Goal: Transaction & Acquisition: Purchase product/service

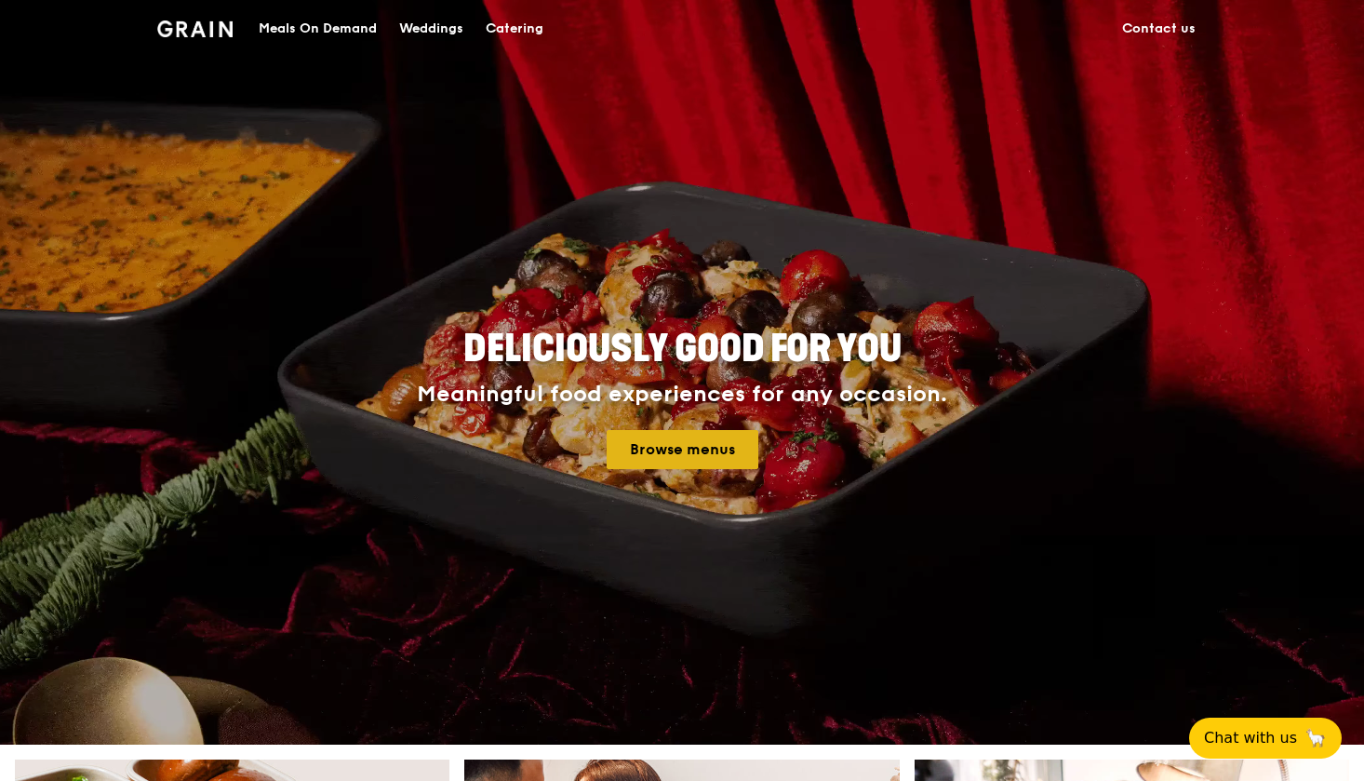
click at [656, 458] on link "Browse menus" at bounding box center [683, 449] width 152 height 39
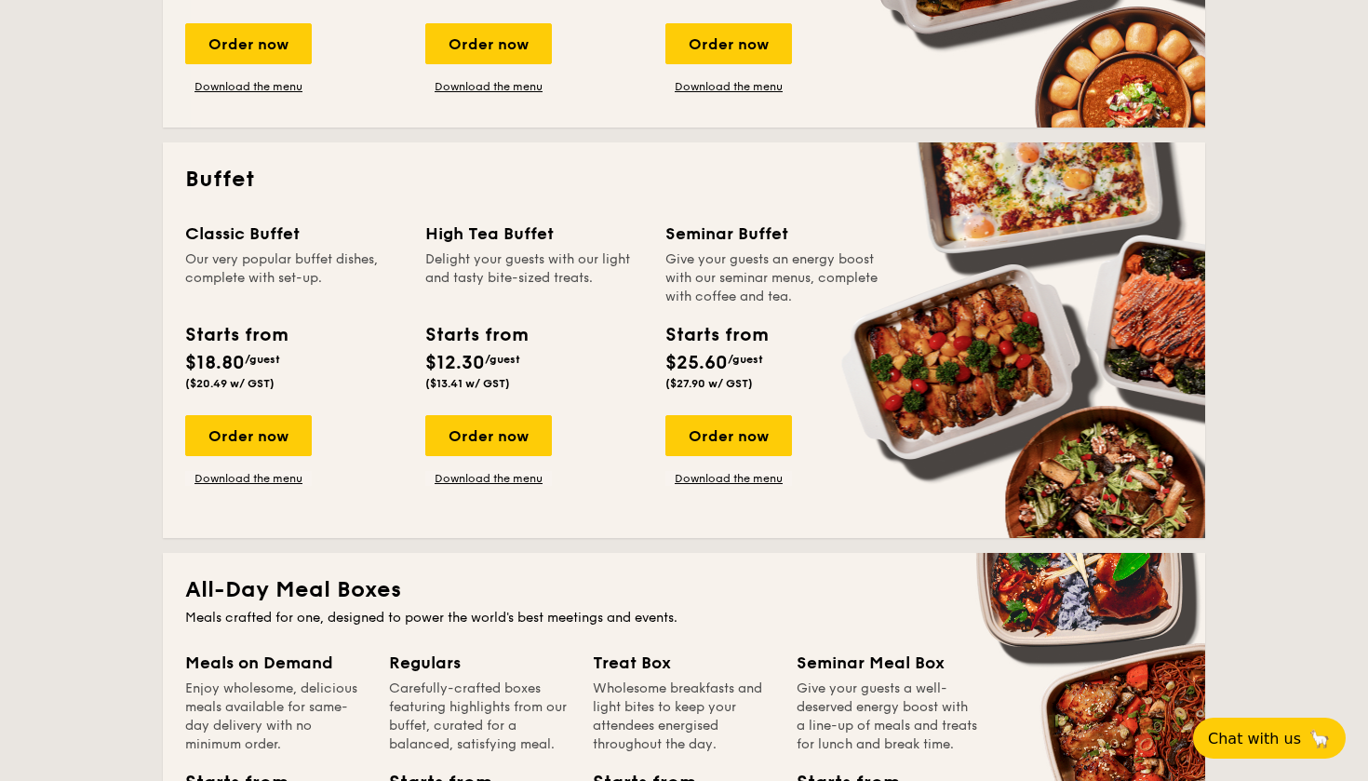
scroll to position [705, 0]
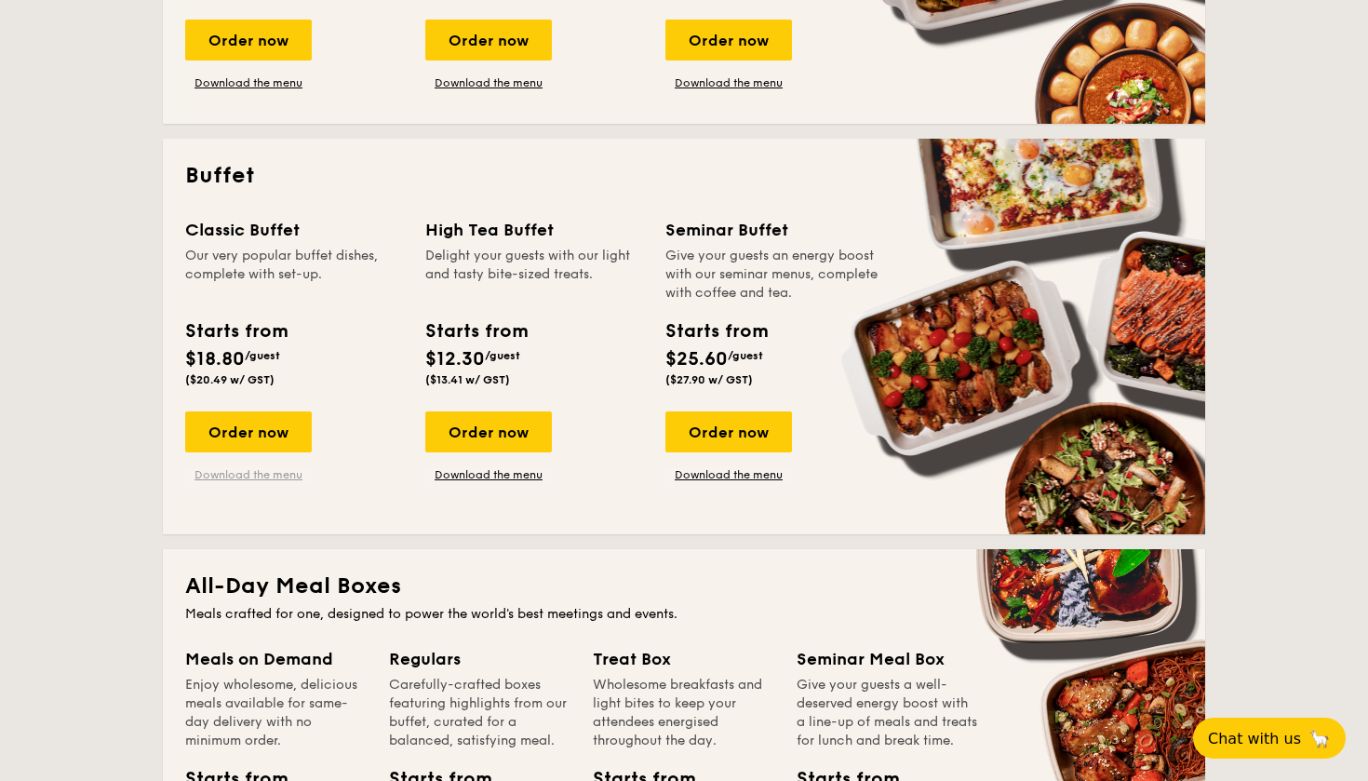
click at [274, 473] on link "Download the menu" at bounding box center [248, 474] width 127 height 15
click at [276, 412] on div "Order now" at bounding box center [248, 431] width 127 height 41
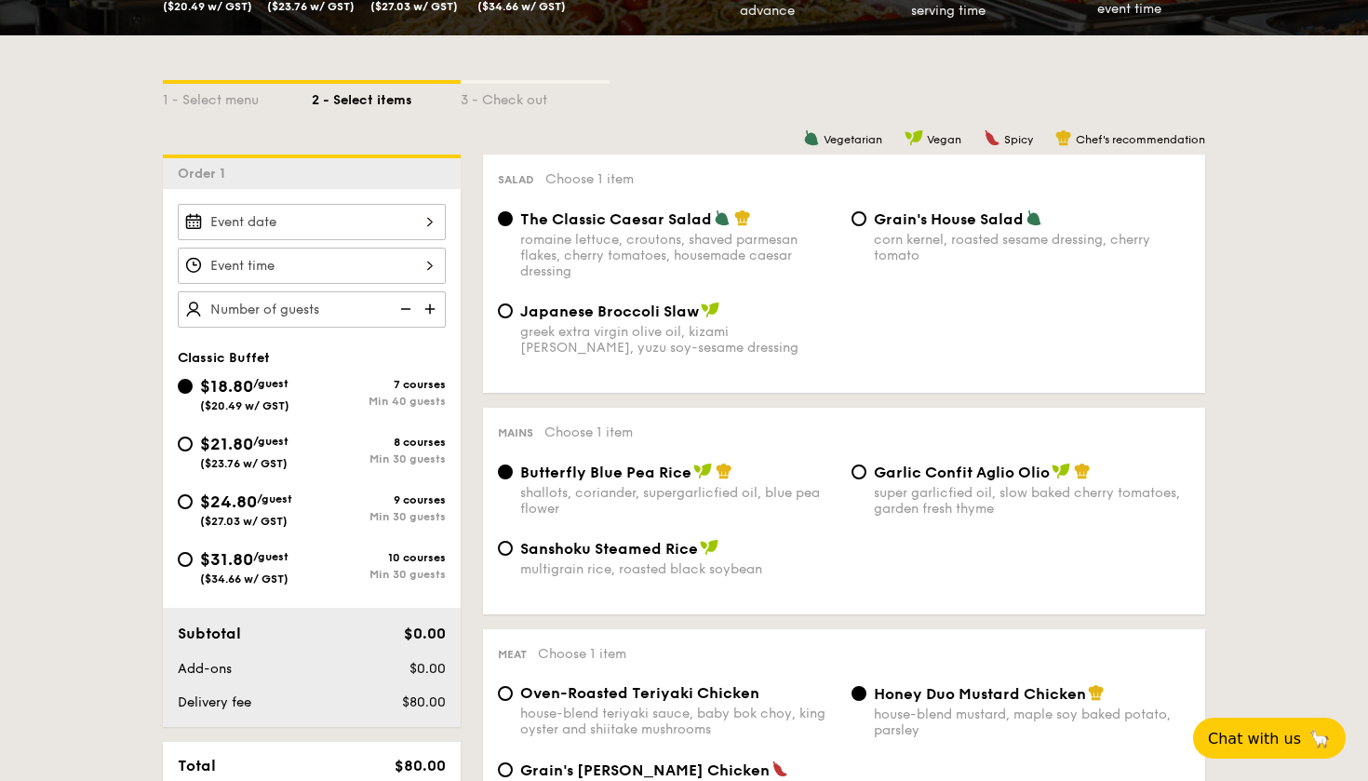
scroll to position [380, 0]
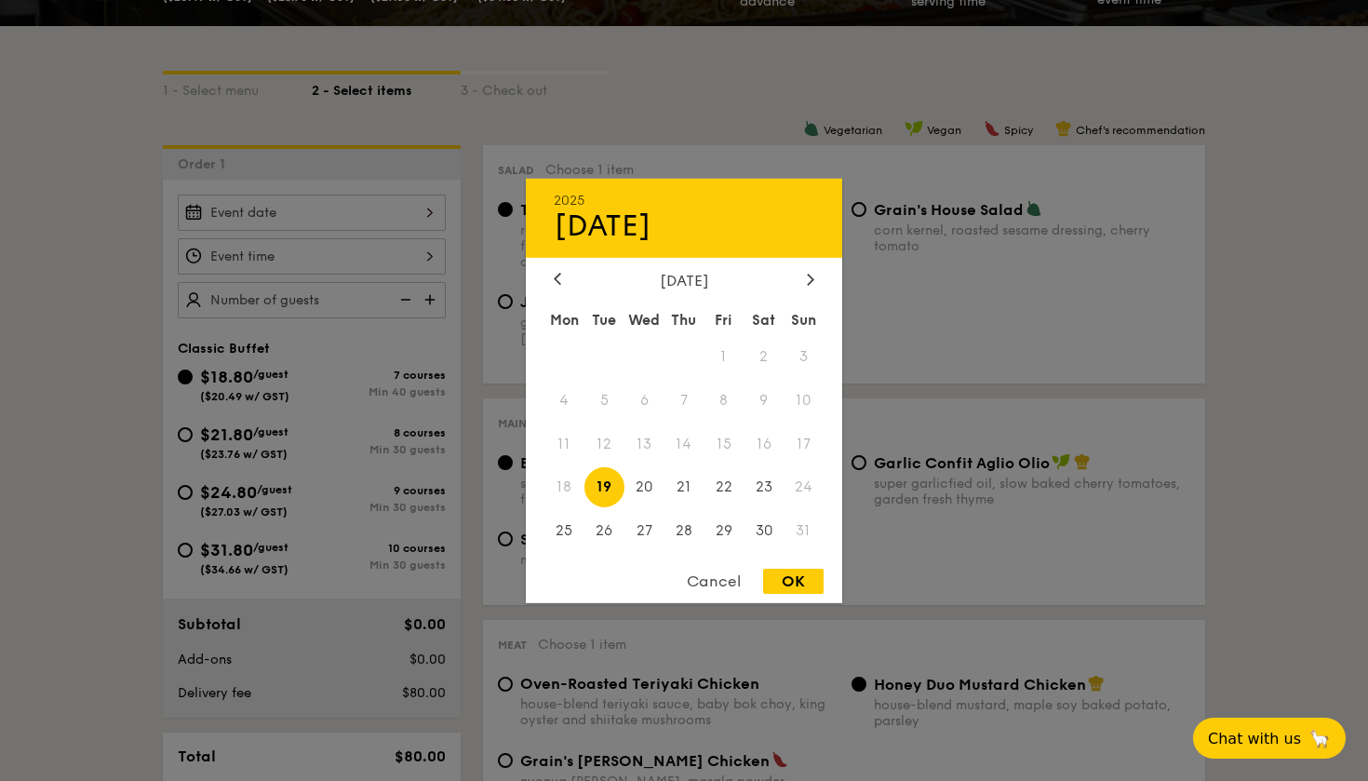
click at [331, 214] on div "2025 Aug 19 August 2025 Mon Tue Wed Thu Fri Sat Sun 1 2 3 4 5 6 7 8 9 10 11 12 …" at bounding box center [312, 212] width 268 height 36
click at [729, 478] on span "22" at bounding box center [723, 487] width 40 height 40
click at [785, 582] on div "OK" at bounding box center [793, 581] width 60 height 25
type input "Aug 22, 2025"
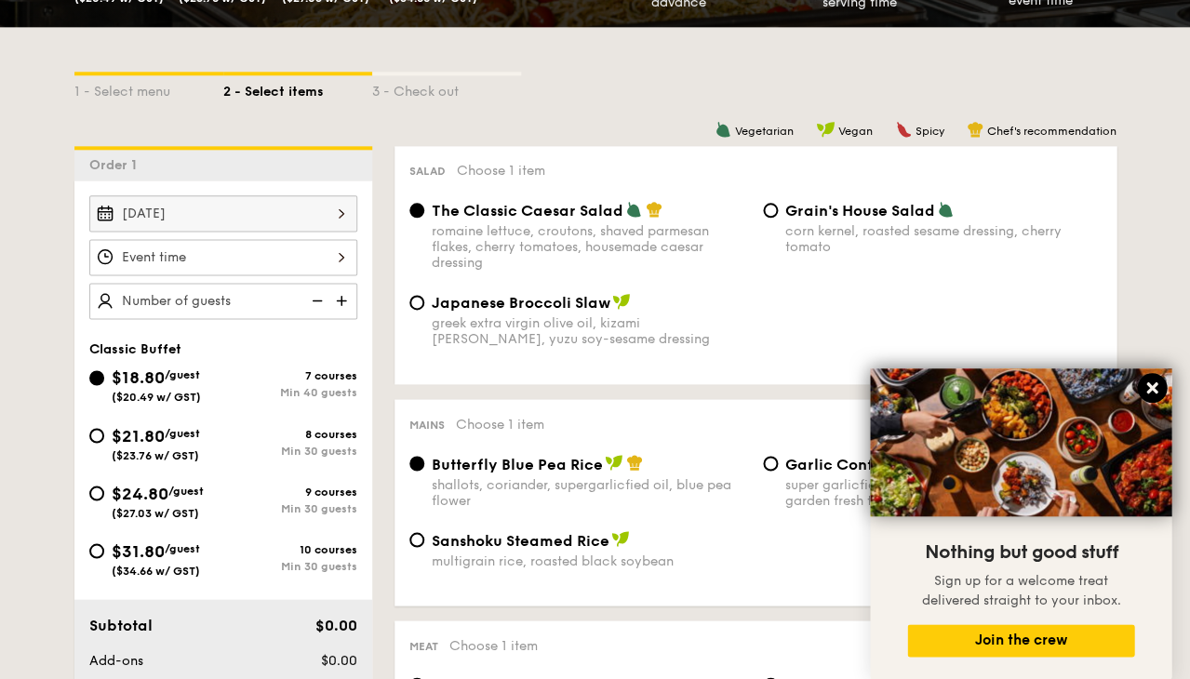
click at [1153, 389] on icon at bounding box center [1151, 387] width 11 height 11
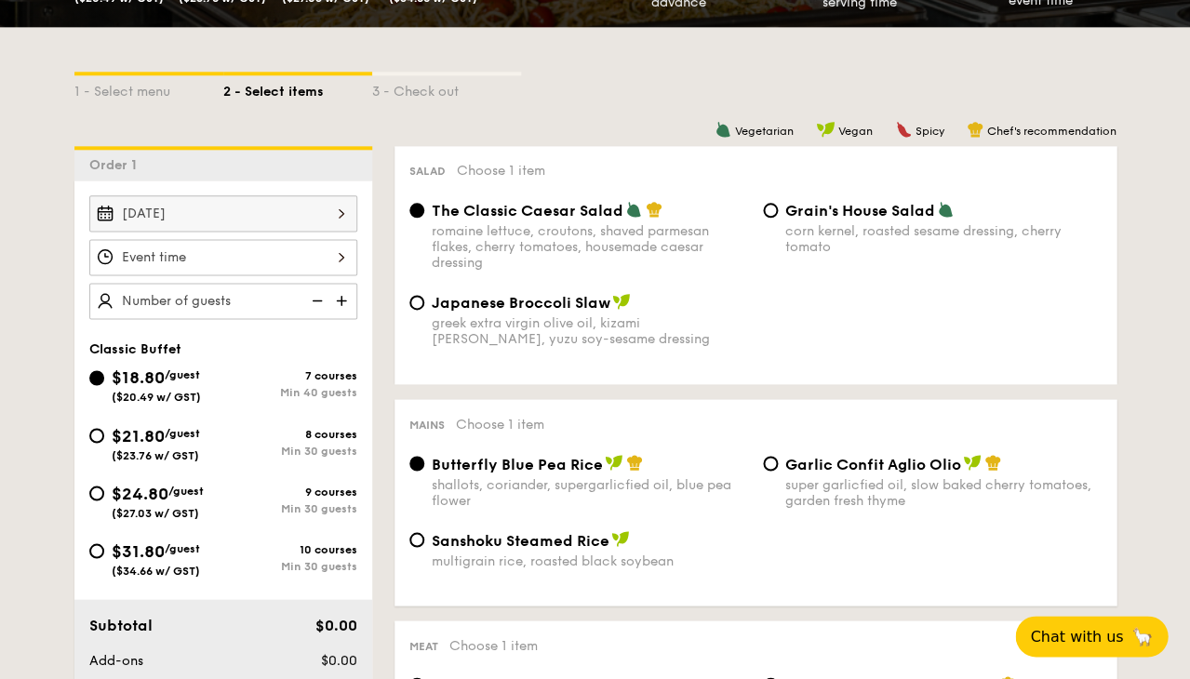
click at [528, 218] on span "The Classic Caesar Salad" at bounding box center [528, 211] width 192 height 18
click at [424, 218] on input "The Classic Caesar Salad romaine lettuce, croutons, shaved parmesan flakes, che…" at bounding box center [416, 210] width 15 height 15
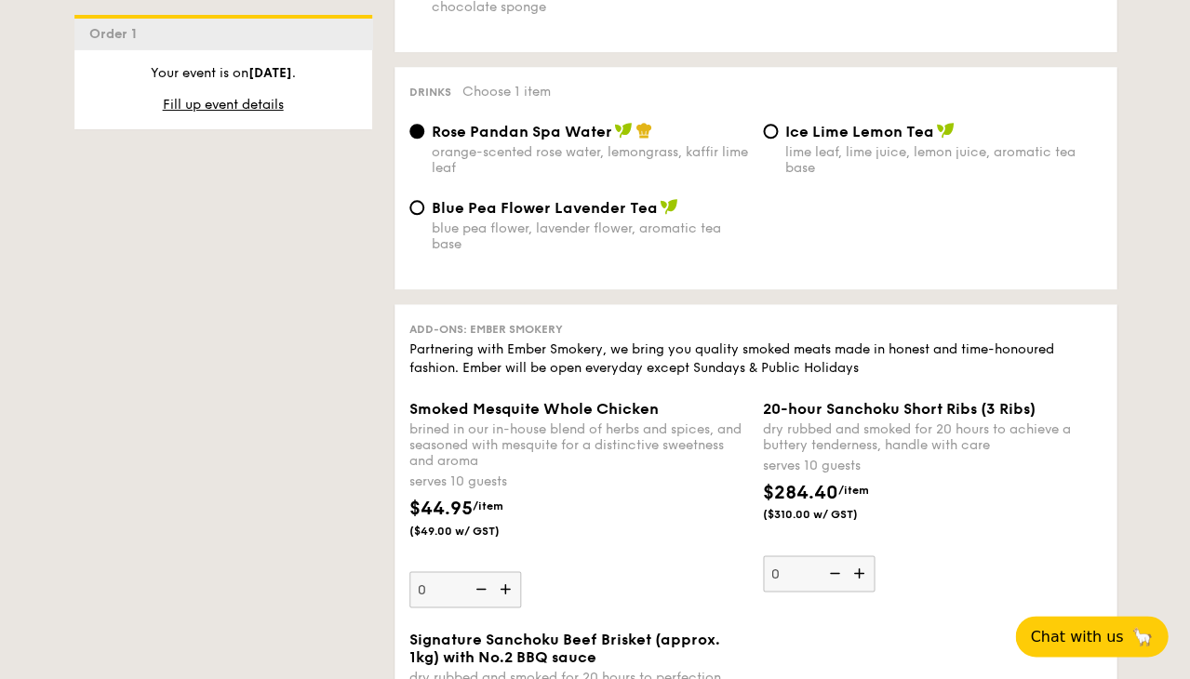
scroll to position [1885, 0]
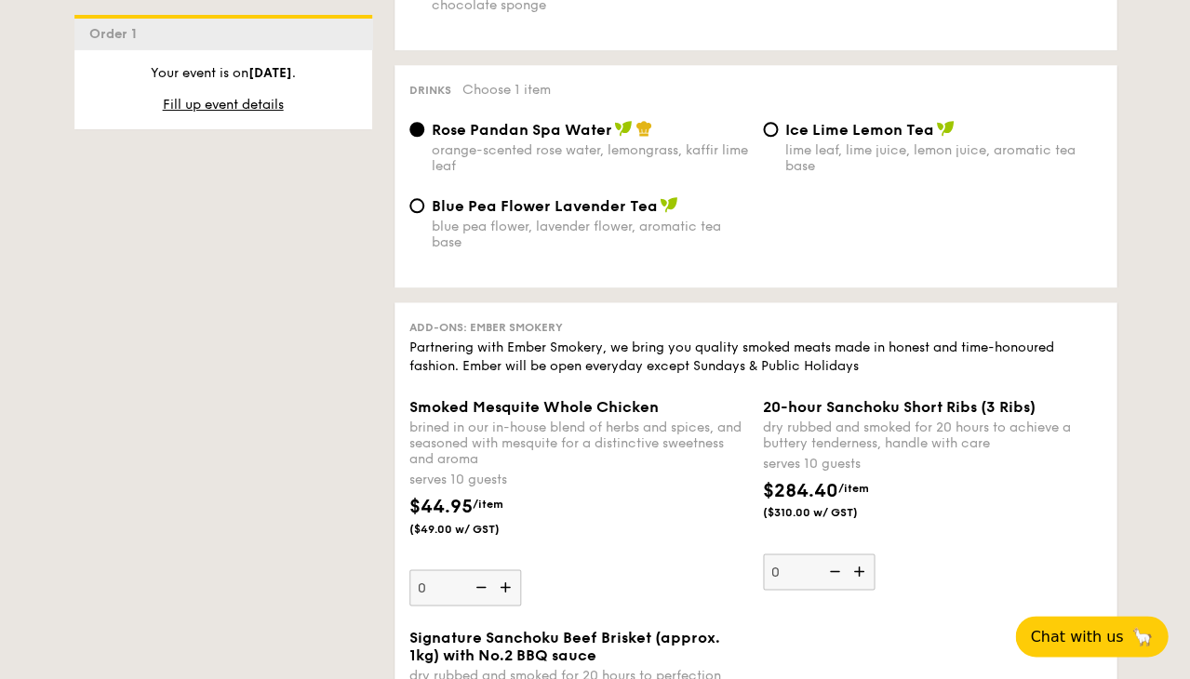
click at [812, 148] on div "lime leaf, lime juice, lemon juice, aromatic tea base" at bounding box center [943, 158] width 316 height 32
click at [778, 137] on input "Ice Lime Lemon Tea lime leaf, lime juice, lemon juice, aromatic tea base" at bounding box center [770, 129] width 15 height 15
radio input "true"
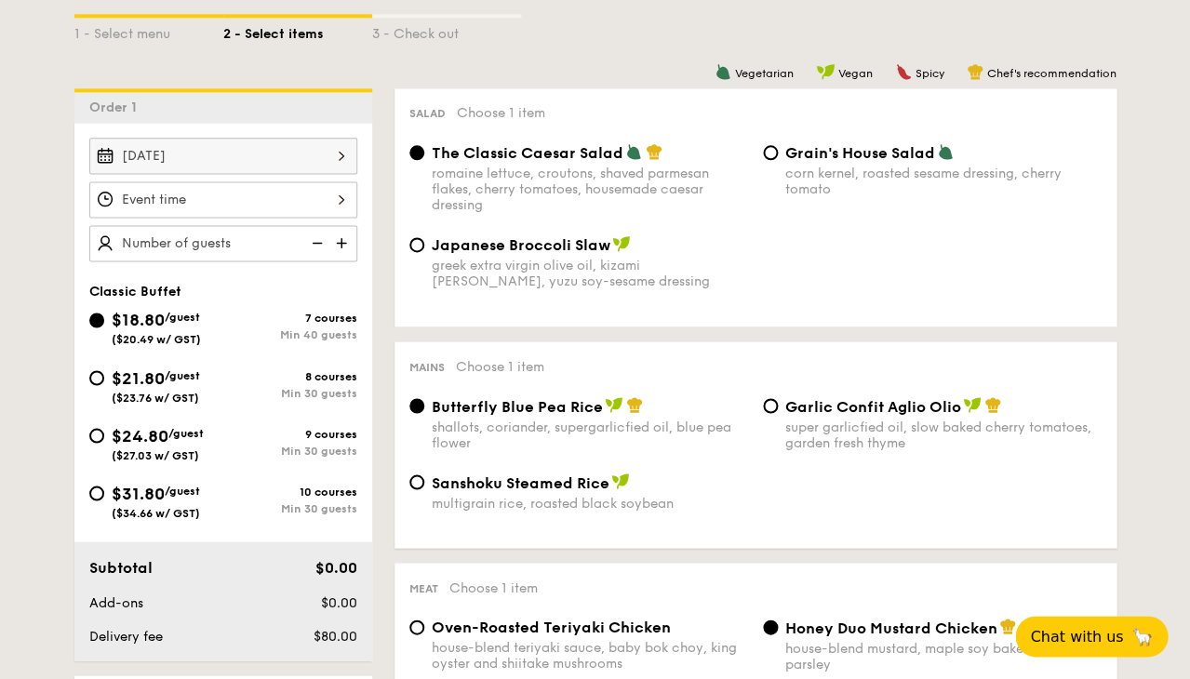
scroll to position [477, 0]
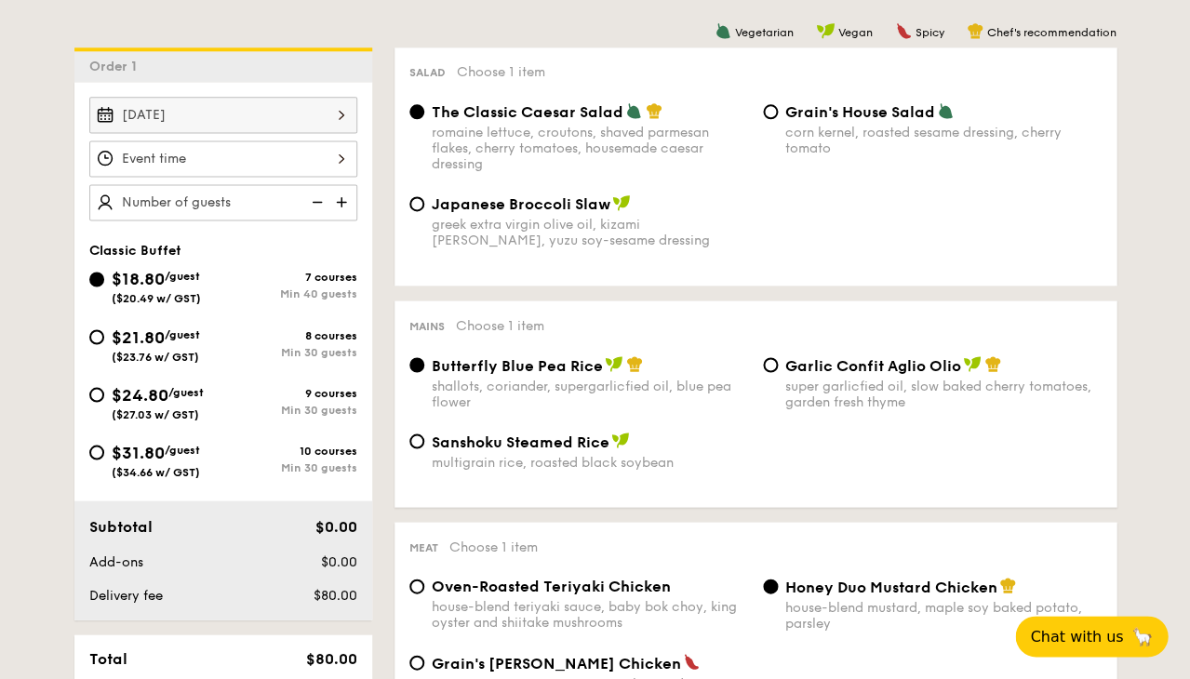
click at [202, 154] on div "12 1 2 3 4 5 6 7 8 9 10 11 00 15 30 45 am pm Cancel OK" at bounding box center [223, 158] width 268 height 36
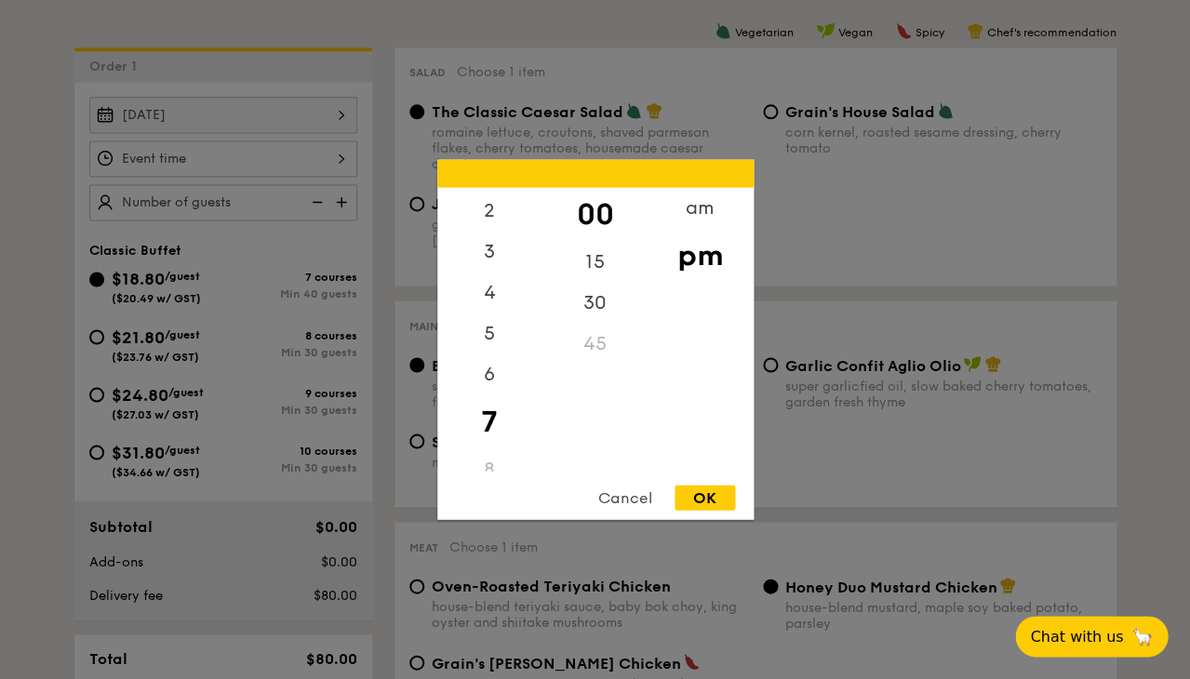
click at [714, 486] on div "OK" at bounding box center [705, 498] width 60 height 25
type input "7:00PM"
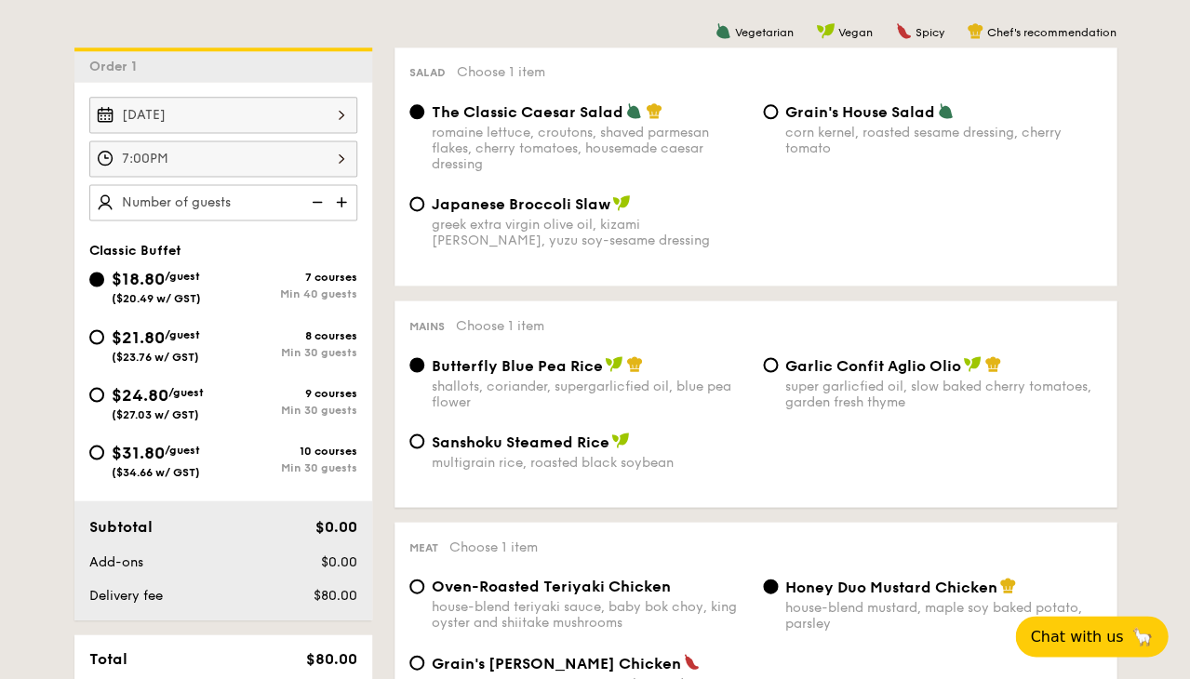
click at [335, 199] on img at bounding box center [343, 201] width 28 height 35
click at [317, 199] on img at bounding box center [315, 201] width 28 height 35
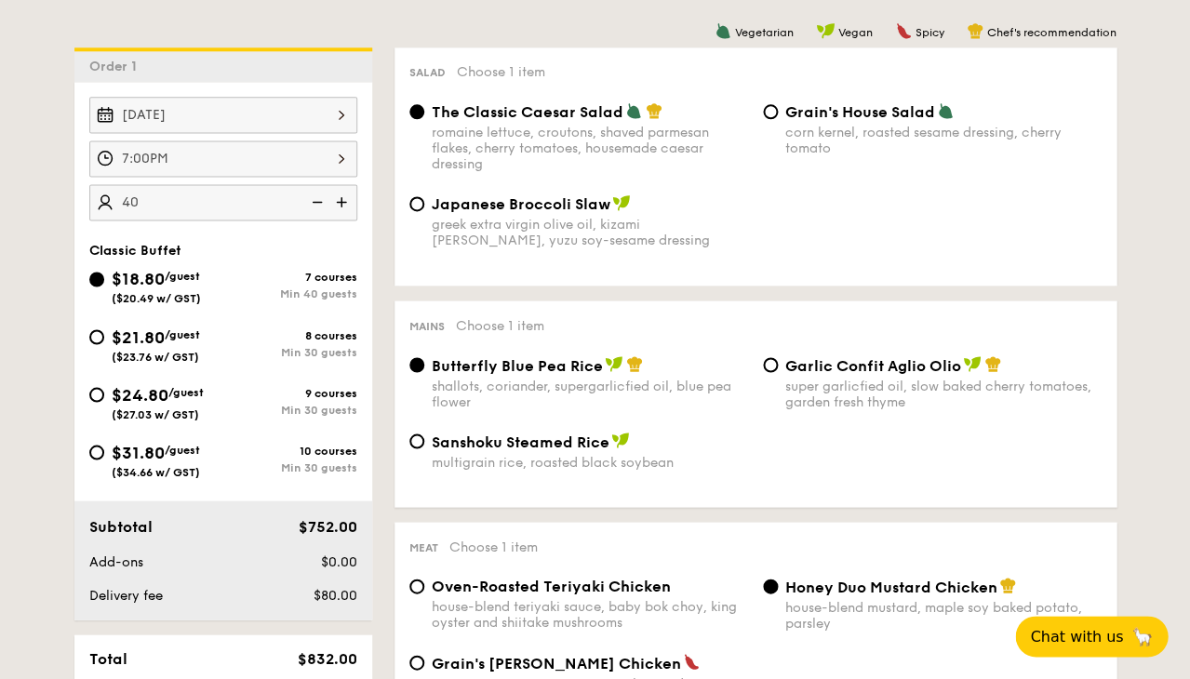
click at [312, 204] on img at bounding box center [315, 201] width 28 height 35
click at [321, 194] on img at bounding box center [315, 201] width 28 height 35
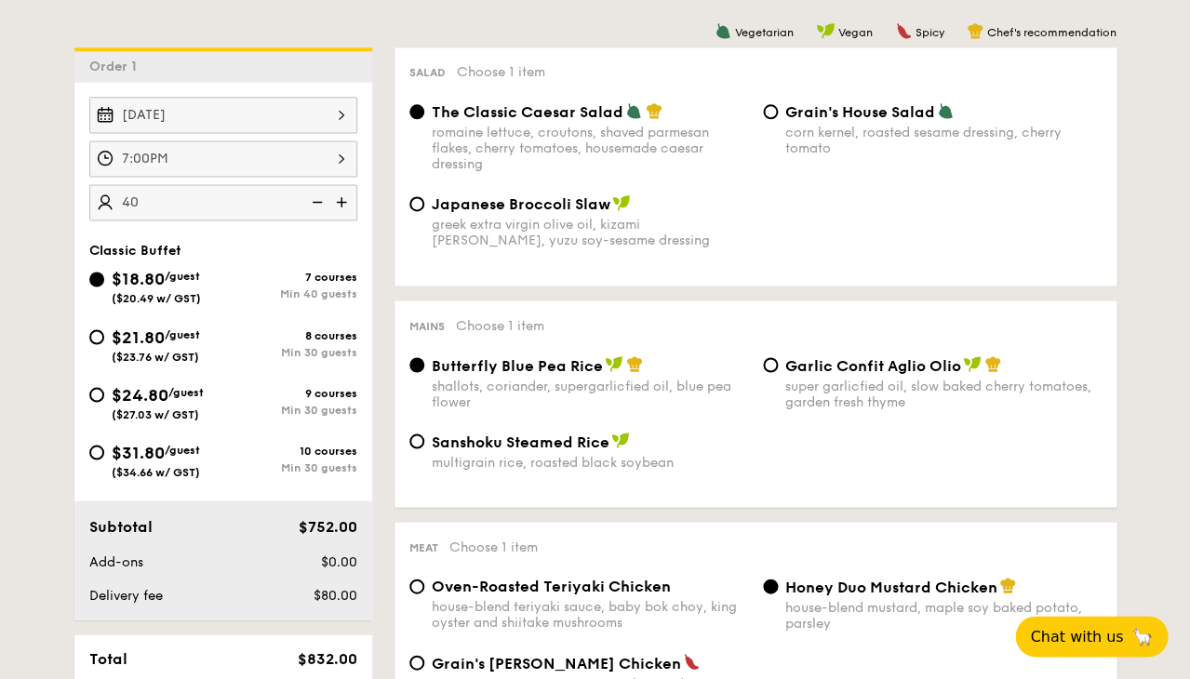
click at [321, 194] on img at bounding box center [315, 201] width 28 height 35
click at [318, 195] on img at bounding box center [315, 201] width 28 height 35
click at [318, 196] on img at bounding box center [315, 201] width 28 height 35
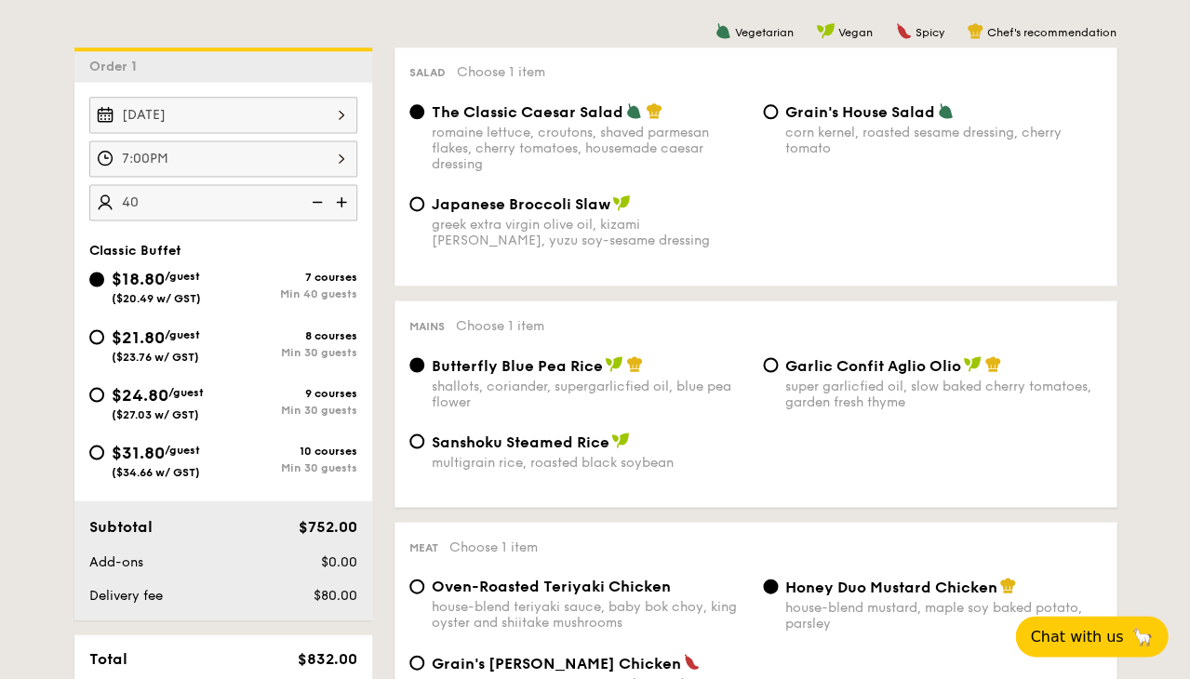
click at [318, 196] on img at bounding box center [315, 201] width 28 height 35
drag, startPoint x: 318, startPoint y: 196, endPoint x: 271, endPoint y: 195, distance: 47.5
click at [271, 195] on div "40 guests" at bounding box center [223, 202] width 268 height 36
type input "4"
type input "NaN guests"
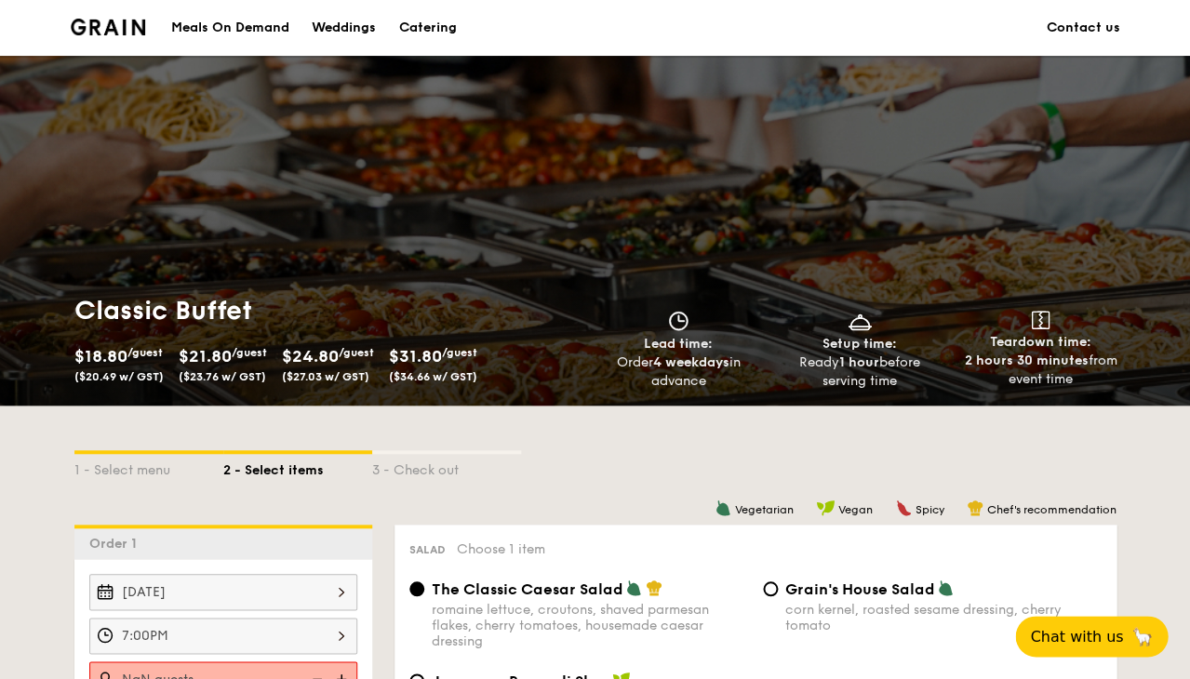
scroll to position [0, 0]
click at [608, 452] on div "1 - Select menu 2 - Select items 3 - Check out" at bounding box center [595, 465] width 1042 height 30
click at [235, 31] on div "Meals On Demand" at bounding box center [230, 28] width 118 height 56
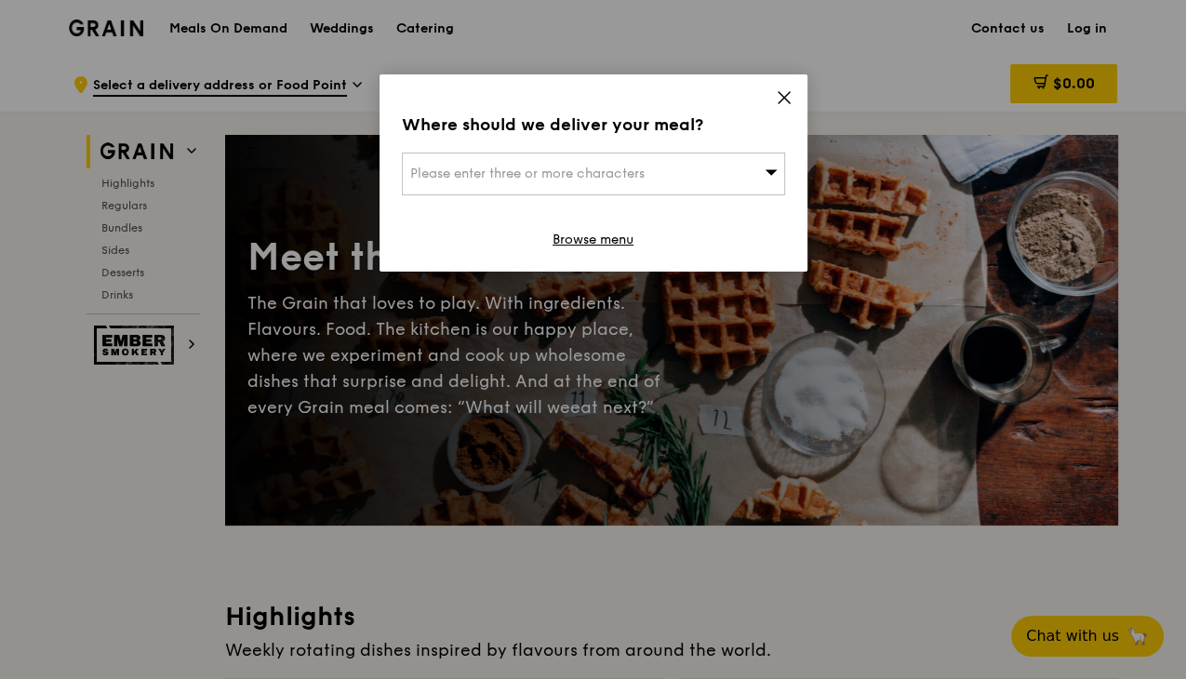
click at [780, 102] on icon at bounding box center [784, 97] width 17 height 17
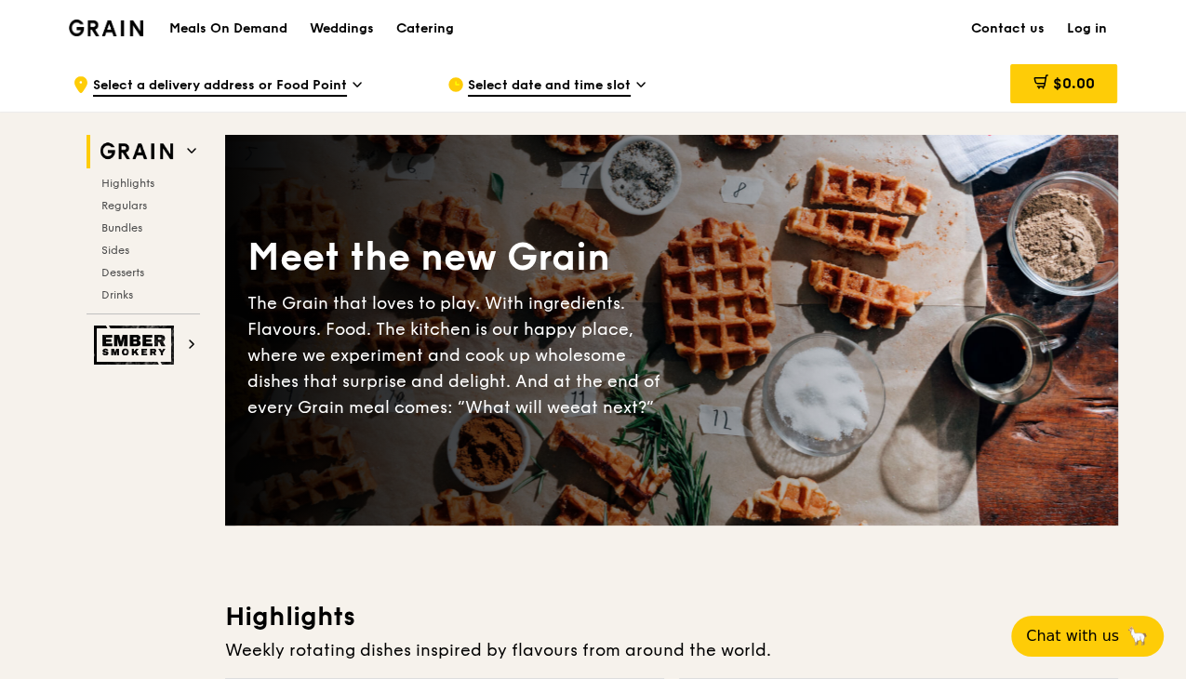
click at [404, 30] on div "Catering" at bounding box center [425, 29] width 58 height 56
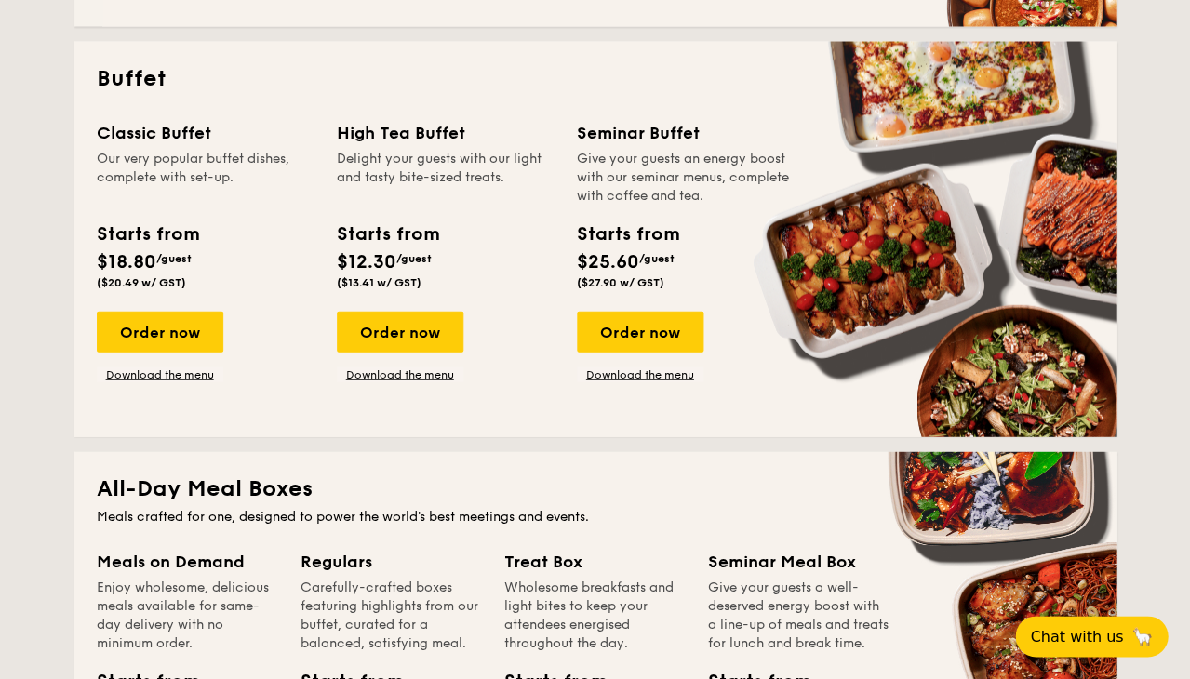
scroll to position [808, 0]
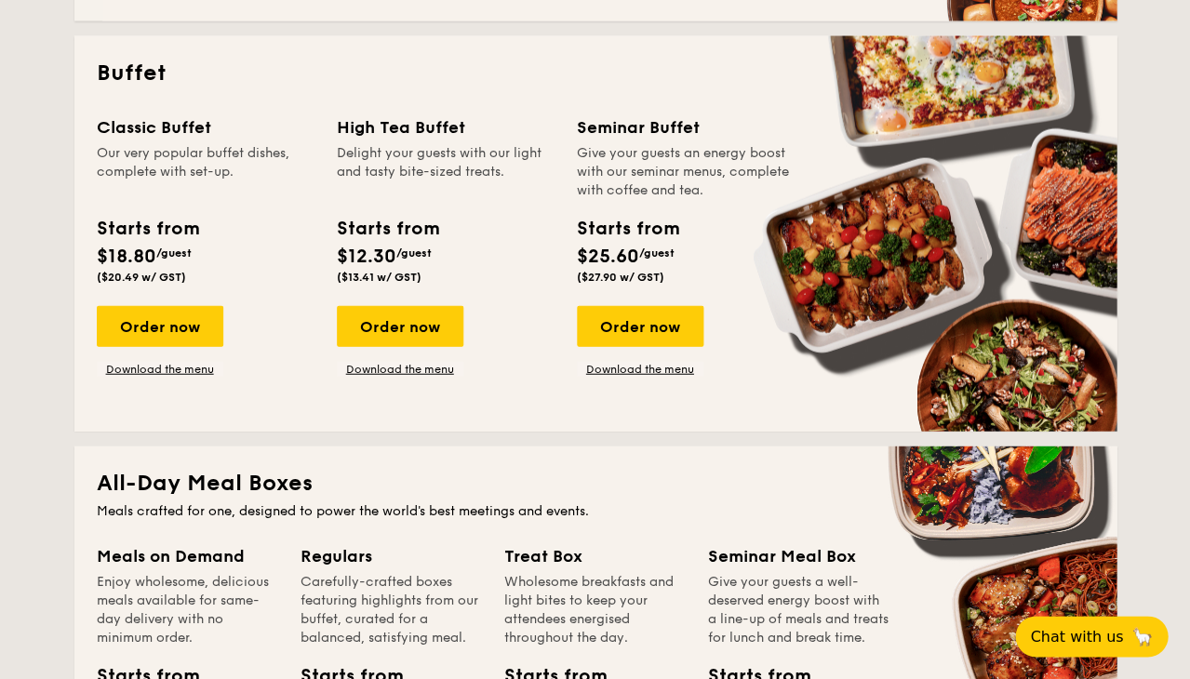
click at [198, 317] on div "Order now" at bounding box center [160, 326] width 127 height 41
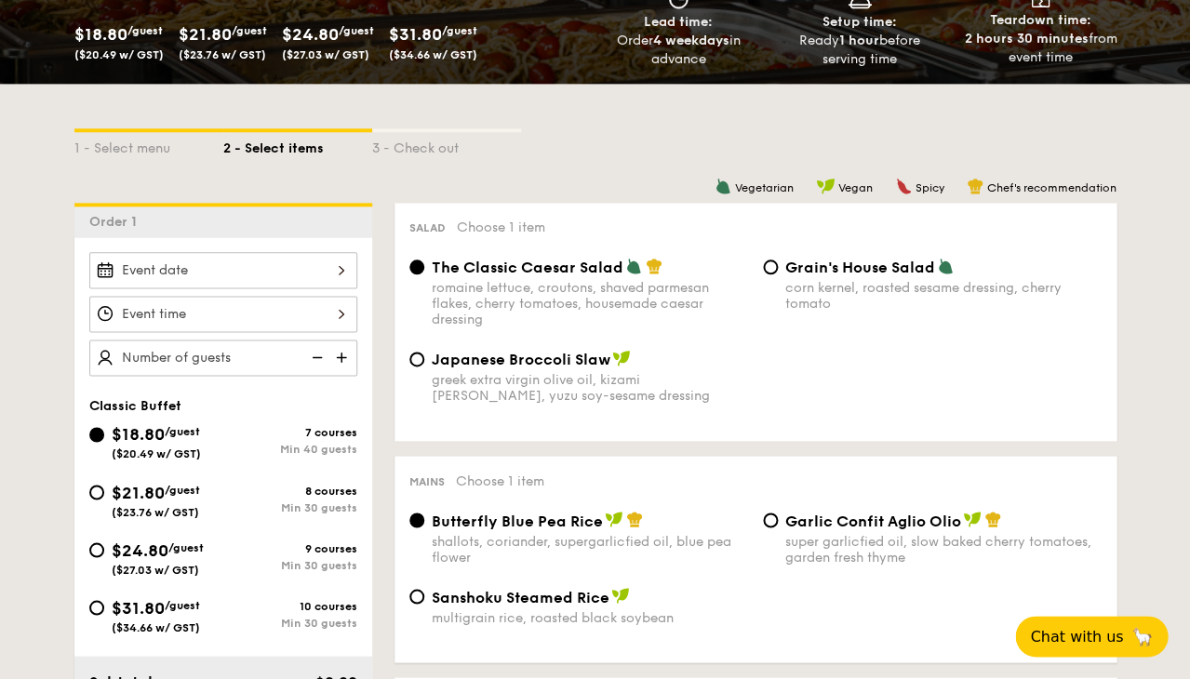
scroll to position [328, 0]
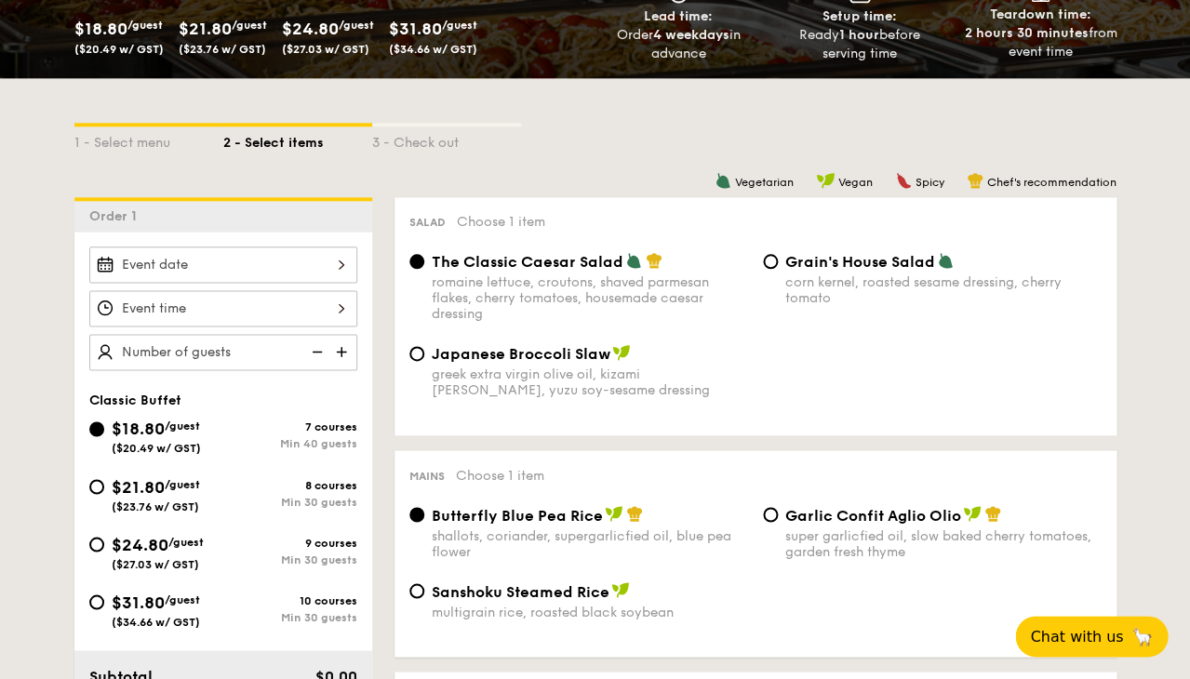
click at [339, 252] on div at bounding box center [223, 265] width 268 height 36
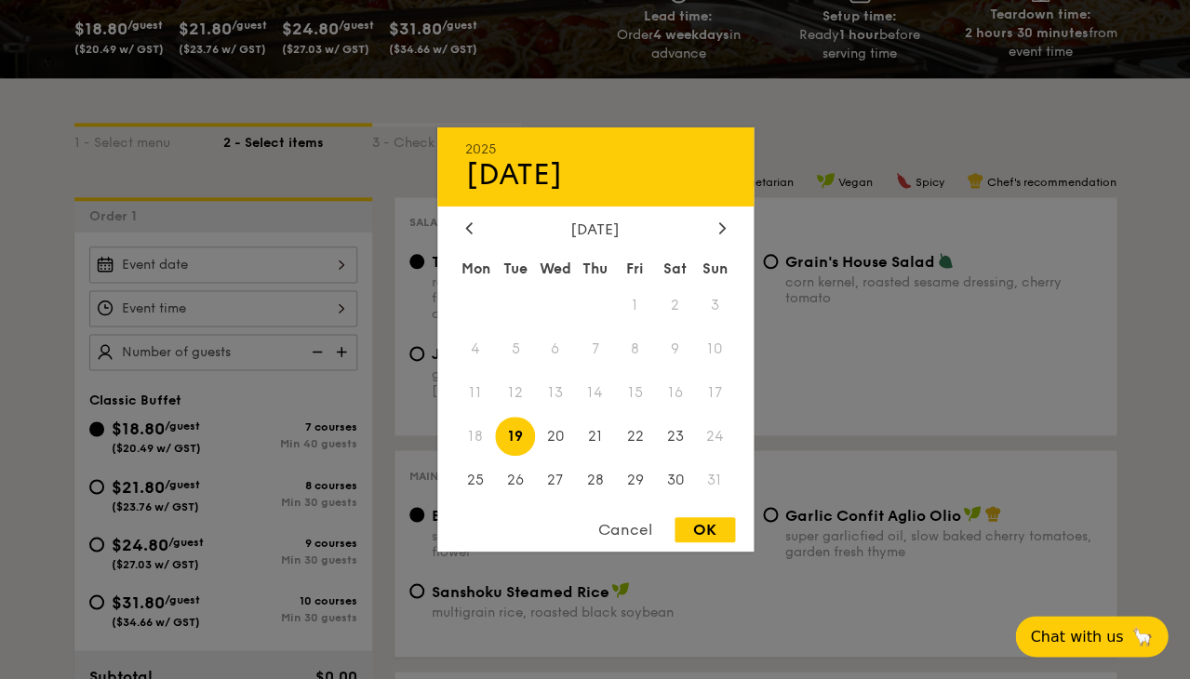
click at [823, 184] on div at bounding box center [595, 339] width 1190 height 679
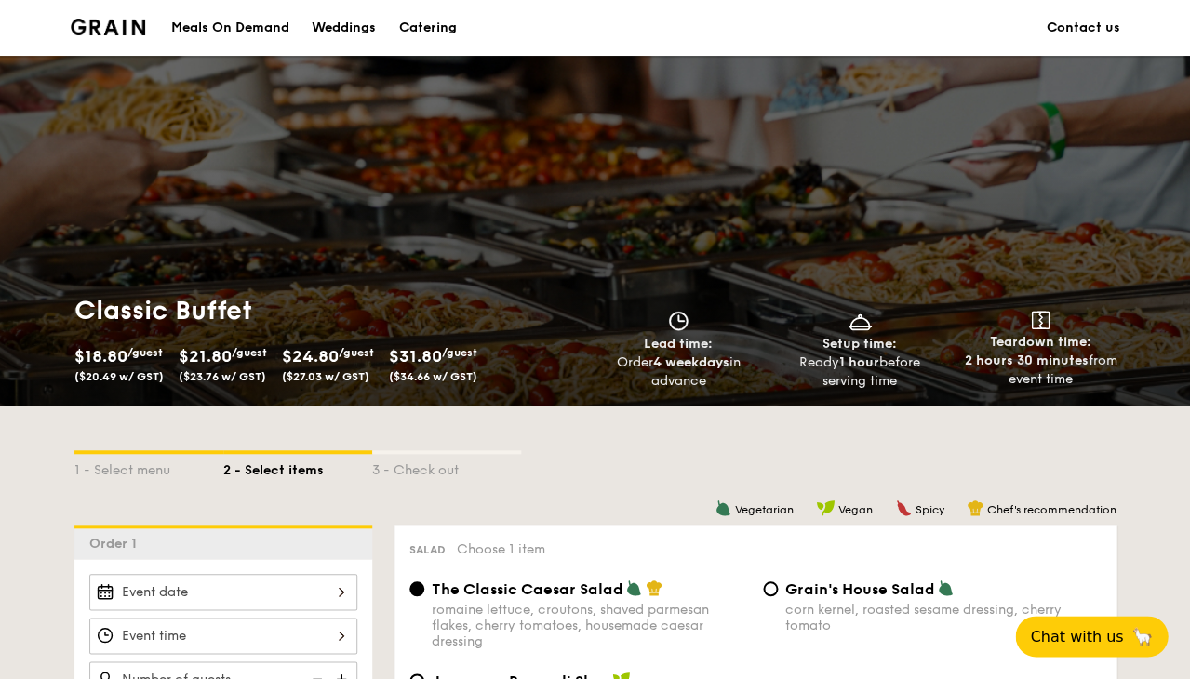
scroll to position [0, 0]
click at [130, 27] on img at bounding box center [108, 27] width 75 height 17
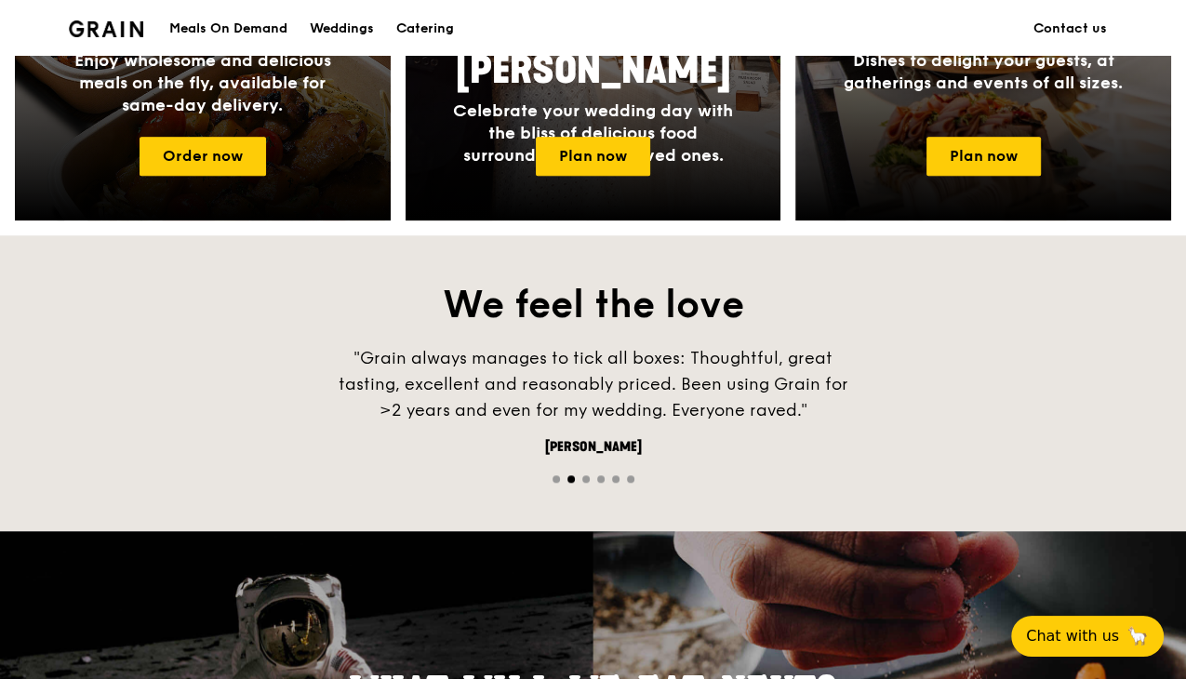
scroll to position [1031, 0]
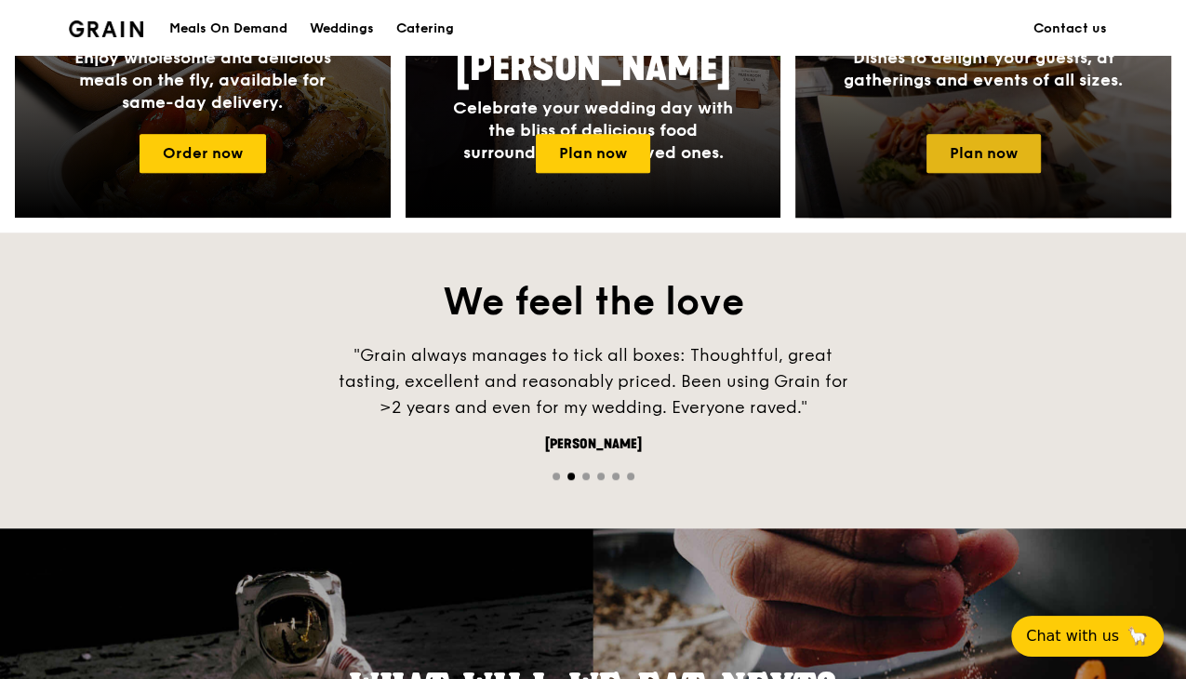
click at [987, 140] on link "Plan now" at bounding box center [984, 153] width 114 height 39
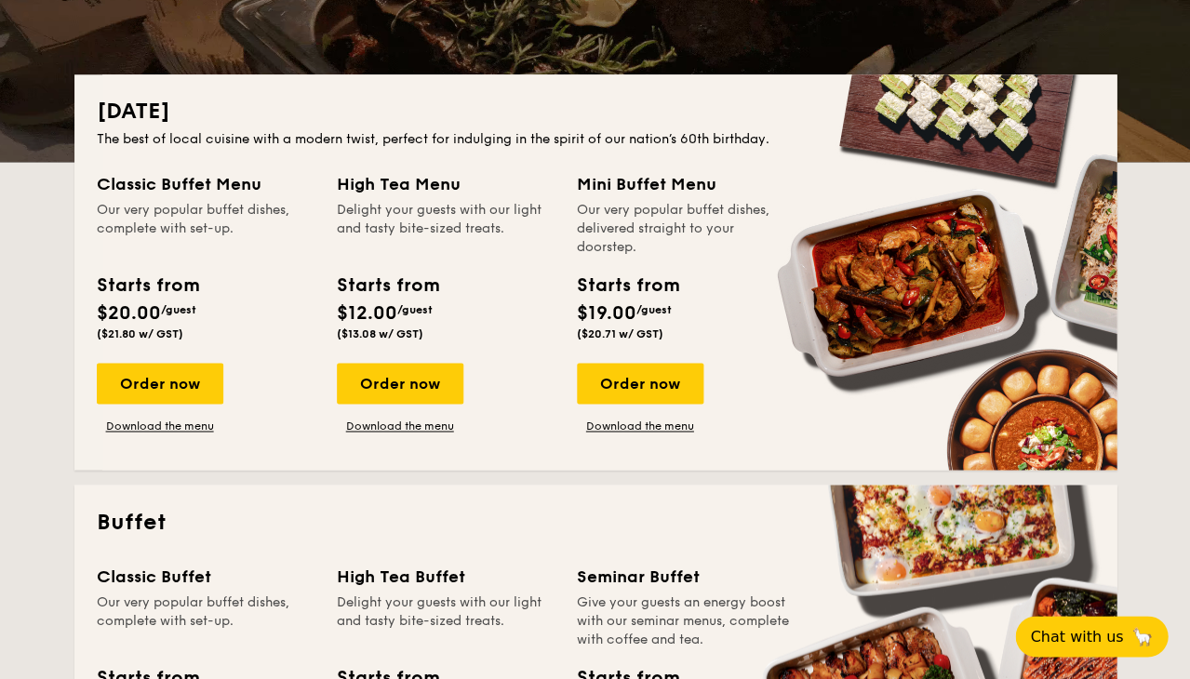
scroll to position [364, 0]
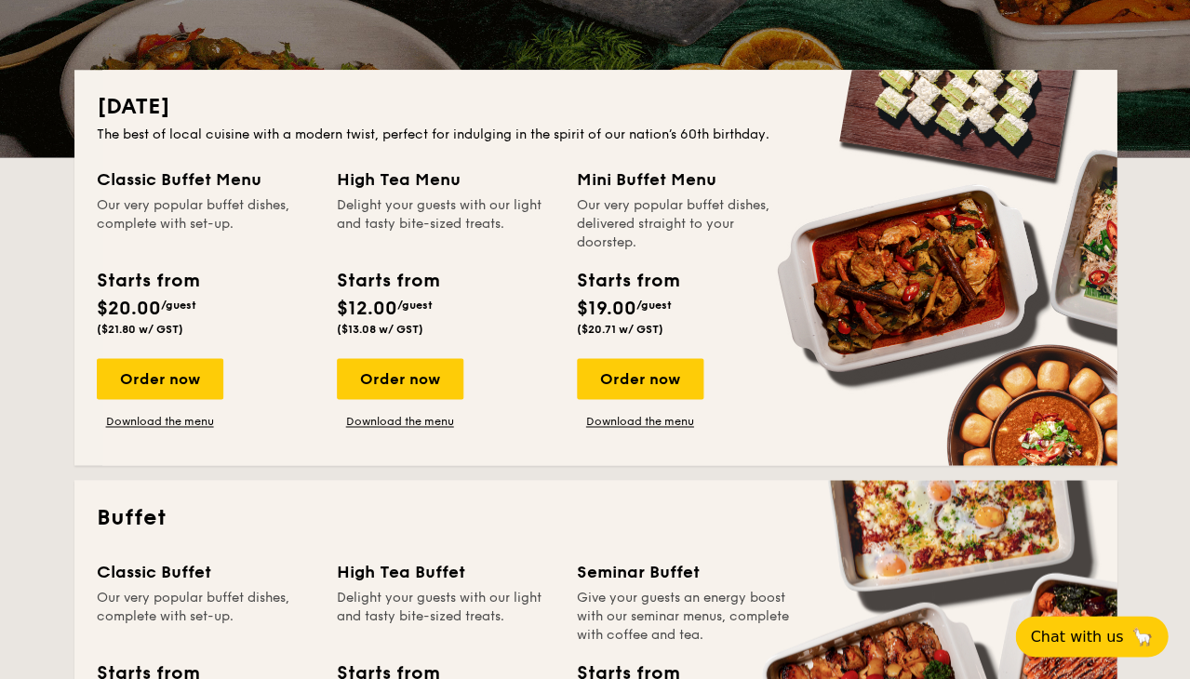
click at [201, 399] on div "Order now Download the menu" at bounding box center [160, 393] width 127 height 71
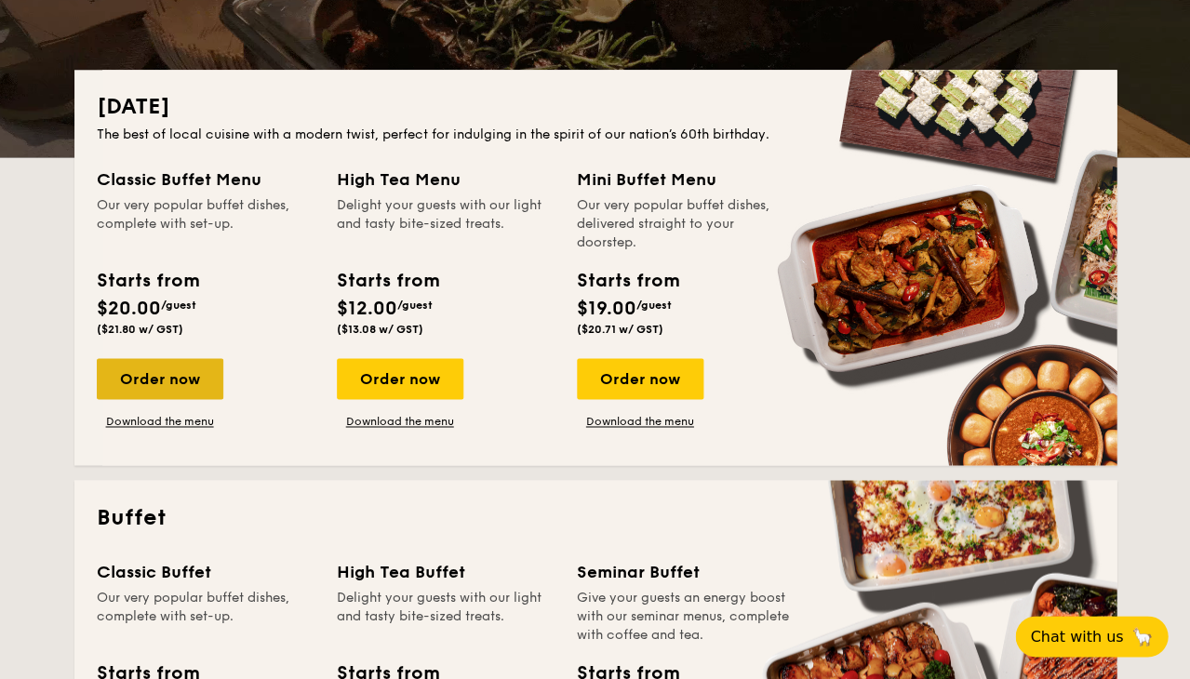
click at [198, 379] on div "Order now" at bounding box center [160, 378] width 127 height 41
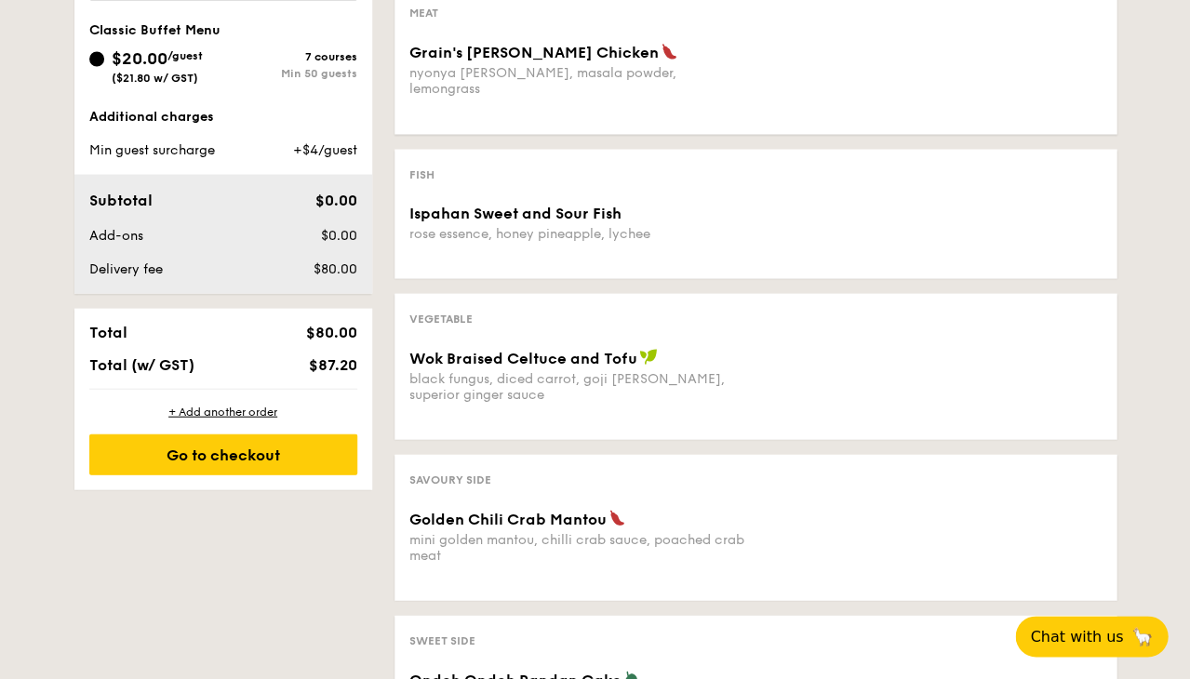
scroll to position [702, 0]
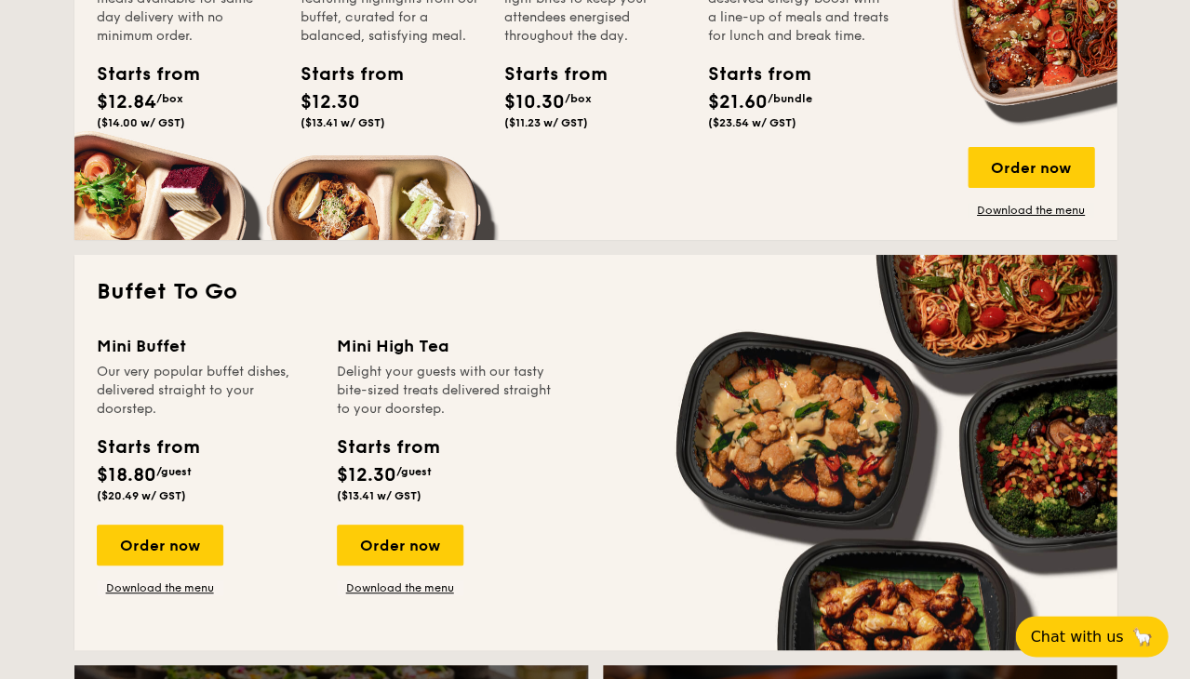
scroll to position [1430, 0]
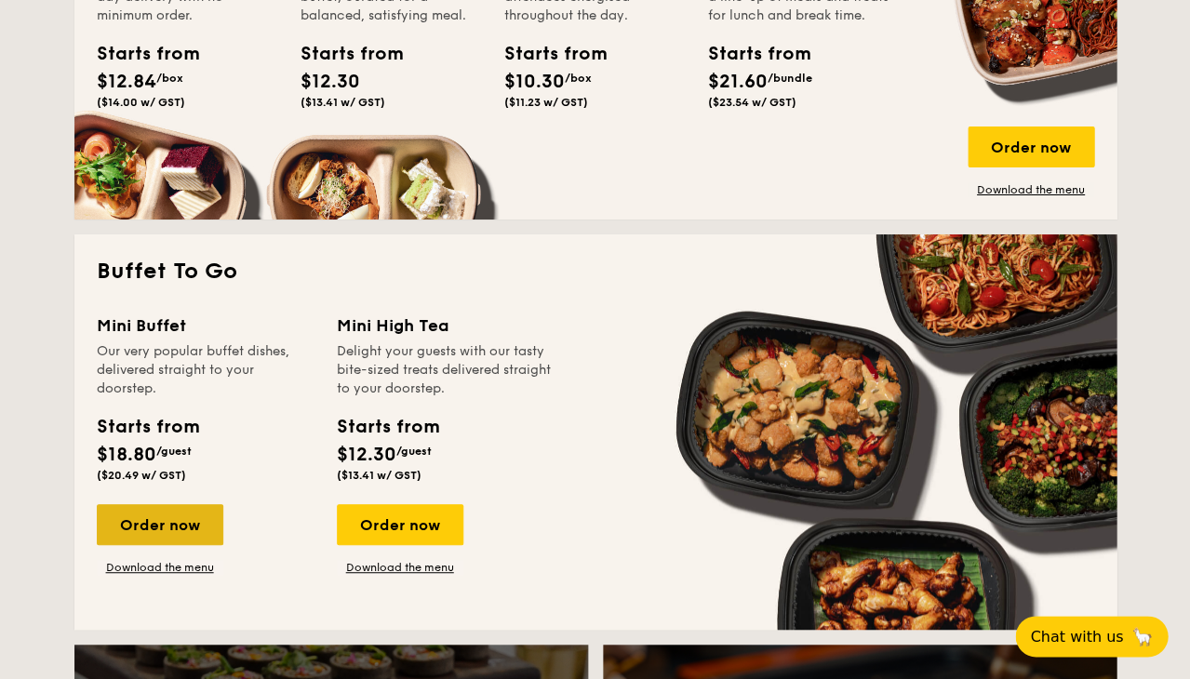
click at [167, 520] on div "Order now" at bounding box center [160, 524] width 127 height 41
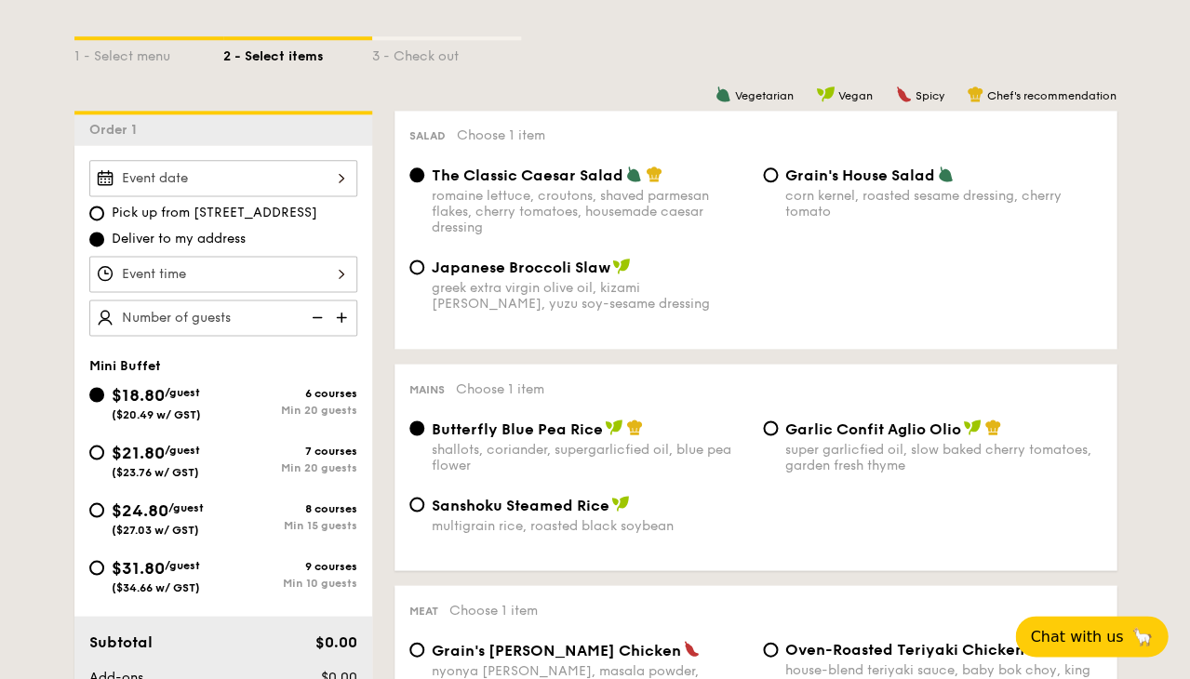
scroll to position [421, 0]
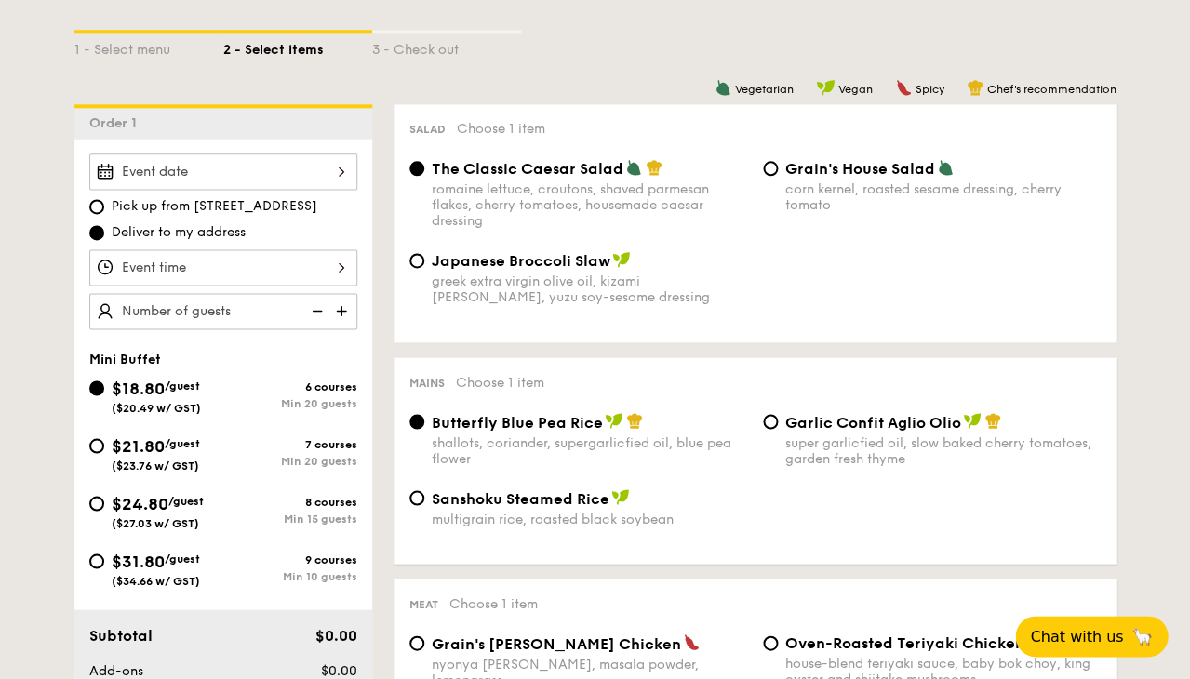
click at [105, 555] on div "$31.80 /guest ($34.66 w/ GST)" at bounding box center [156, 567] width 134 height 39
click at [104, 555] on input "$31.80 /guest ($34.66 w/ GST) 9 courses Min 10 guests" at bounding box center [96, 561] width 15 height 15
radio input "true"
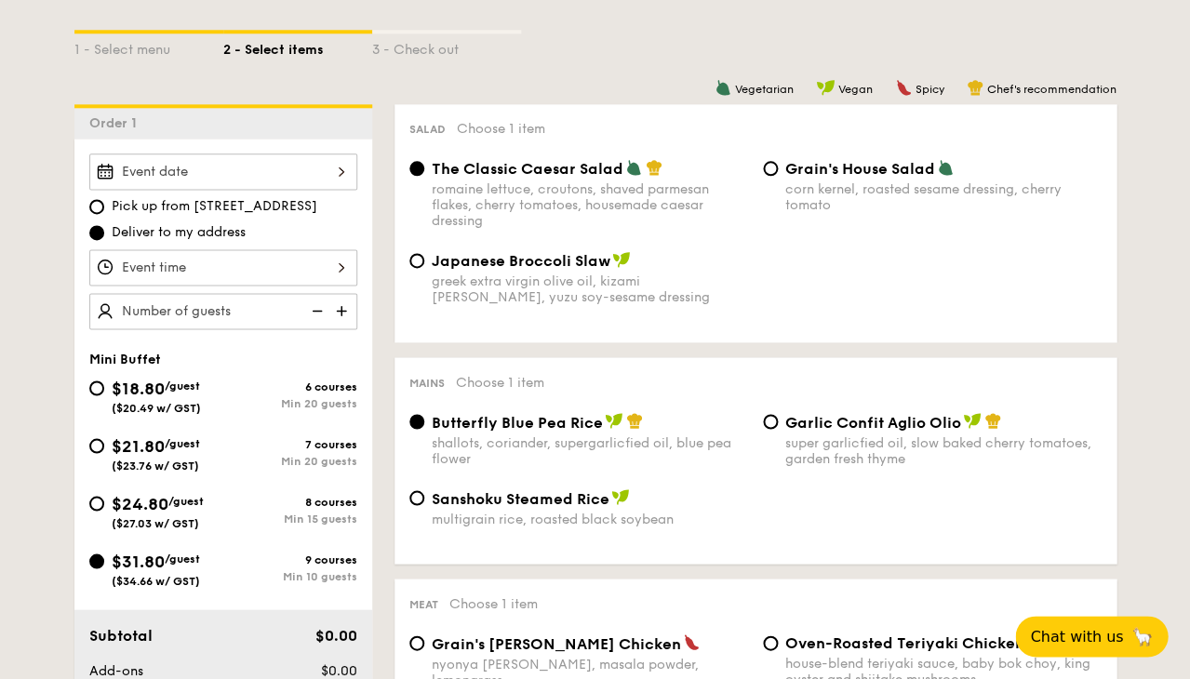
radio input "false"
radio input "true"
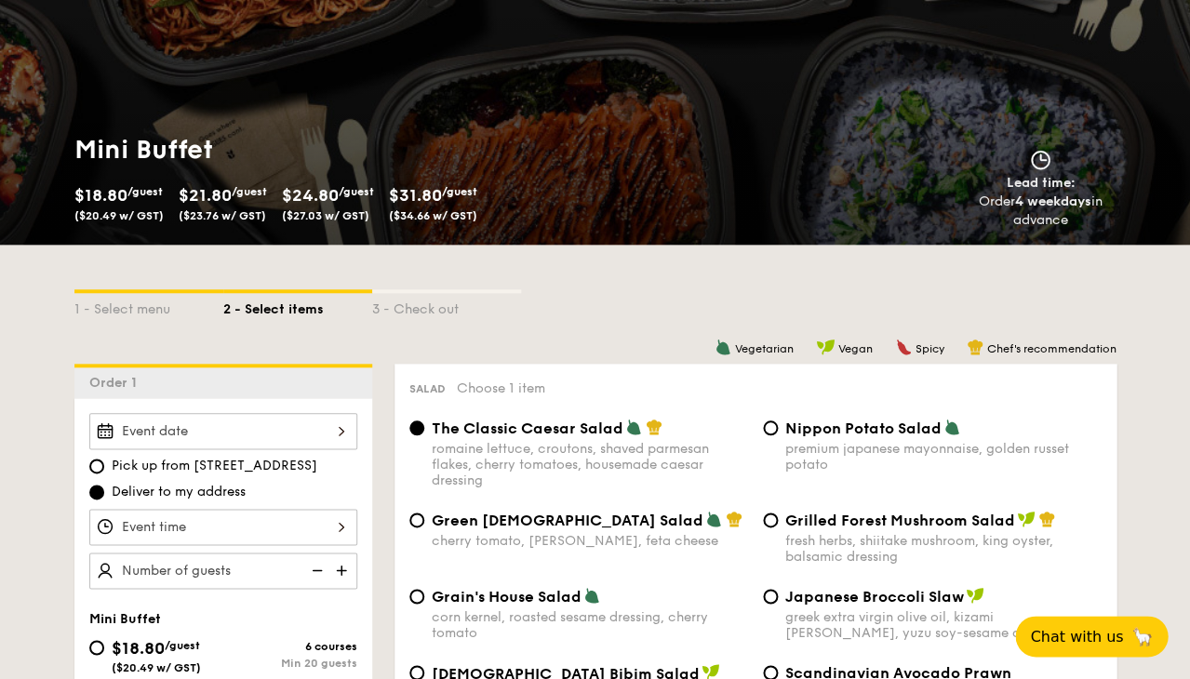
scroll to position [161, 0]
click at [152, 297] on div "1 - Select menu" at bounding box center [148, 306] width 149 height 26
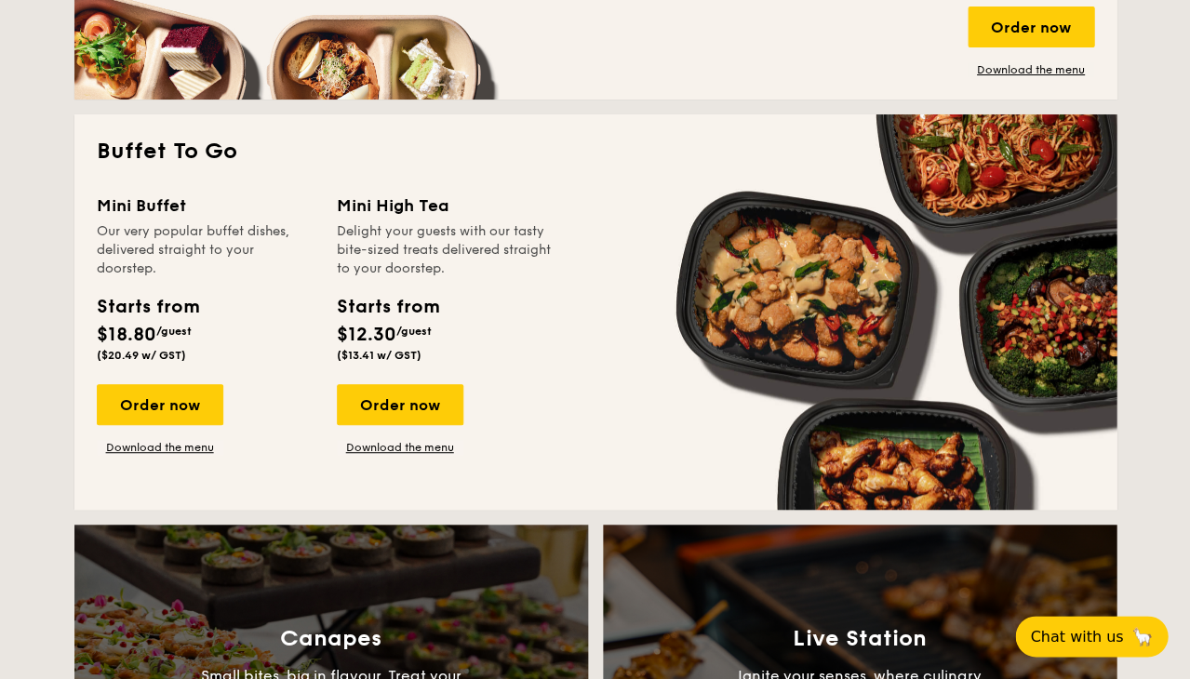
scroll to position [1551, 0]
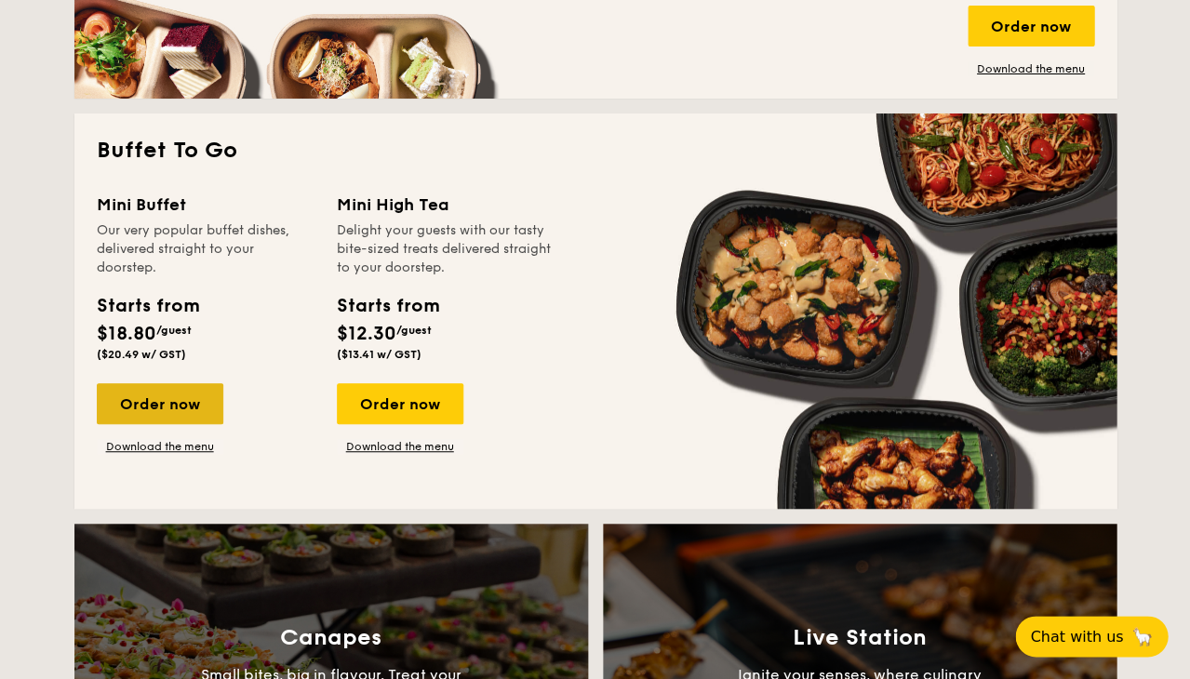
click at [161, 407] on div "Order now" at bounding box center [160, 403] width 127 height 41
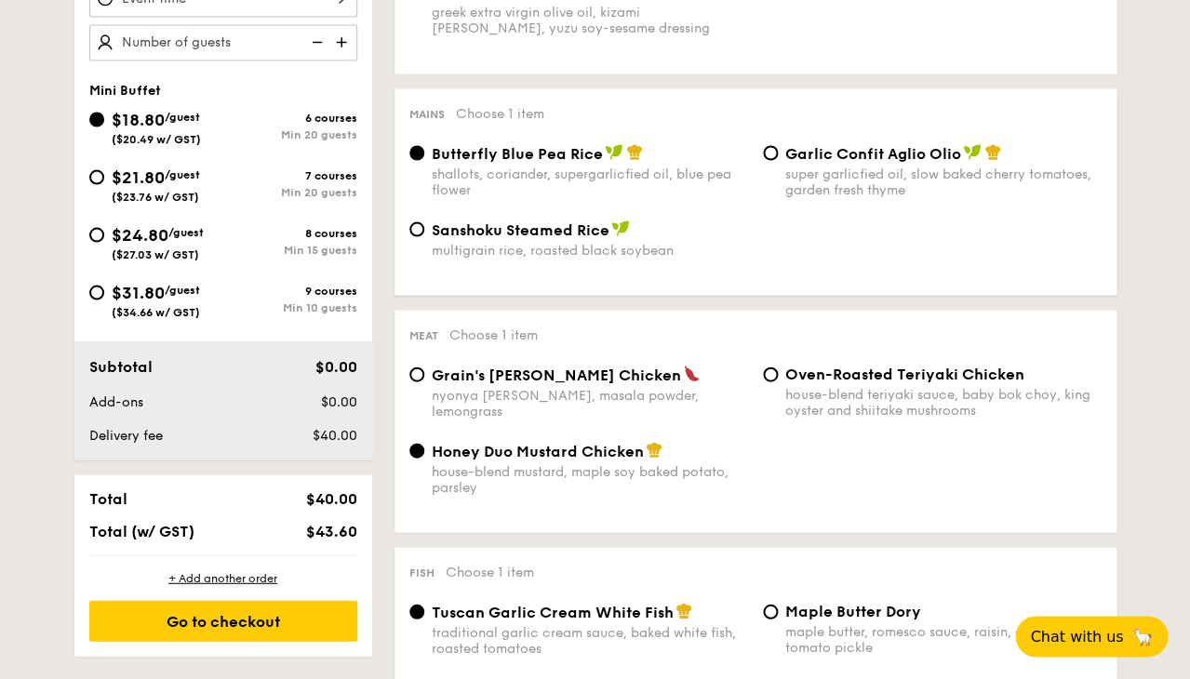
scroll to position [691, 0]
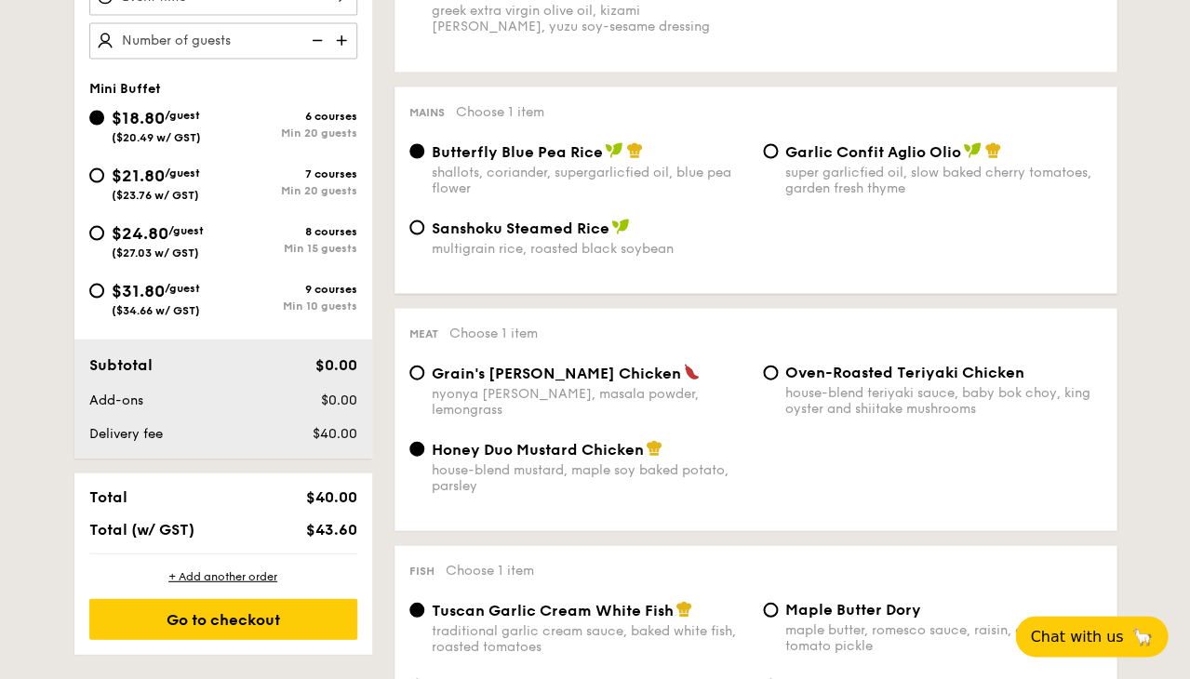
click at [187, 297] on div "$31.80 /guest ($34.66 w/ GST)" at bounding box center [156, 296] width 88 height 39
click at [104, 297] on input "$31.80 /guest ($34.66 w/ GST) 9 courses Min 10 guests" at bounding box center [96, 290] width 15 height 15
radio input "true"
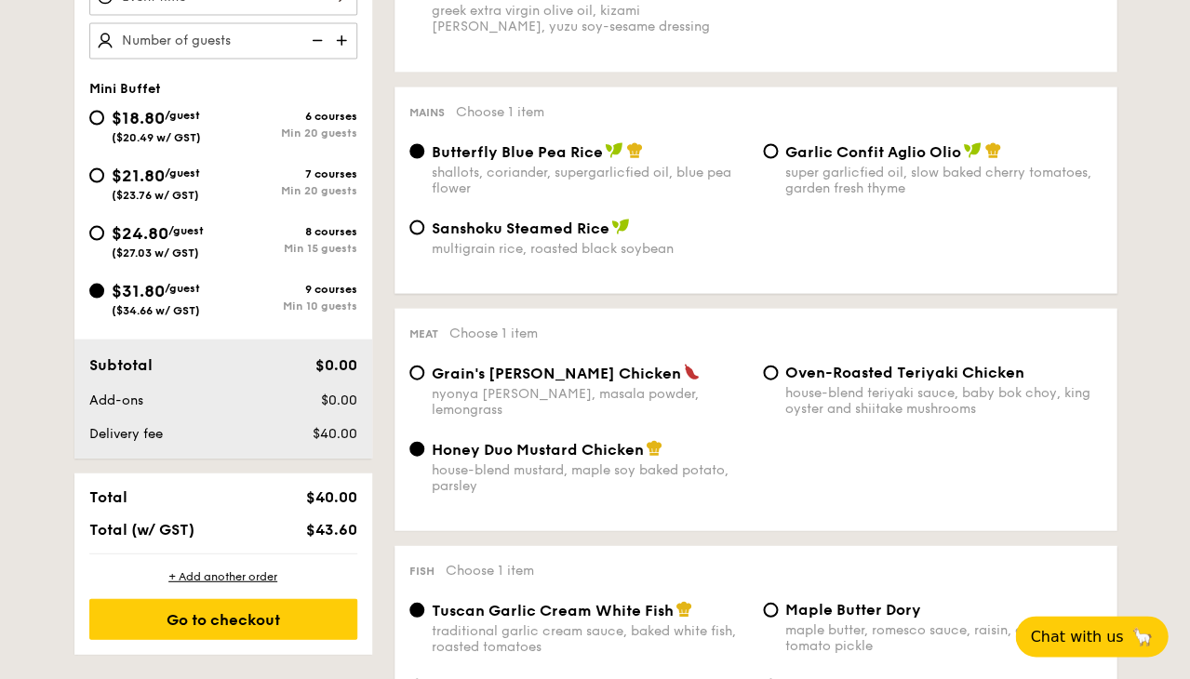
radio input "false"
radio input "true"
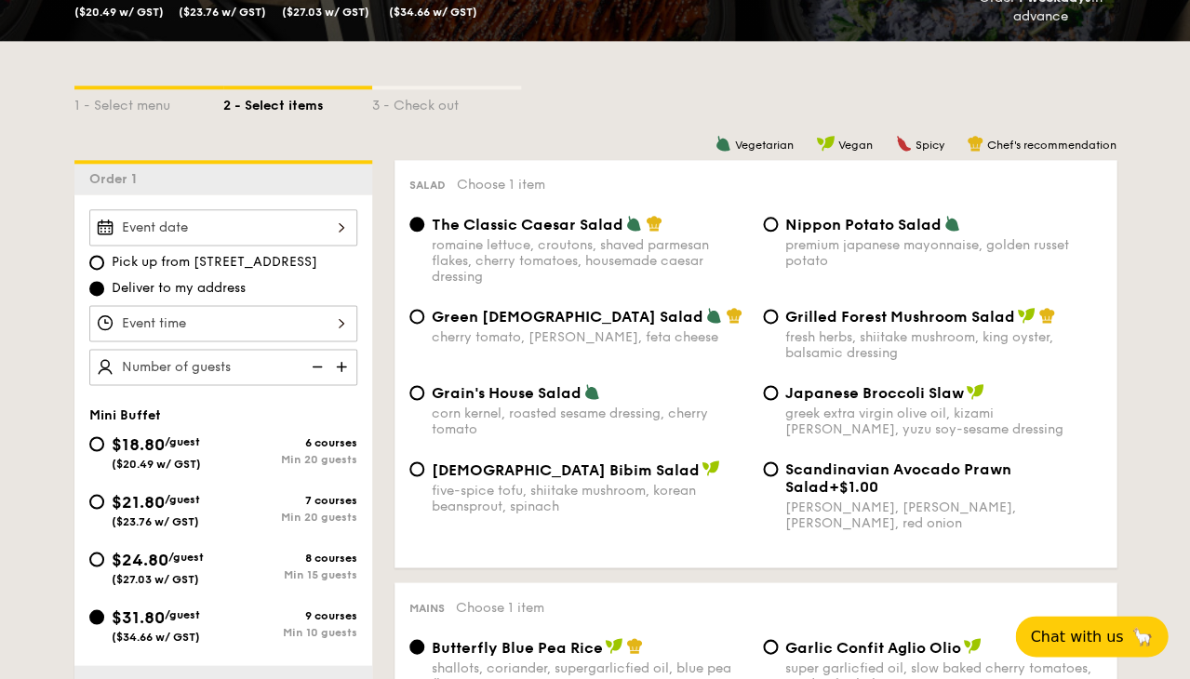
scroll to position [354, 0]
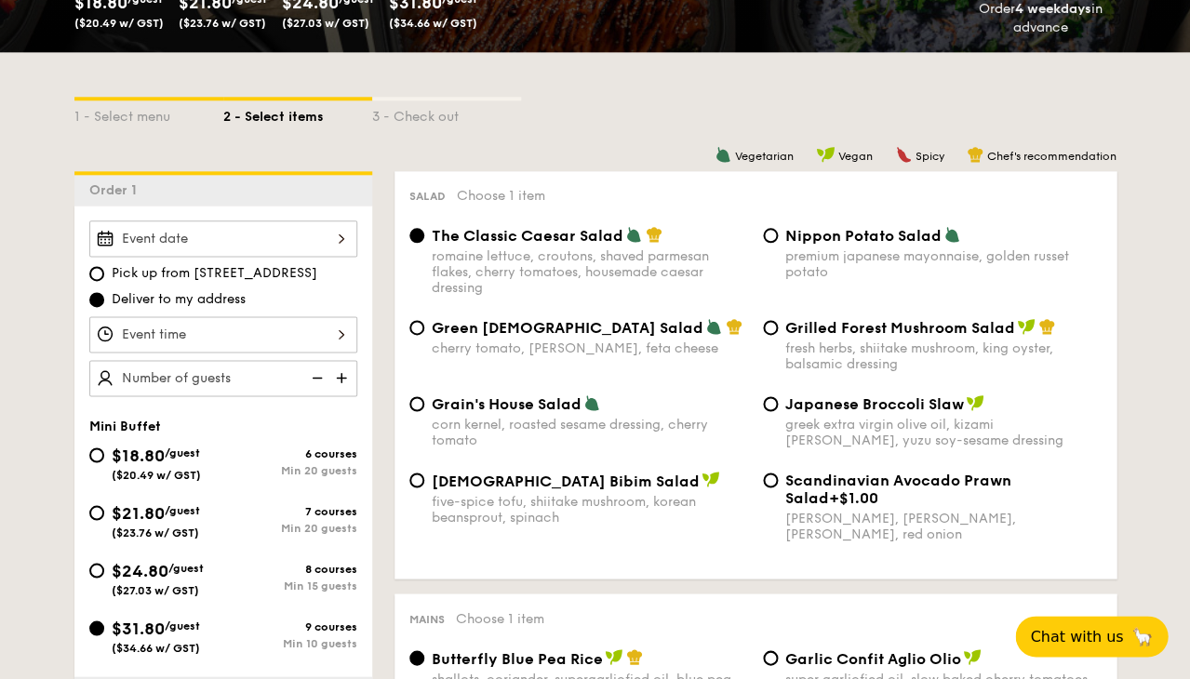
click at [217, 228] on div at bounding box center [223, 239] width 268 height 36
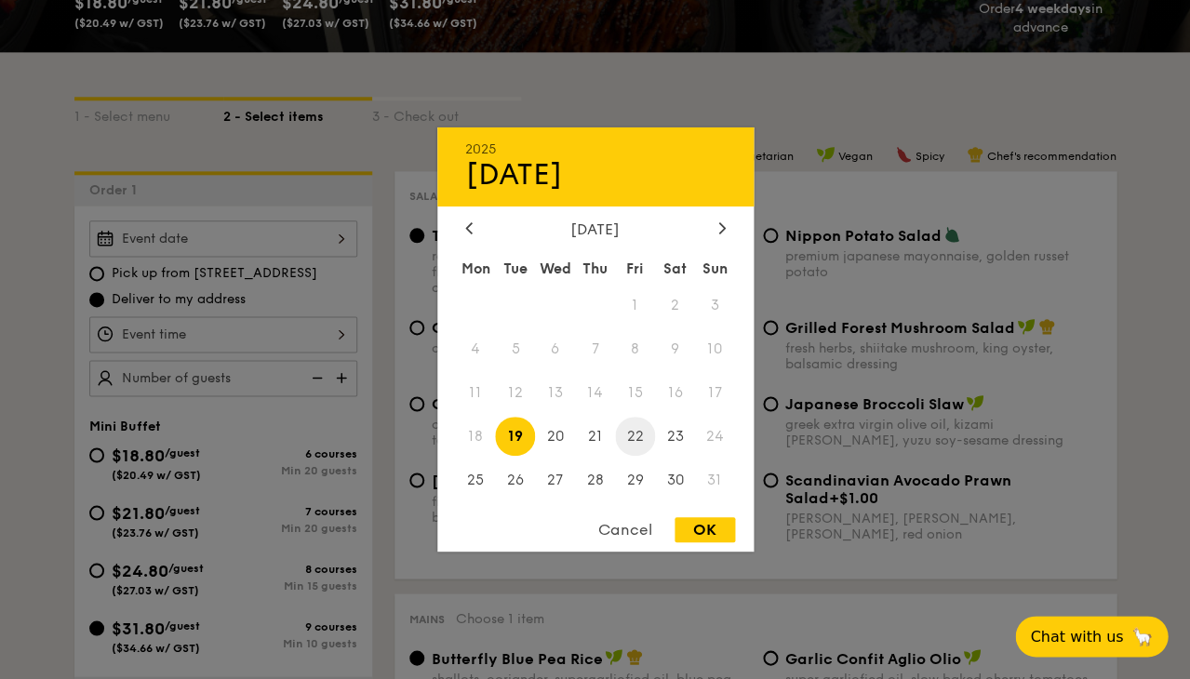
click at [635, 442] on span "22" at bounding box center [635, 436] width 40 height 40
click at [689, 529] on div "OK" at bounding box center [705, 529] width 60 height 25
type input "Aug 22, 2025"
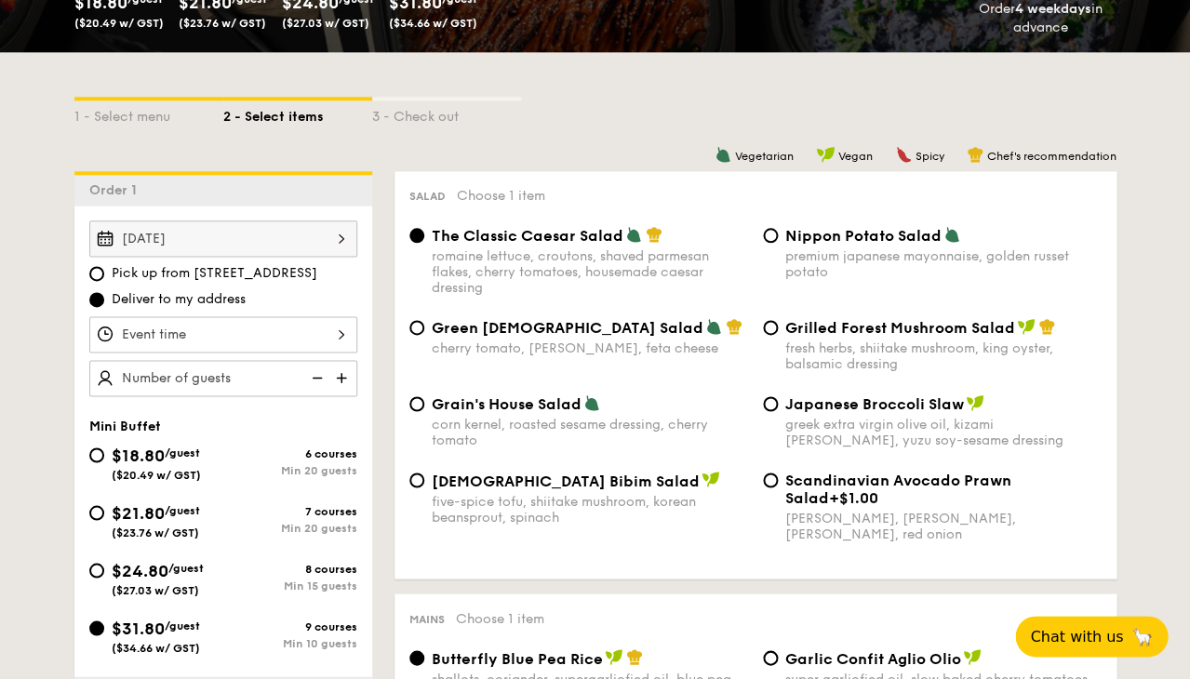
click at [299, 330] on div at bounding box center [223, 334] width 268 height 36
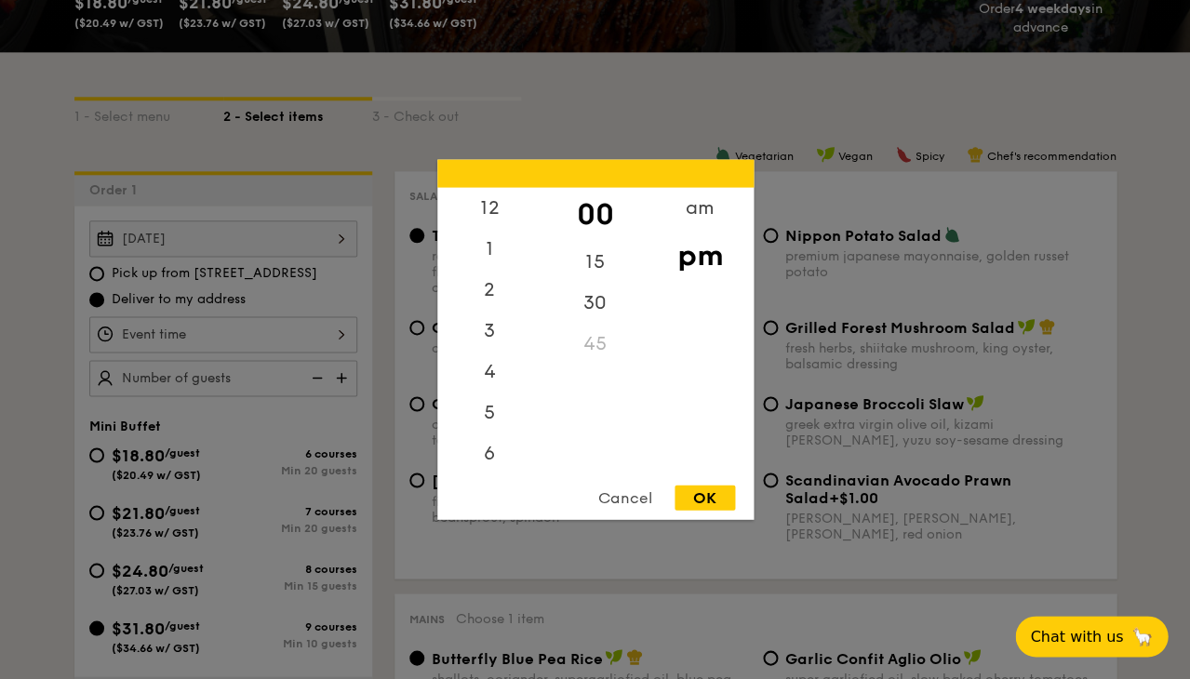
scroll to position [79, 0]
click at [490, 386] on div "6" at bounding box center [489, 382] width 105 height 54
click at [597, 347] on div "45" at bounding box center [594, 351] width 105 height 54
click at [724, 495] on div "OK" at bounding box center [705, 498] width 60 height 25
type input "6:45PM"
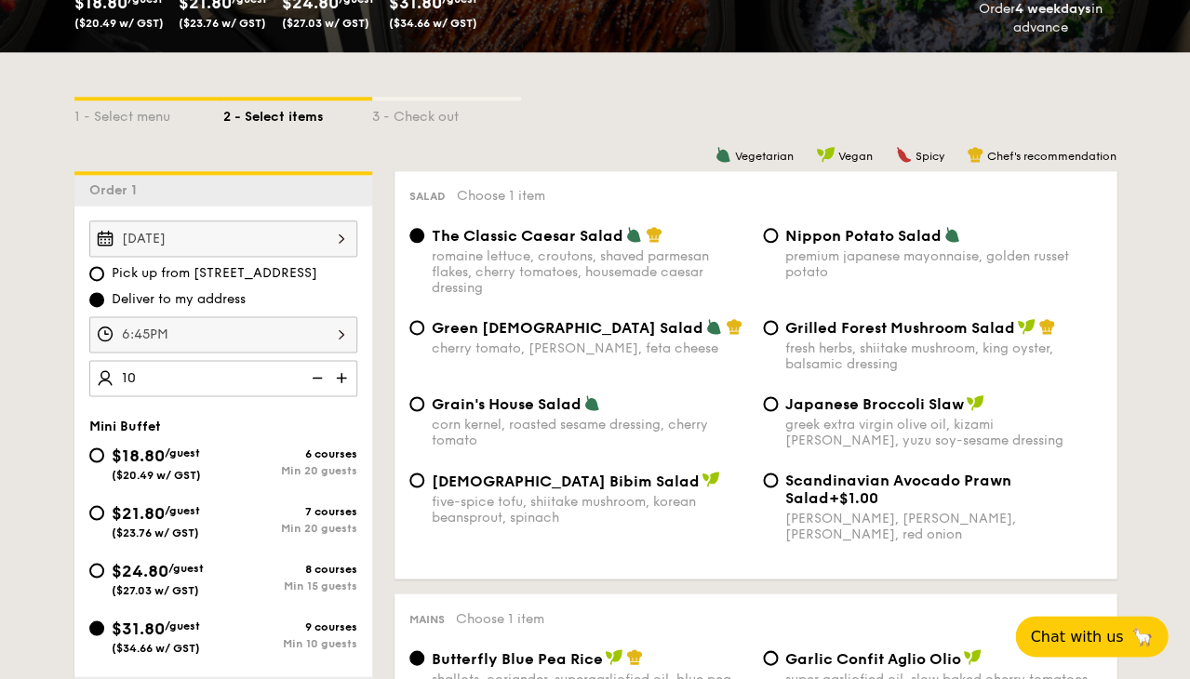
type input "10 guests"
click at [313, 402] on div "Aug 22, 2025 Pick up from 5 Burn Road #05-01 Deliver to my address 6:45PM 10 gu…" at bounding box center [223, 501] width 298 height 590
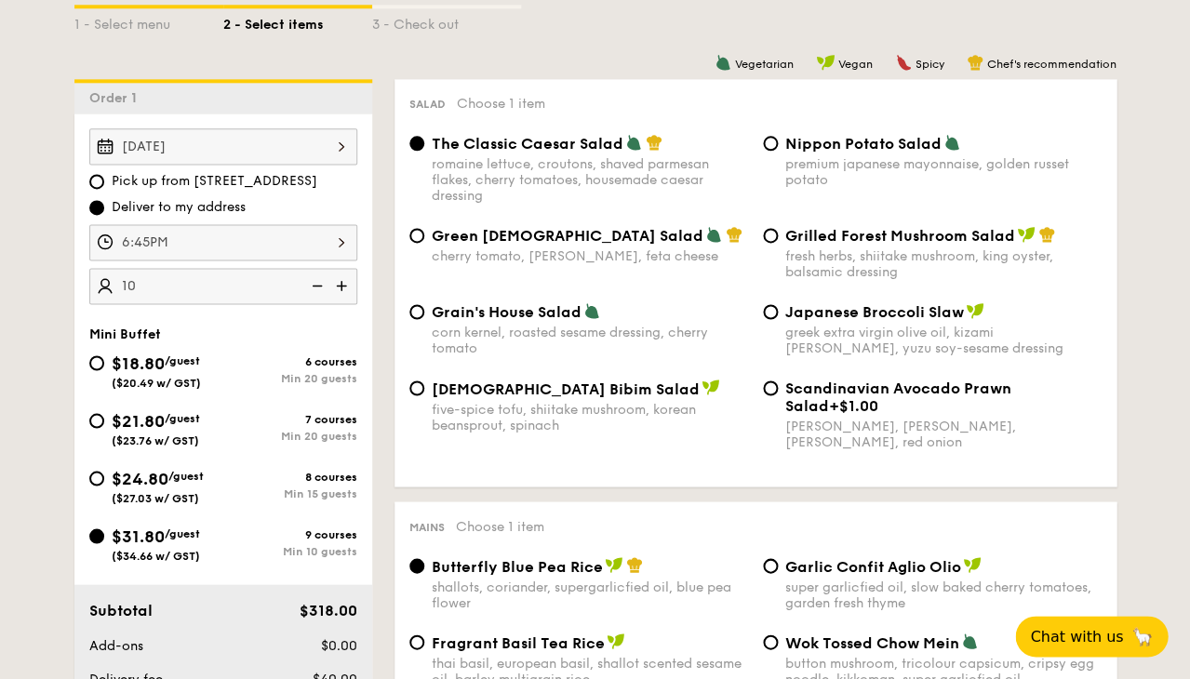
scroll to position [448, 0]
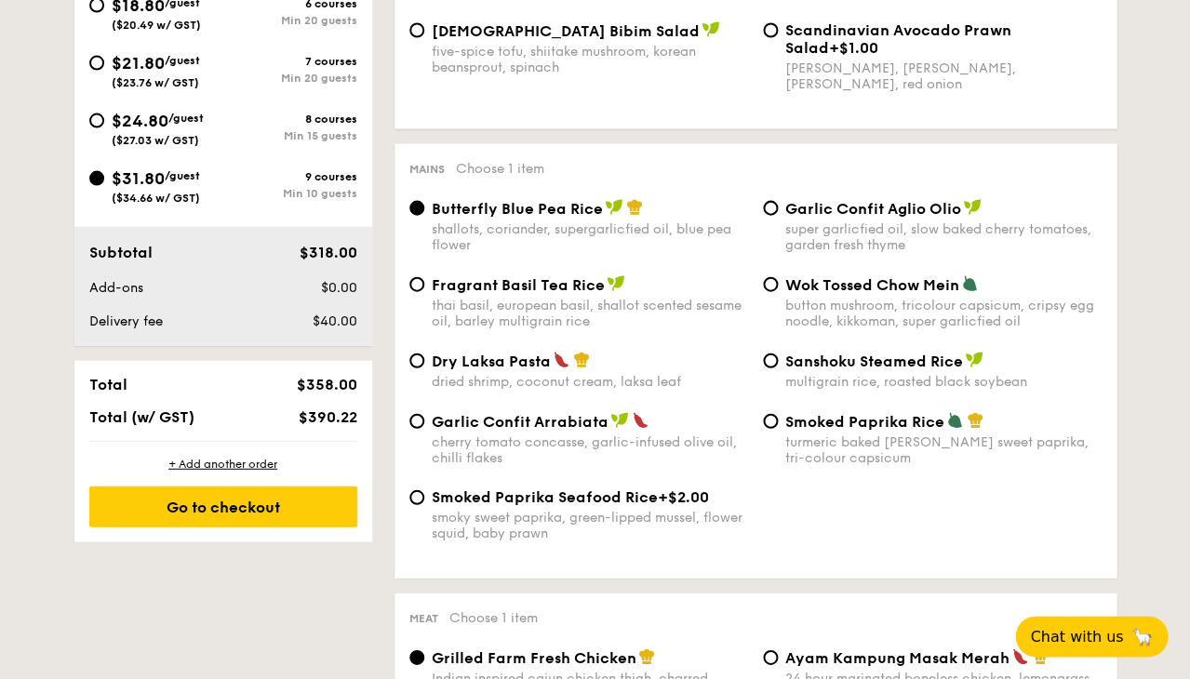
scroll to position [805, 0]
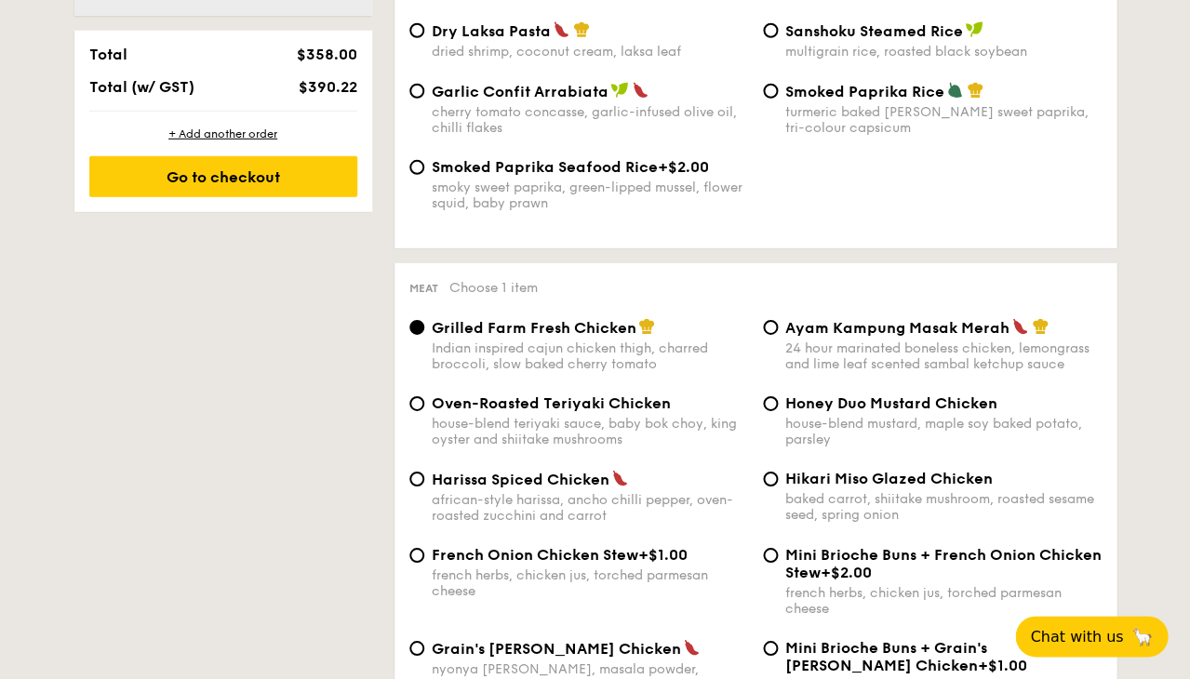
scroll to position [1214, 0]
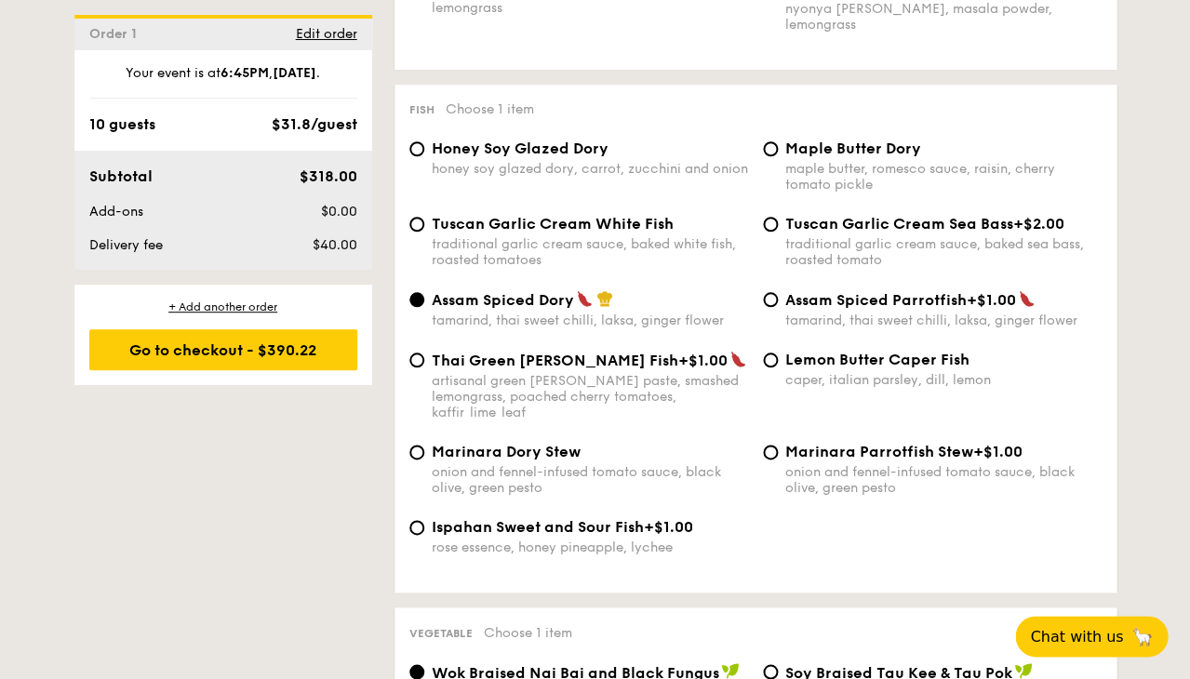
scroll to position [1811, 0]
click at [613, 215] on span "Tuscan Garlic Cream White Fish" at bounding box center [553, 224] width 242 height 18
click at [424, 217] on input "Tuscan Garlic Cream White Fish traditional garlic cream sauce, baked white fish…" at bounding box center [416, 224] width 15 height 15
radio input "true"
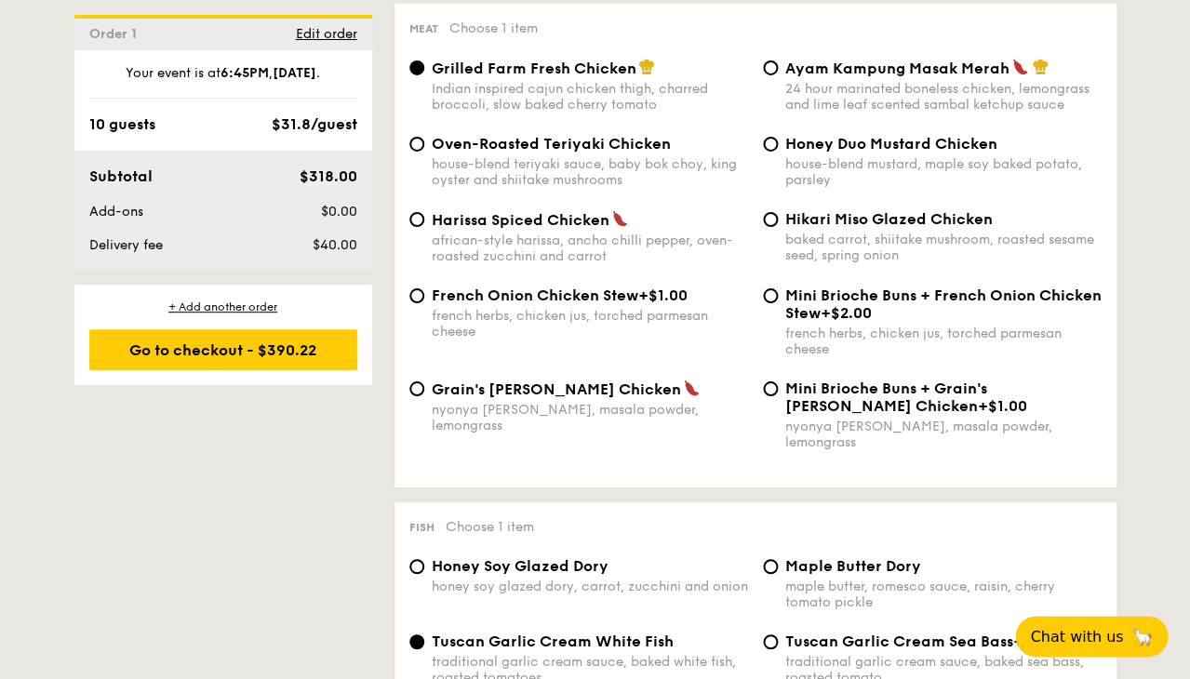
scroll to position [1381, 0]
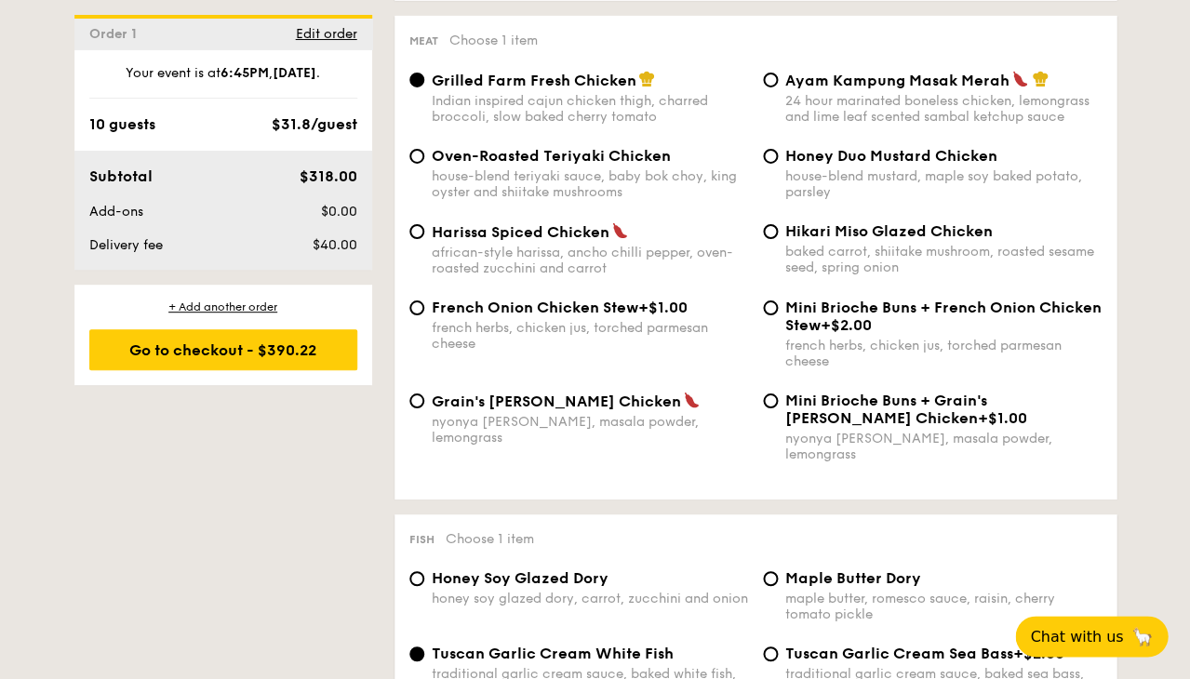
click at [809, 173] on div "Honey Duo Mustard Chicken house-blend mustard, maple soy baked potato, parsley" at bounding box center [943, 173] width 316 height 53
click at [778, 164] on input "Honey Duo Mustard Chicken house-blend mustard, maple soy baked potato, parsley" at bounding box center [770, 156] width 15 height 15
radio input "true"
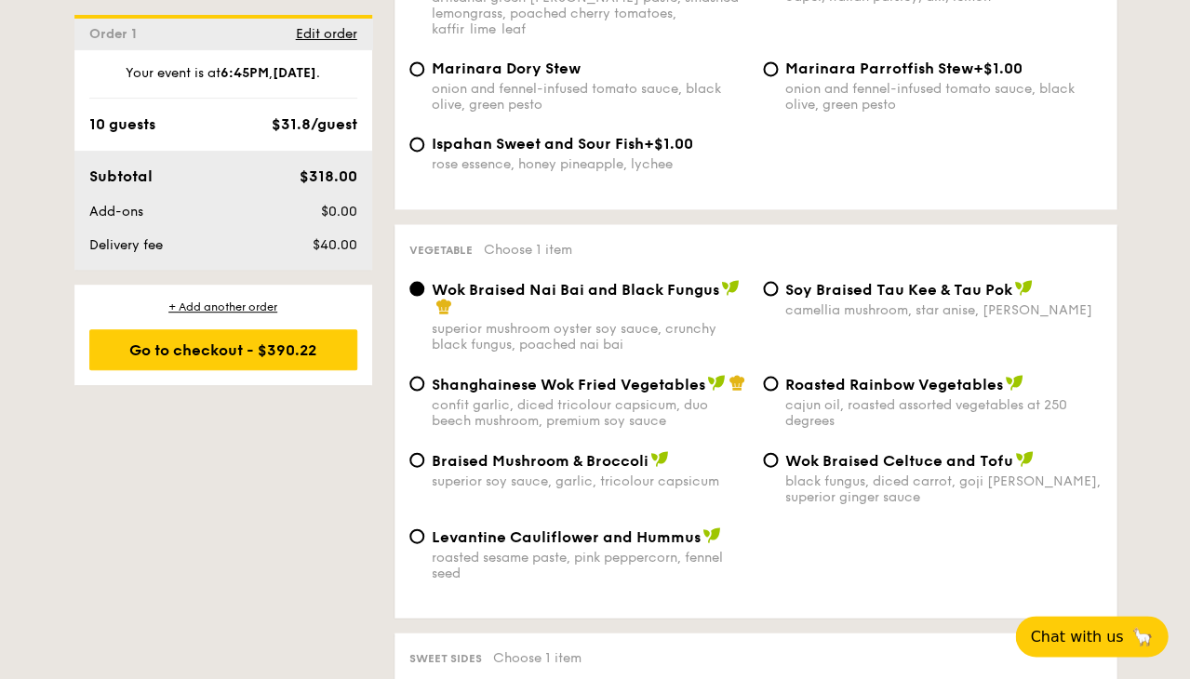
scroll to position [2198, 0]
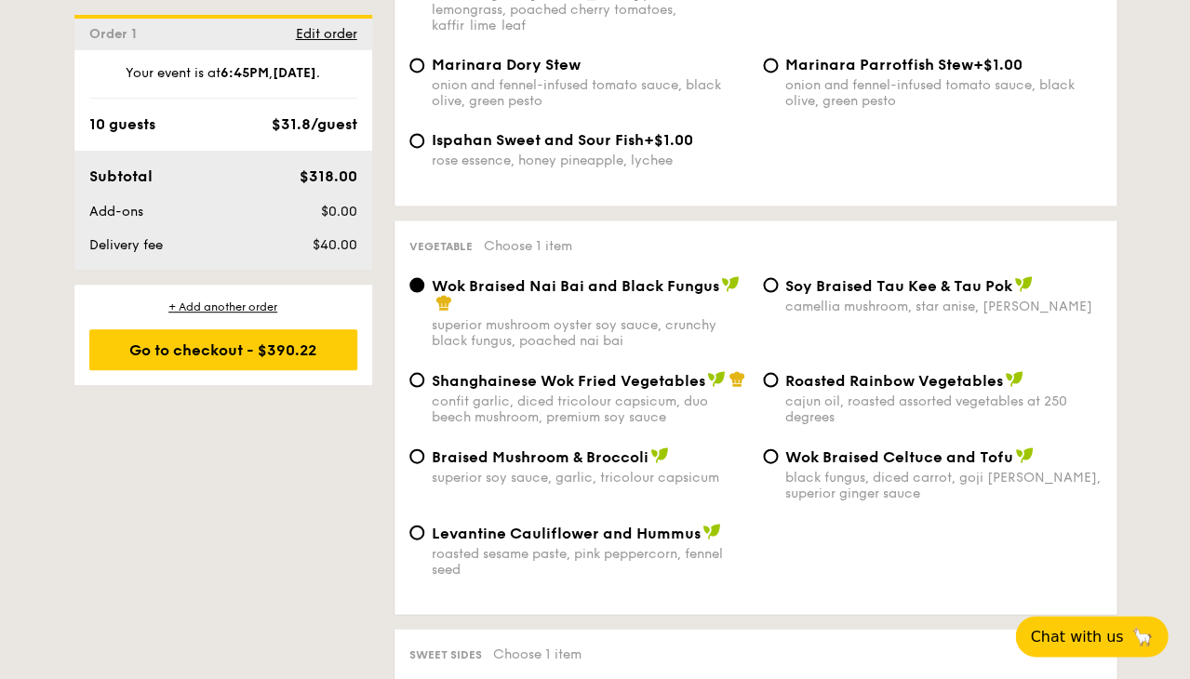
click at [810, 371] on span "Roasted Rainbow Vegetables" at bounding box center [894, 380] width 218 height 18
click at [778, 372] on input "Roasted Rainbow Vegetables cajun oil, roasted assorted vegetables at 250 degrees" at bounding box center [770, 379] width 15 height 15
radio input "true"
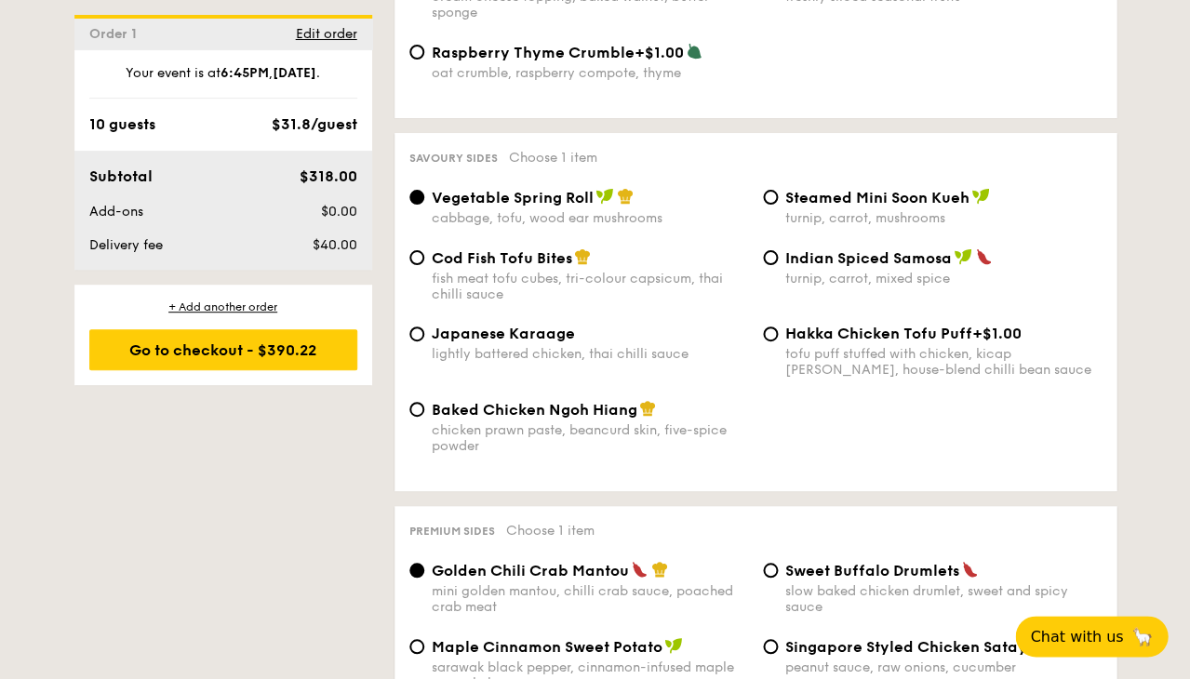
scroll to position [3145, 0]
click at [495, 254] on span "Cod Fish Tofu Bites" at bounding box center [502, 257] width 140 height 18
click at [424, 254] on input "Cod Fish Tofu Bites fish meat tofu cubes, tri-colour capsicum, thai chilli sauce" at bounding box center [416, 256] width 15 height 15
radio input "true"
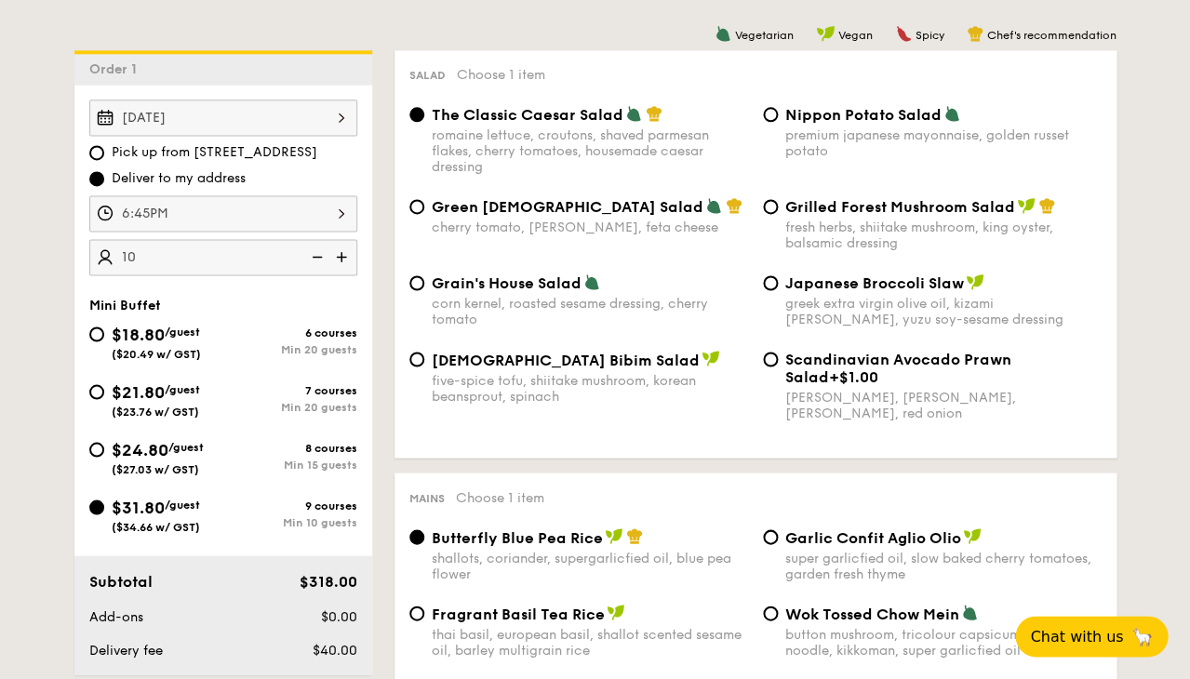
scroll to position [477, 0]
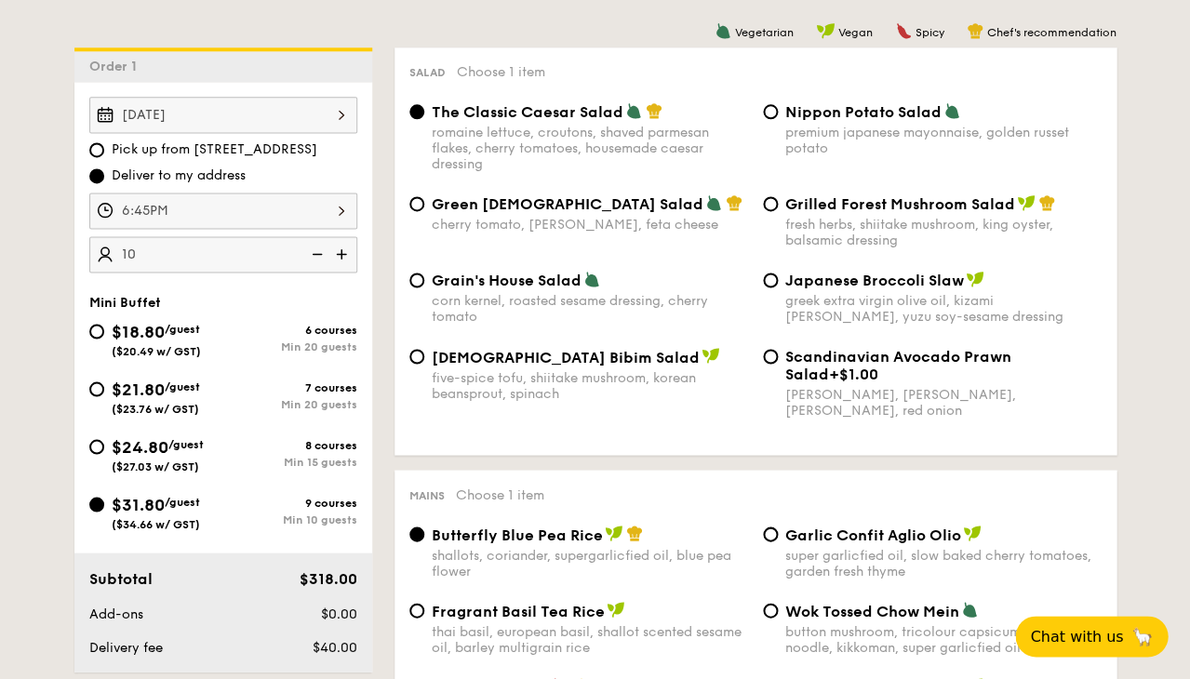
click at [156, 442] on span "$24.80" at bounding box center [140, 446] width 57 height 20
click at [104, 442] on input "$24.80 /guest ($27.03 w/ GST) 8 courses Min 15 guests" at bounding box center [96, 446] width 15 height 15
radio input "true"
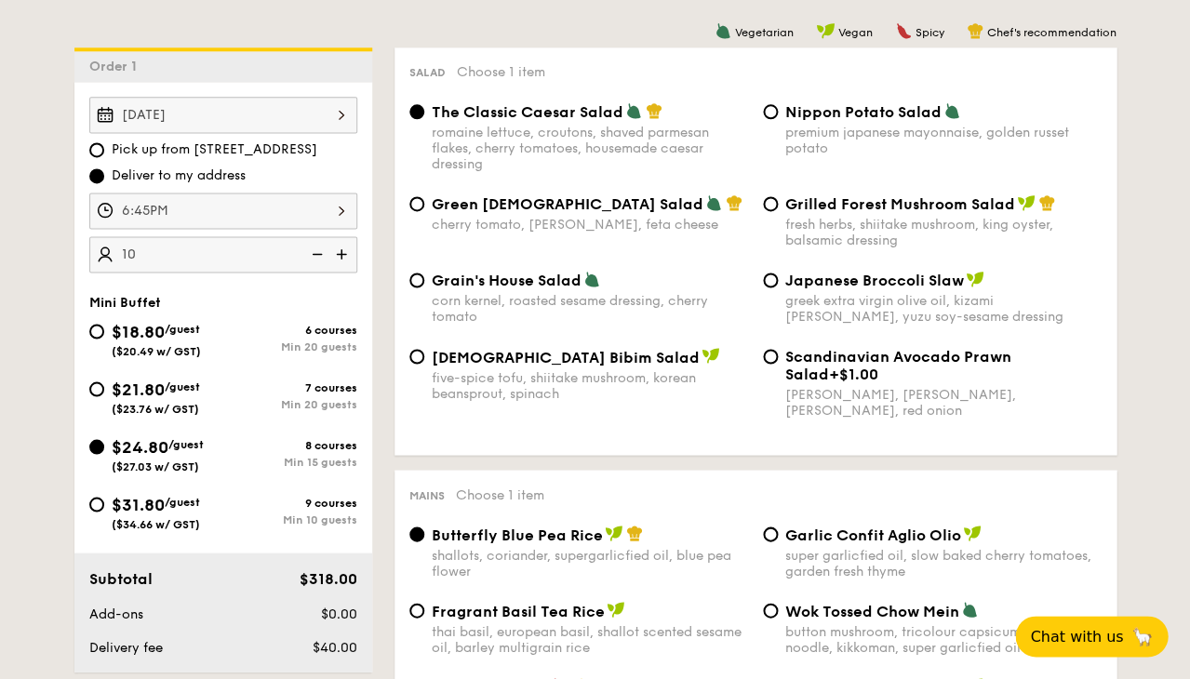
radio input "false"
radio input "true"
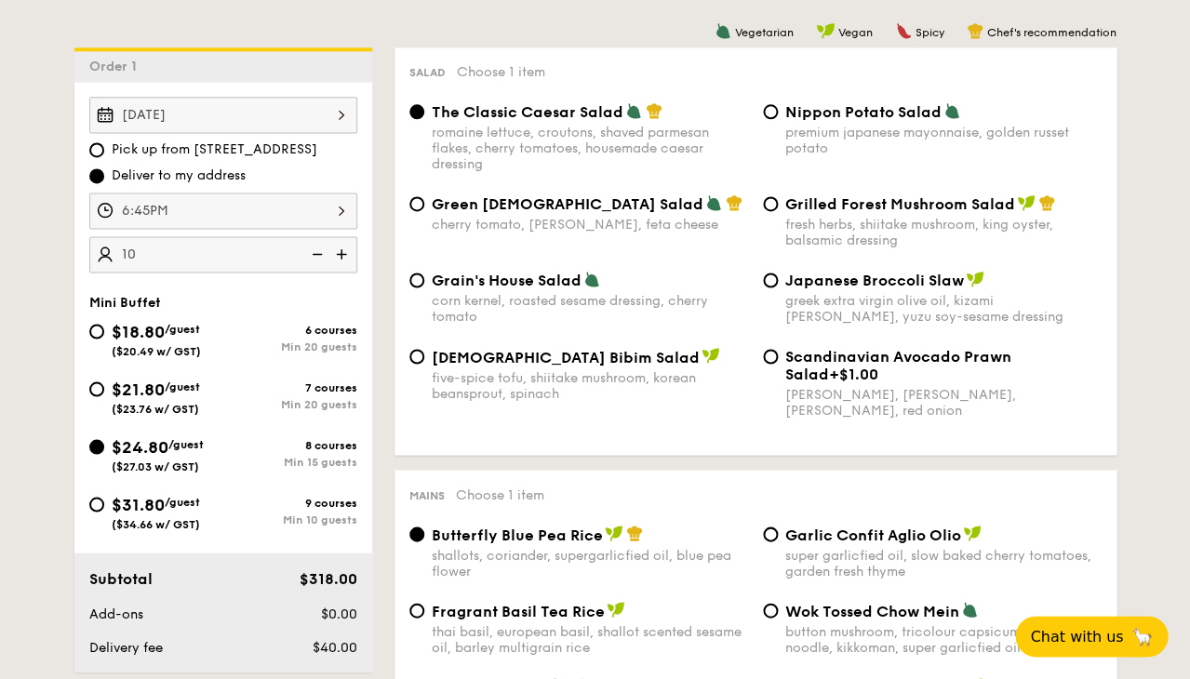
radio input "true"
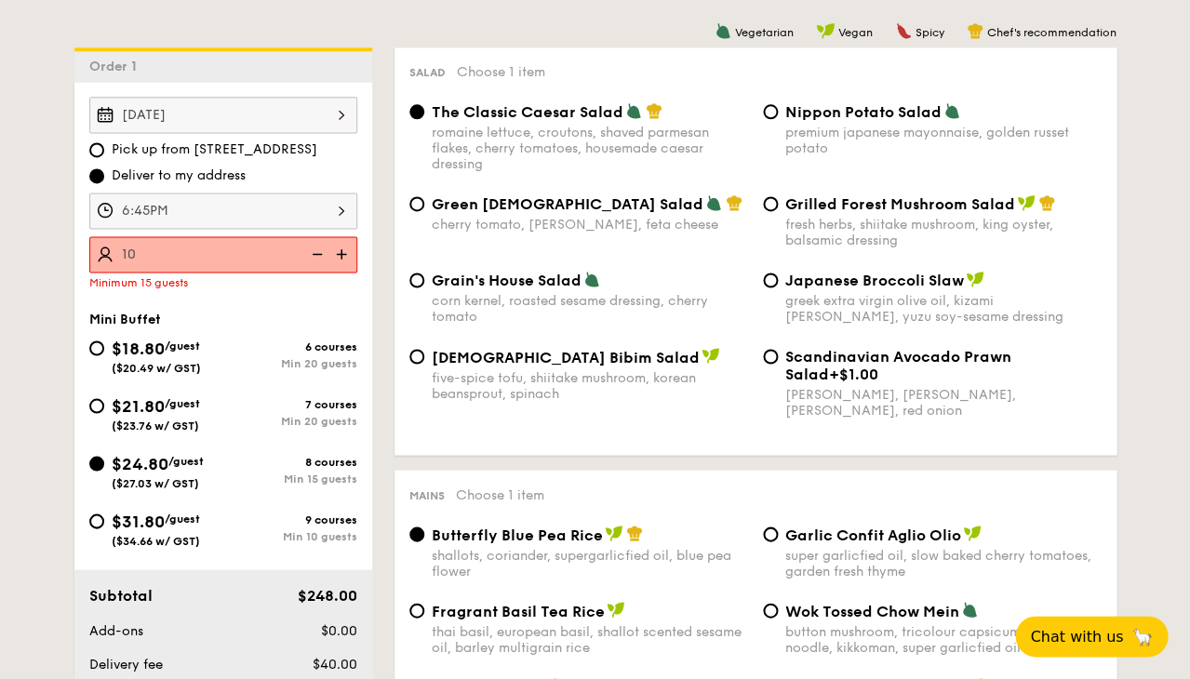
click at [154, 470] on span "$24.80" at bounding box center [140, 463] width 57 height 20
click at [104, 470] on input "$24.80 /guest ($27.03 w/ GST) 8 courses Min 15 guests" at bounding box center [96, 463] width 15 height 15
click at [179, 508] on div "$18.80 /guest ($20.49 w/ GST) 6 courses Min 20 guests $21.80 /guest ($23.76 w/ …" at bounding box center [223, 450] width 283 height 231
click at [177, 518] on span "/guest" at bounding box center [182, 518] width 35 height 13
click at [104, 518] on input "$31.80 /guest ($34.66 w/ GST) 9 courses Min 10 guests" at bounding box center [96, 521] width 15 height 15
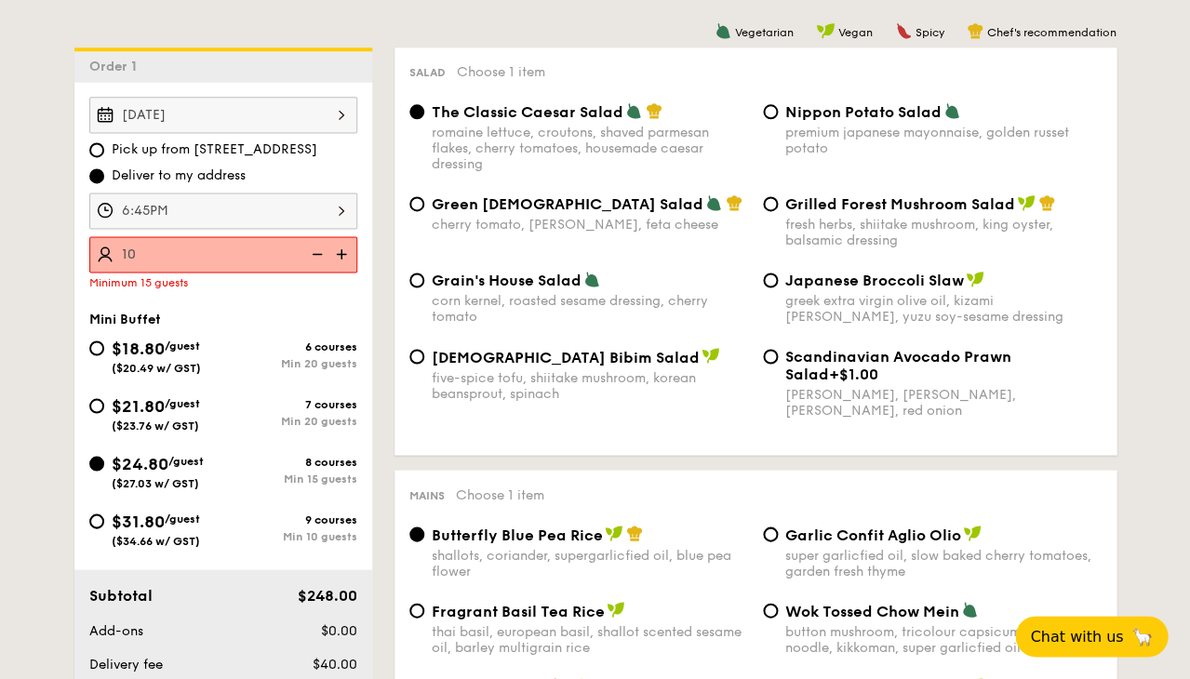
radio input "true"
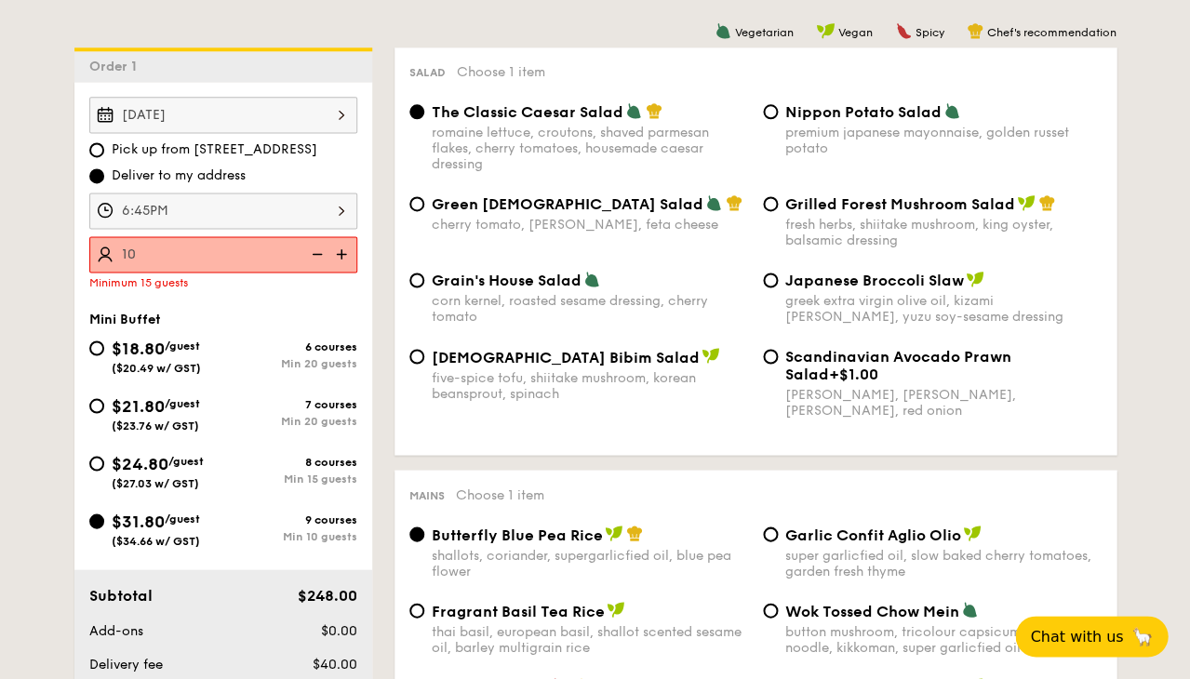
radio input "true"
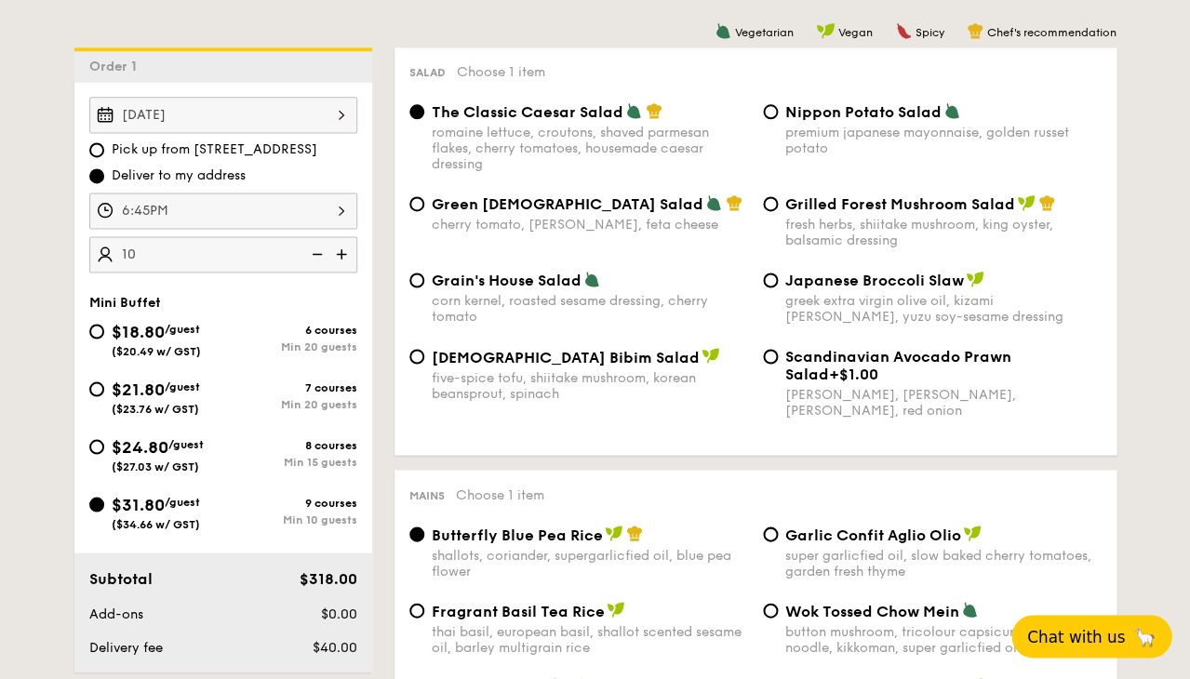
click at [1078, 644] on span "Chat with us" at bounding box center [1076, 636] width 98 height 19
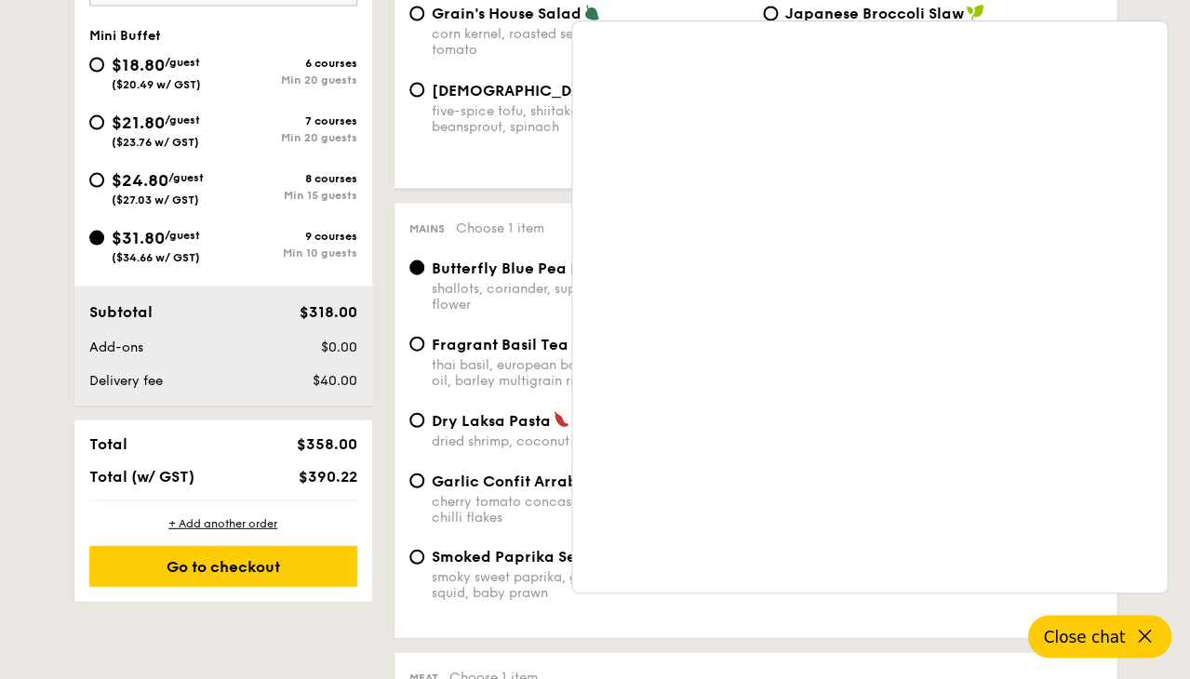
scroll to position [745, 0]
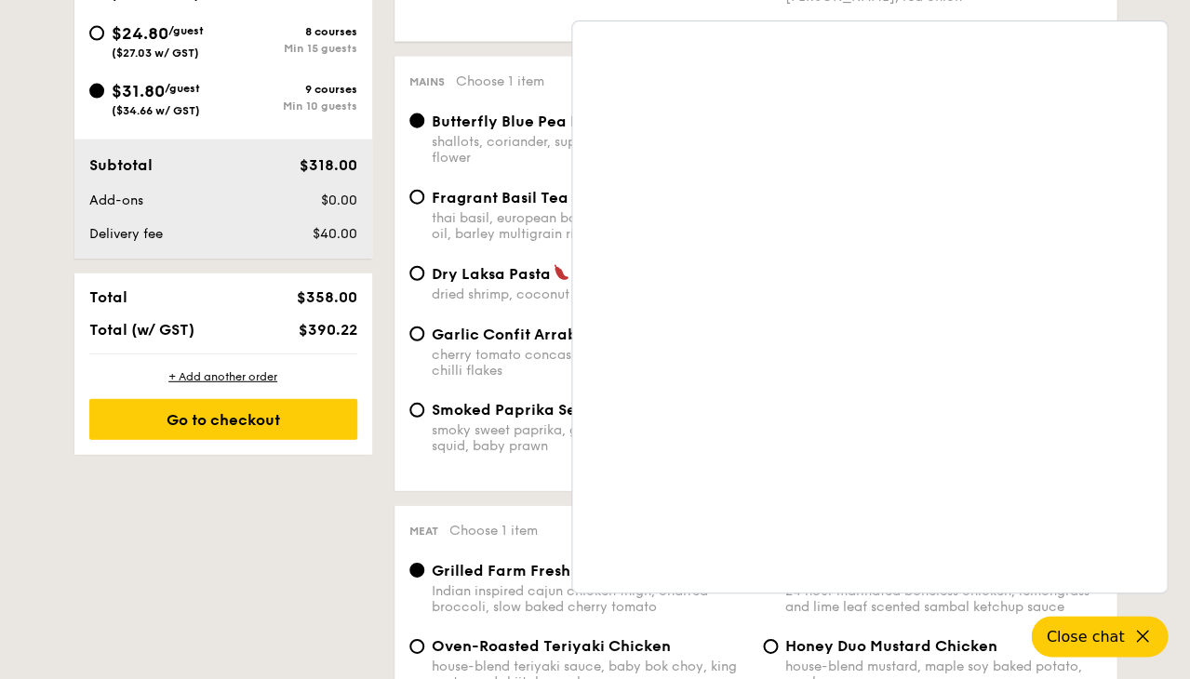
scroll to position [893, 0]
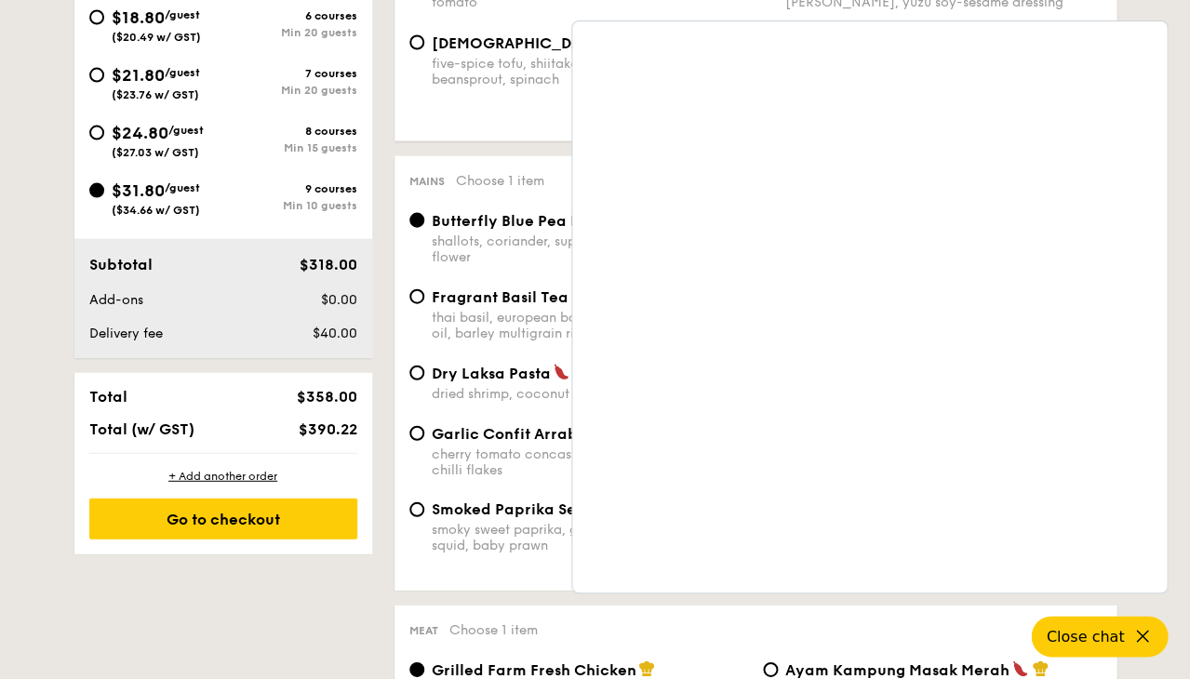
scroll to position [794, 0]
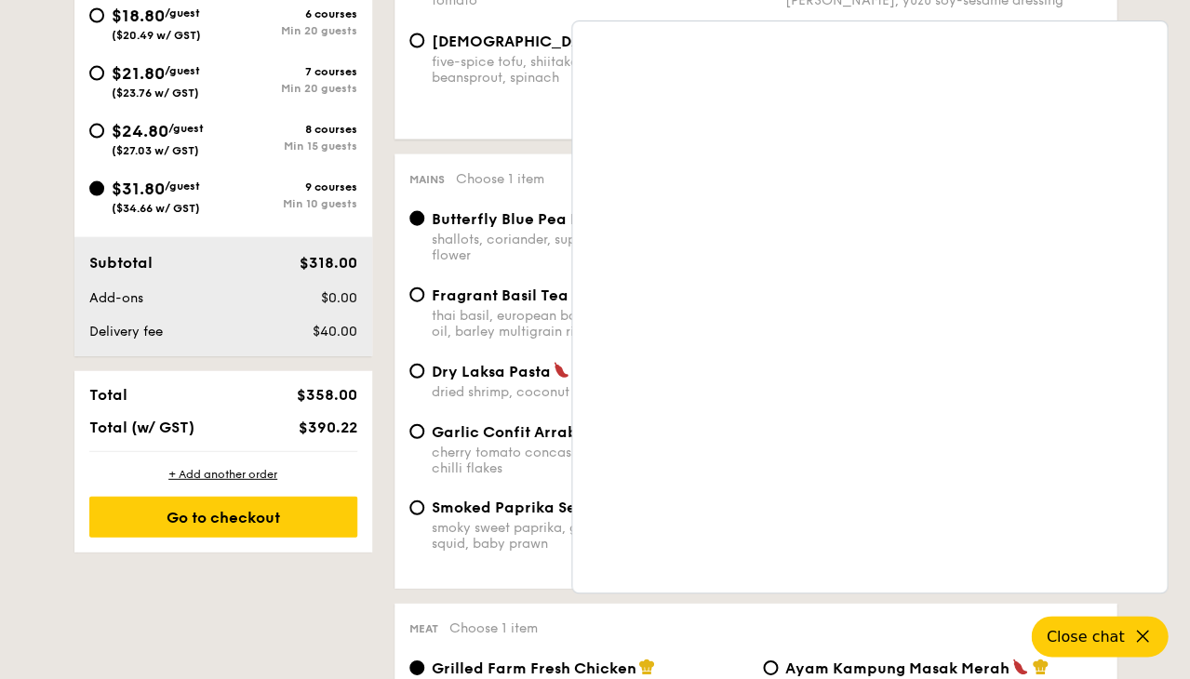
click at [1131, 634] on button "Close chat" at bounding box center [1099, 636] width 143 height 43
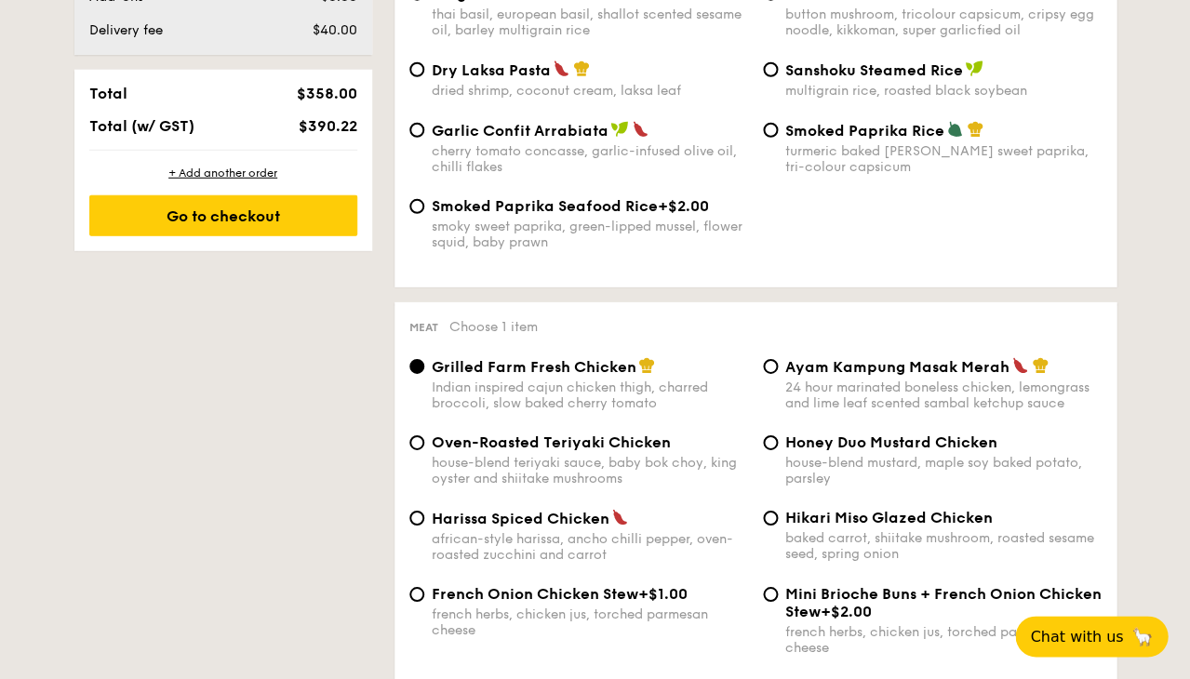
scroll to position [1097, 0]
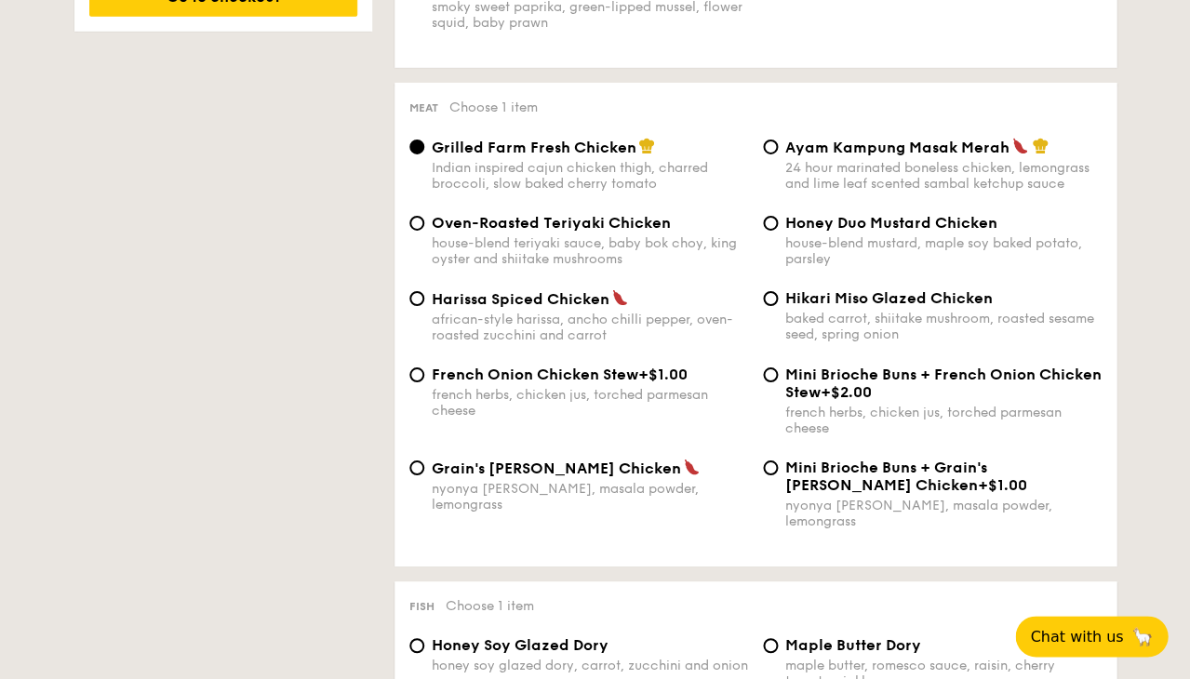
scroll to position [1303, 0]
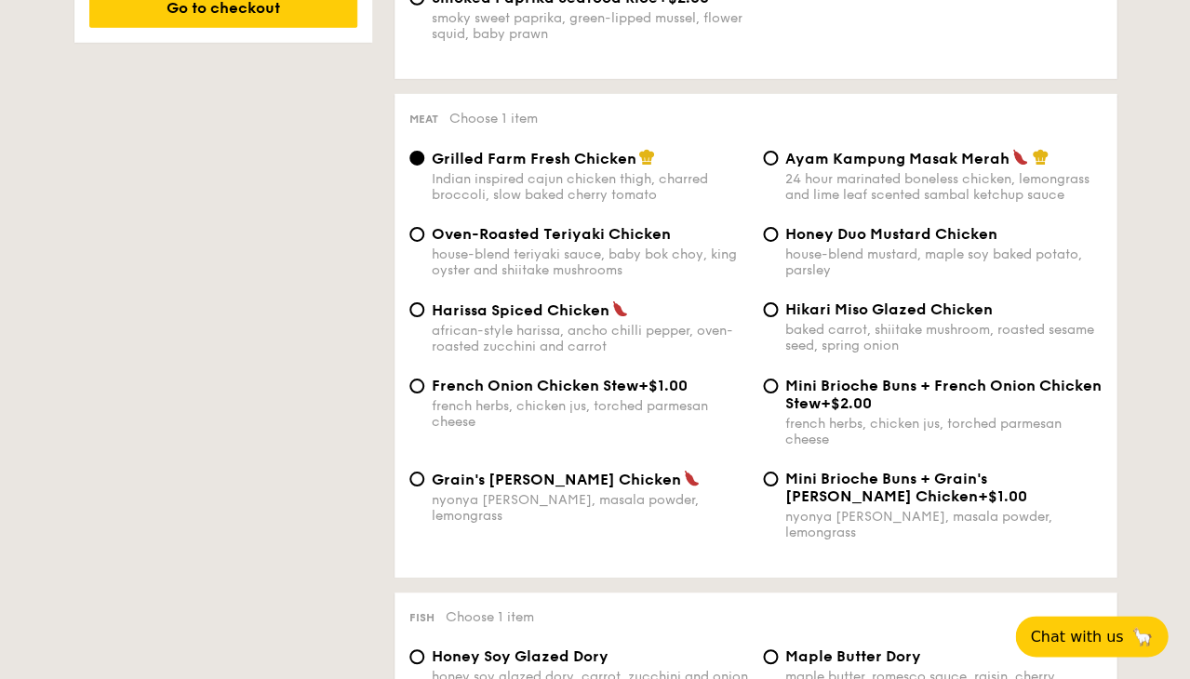
click at [776, 321] on div "Hikari Miso Glazed Chicken baked carrot, shiitake mushroom, roasted sesame seed…" at bounding box center [933, 327] width 354 height 53
click at [763, 317] on input "Hikari Miso Glazed Chicken baked carrot, shiitake mushroom, roasted sesame seed…" at bounding box center [770, 309] width 15 height 15
radio input "true"
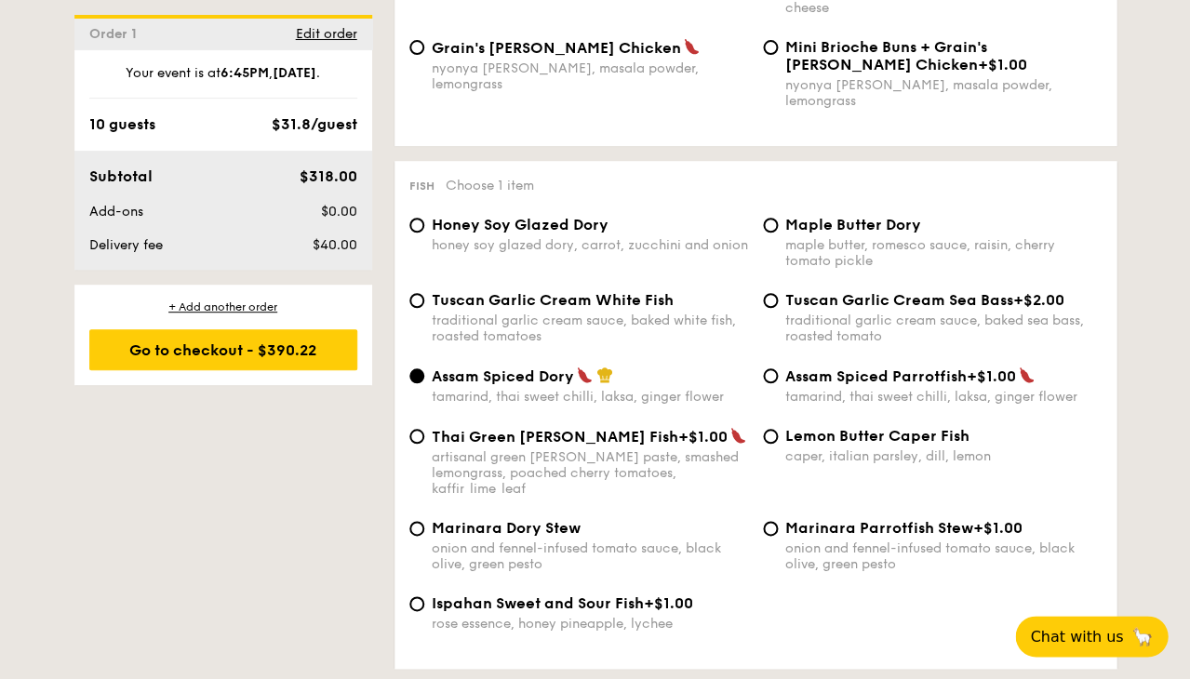
scroll to position [1735, 0]
click at [842, 301] on span "Tuscan Garlic Cream Sea Bass" at bounding box center [899, 299] width 228 height 18
click at [778, 301] on input "Tuscan Garlic Cream Sea Bass +$2.00 traditional garlic cream sauce, baked sea b…" at bounding box center [770, 299] width 15 height 15
radio input "true"
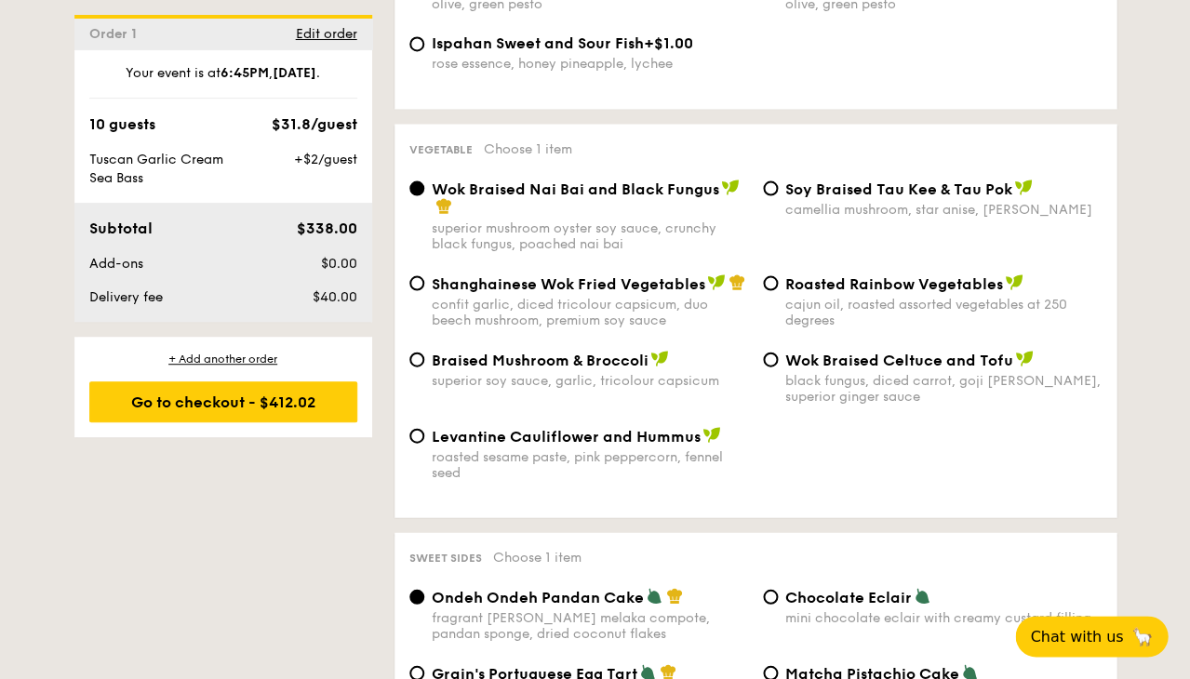
scroll to position [2315, 0]
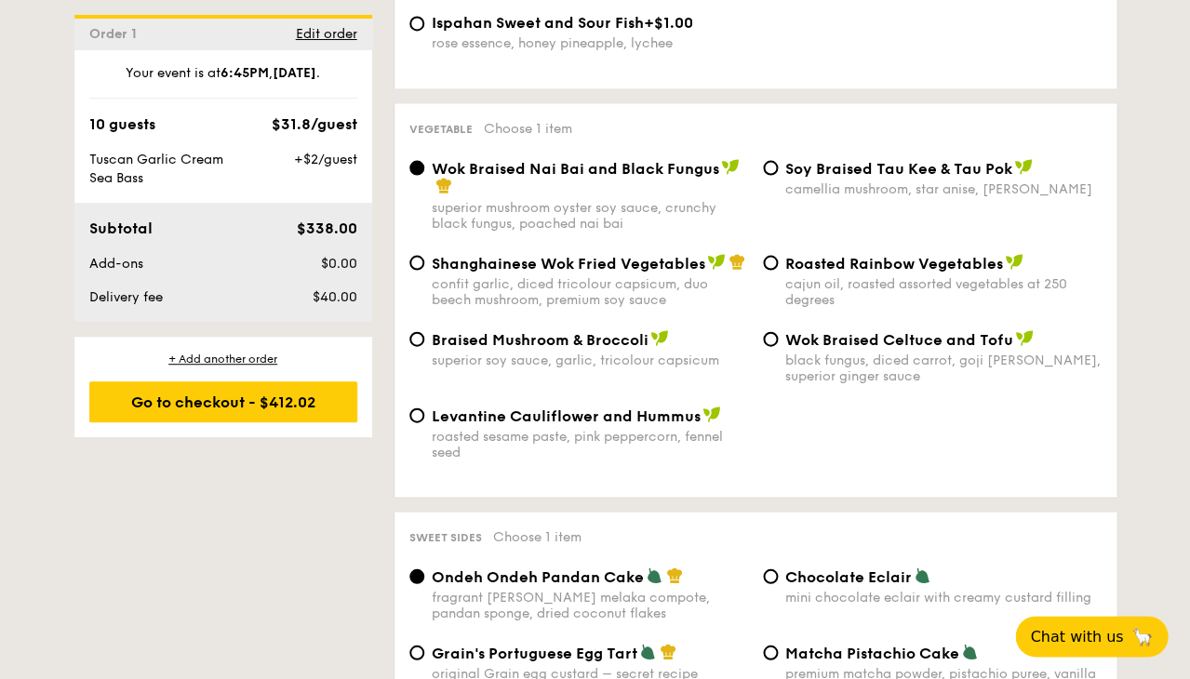
click at [782, 253] on div "Roasted Rainbow Vegetables cajun oil, roasted assorted vegetables at 250 degrees" at bounding box center [933, 280] width 354 height 54
click at [769, 255] on input "Roasted Rainbow Vegetables cajun oil, roasted assorted vegetables at 250 degrees" at bounding box center [770, 262] width 15 height 15
radio input "true"
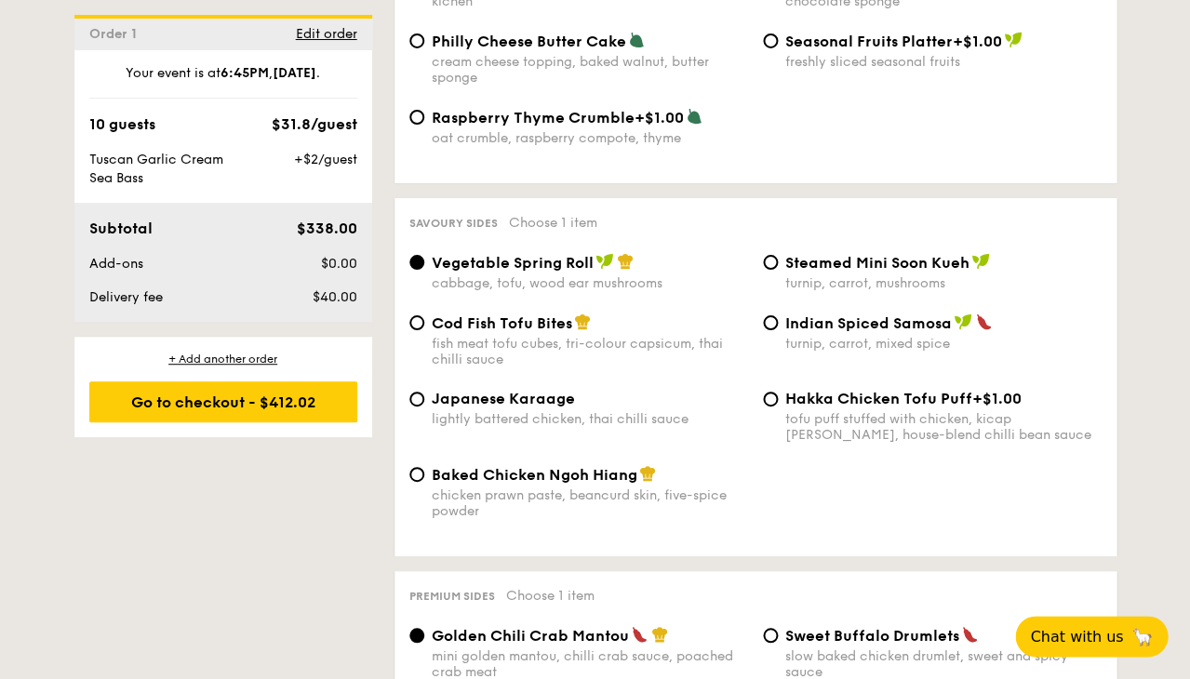
scroll to position [3090, 0]
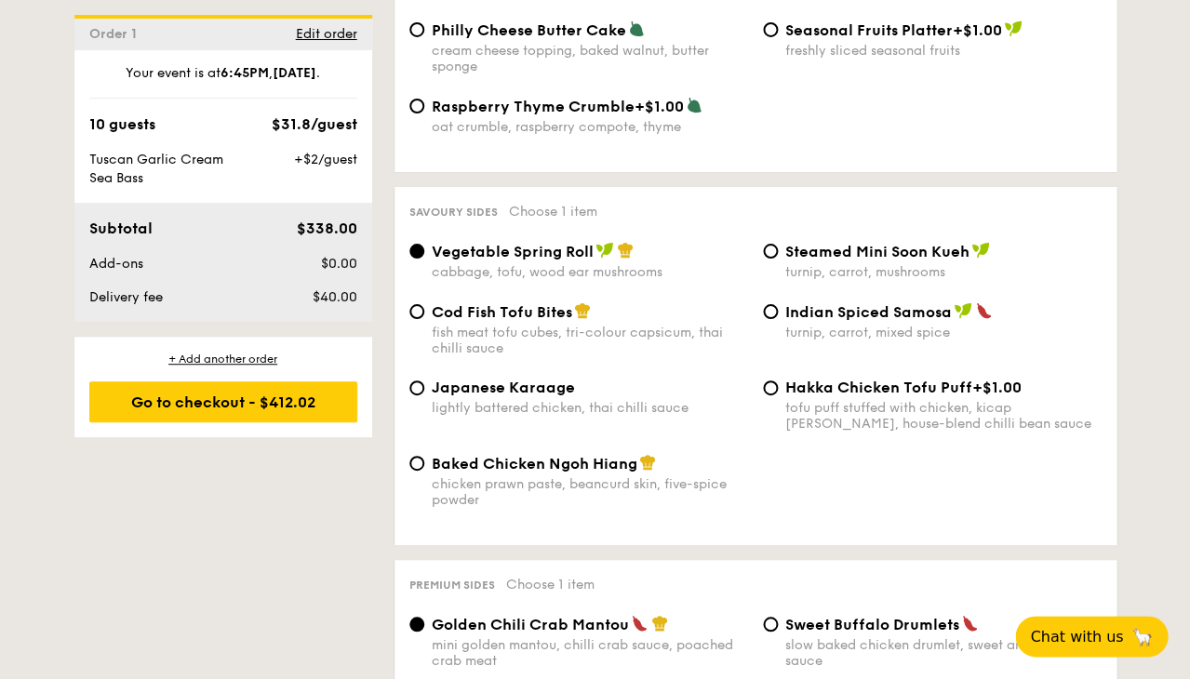
click at [523, 325] on div "fish meat tofu cubes, tri-colour capsicum, thai chilli sauce" at bounding box center [590, 341] width 316 height 32
click at [424, 315] on input "Cod Fish Tofu Bites fish meat tofu cubes, tri-colour capsicum, thai chilli sauce" at bounding box center [416, 311] width 15 height 15
radio input "true"
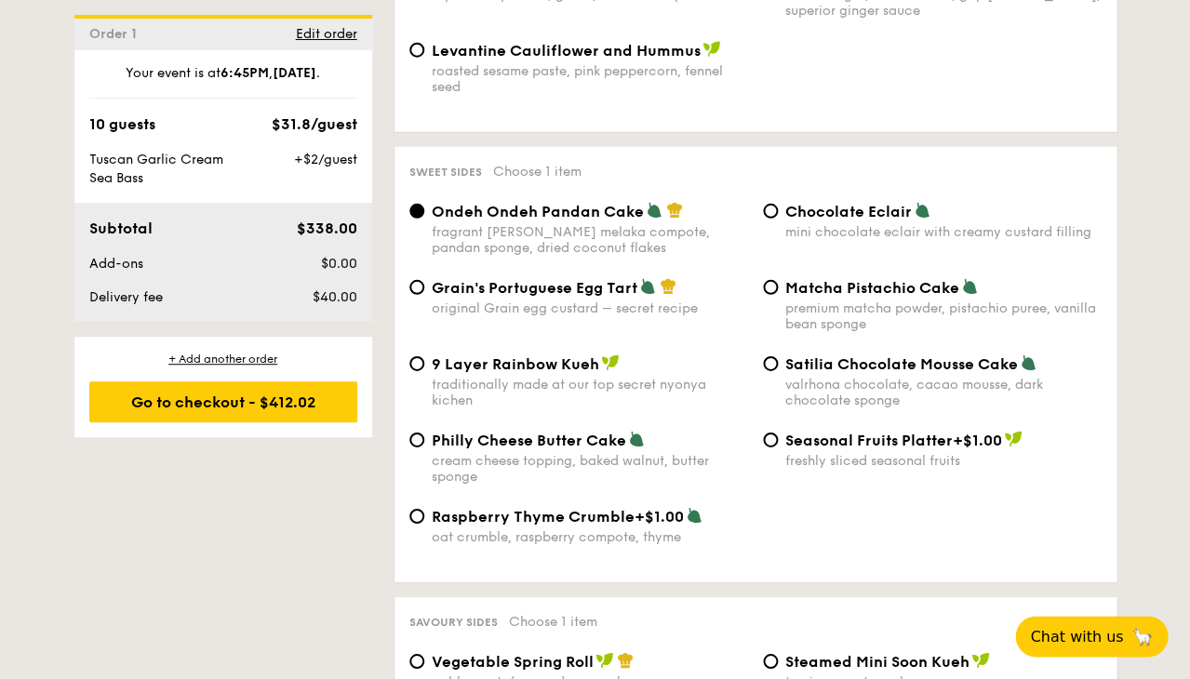
scroll to position [2689, 0]
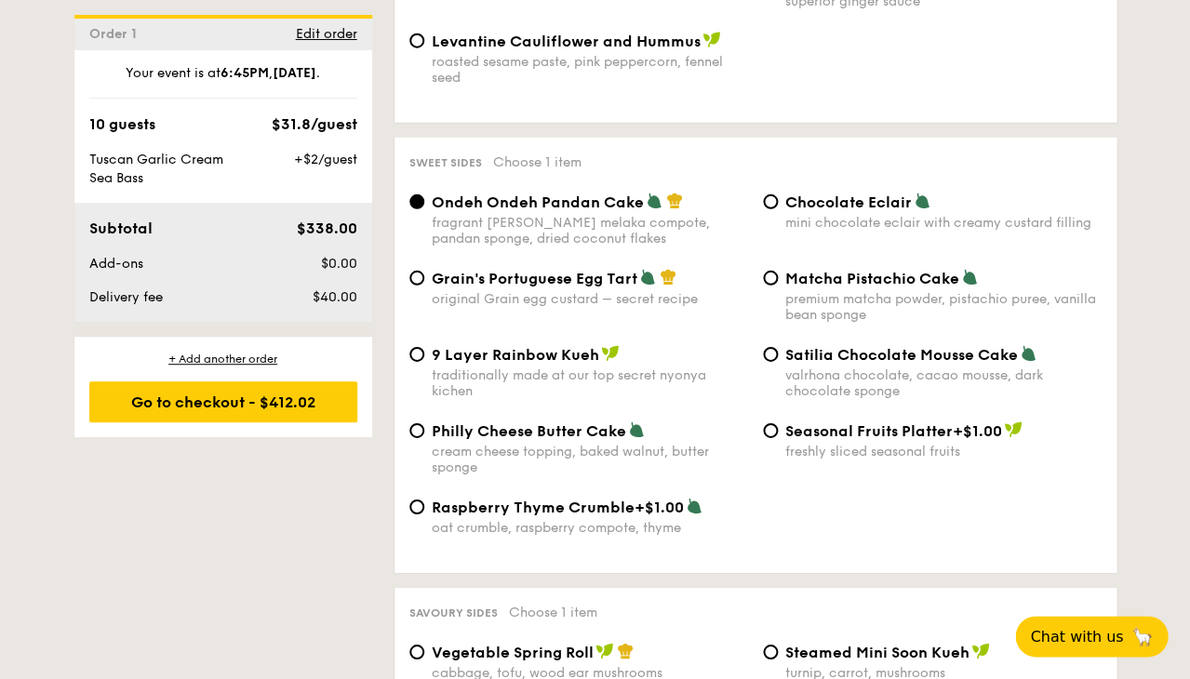
click at [555, 194] on span "Ondeh Ondeh Pandan Cake" at bounding box center [538, 203] width 212 height 18
click at [424, 194] on input "Ondeh Ondeh Pandan Cake fragrant gula melaka compote, pandan sponge, dried coco…" at bounding box center [416, 201] width 15 height 15
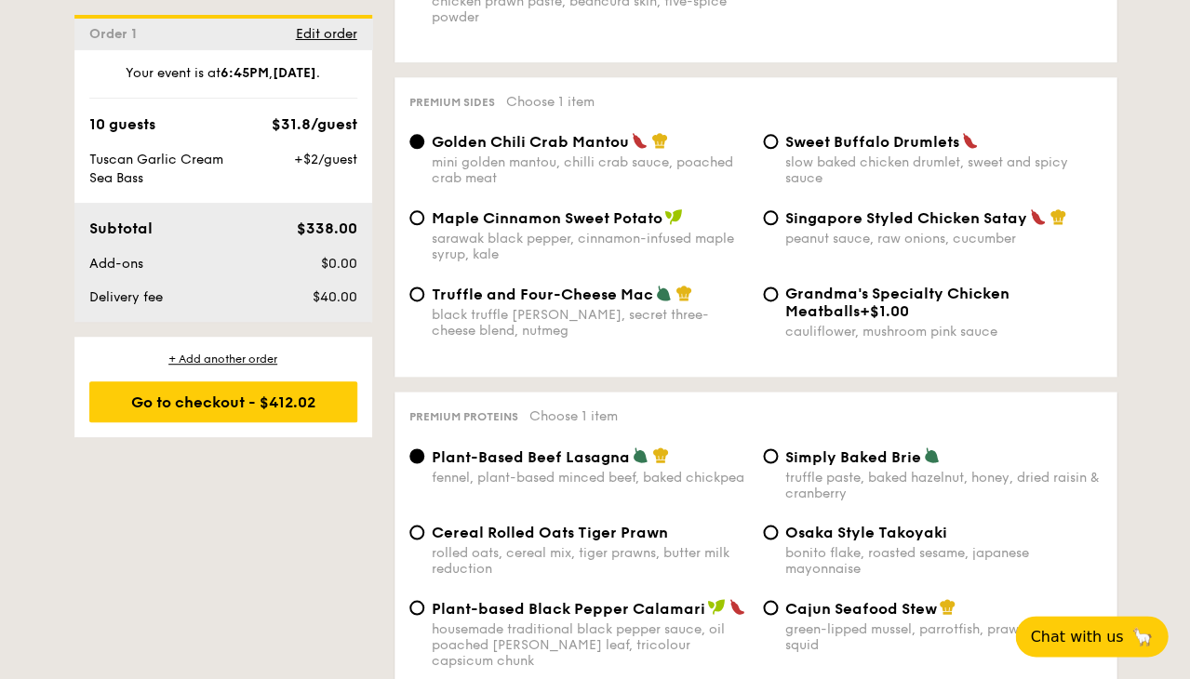
scroll to position [3587, 0]
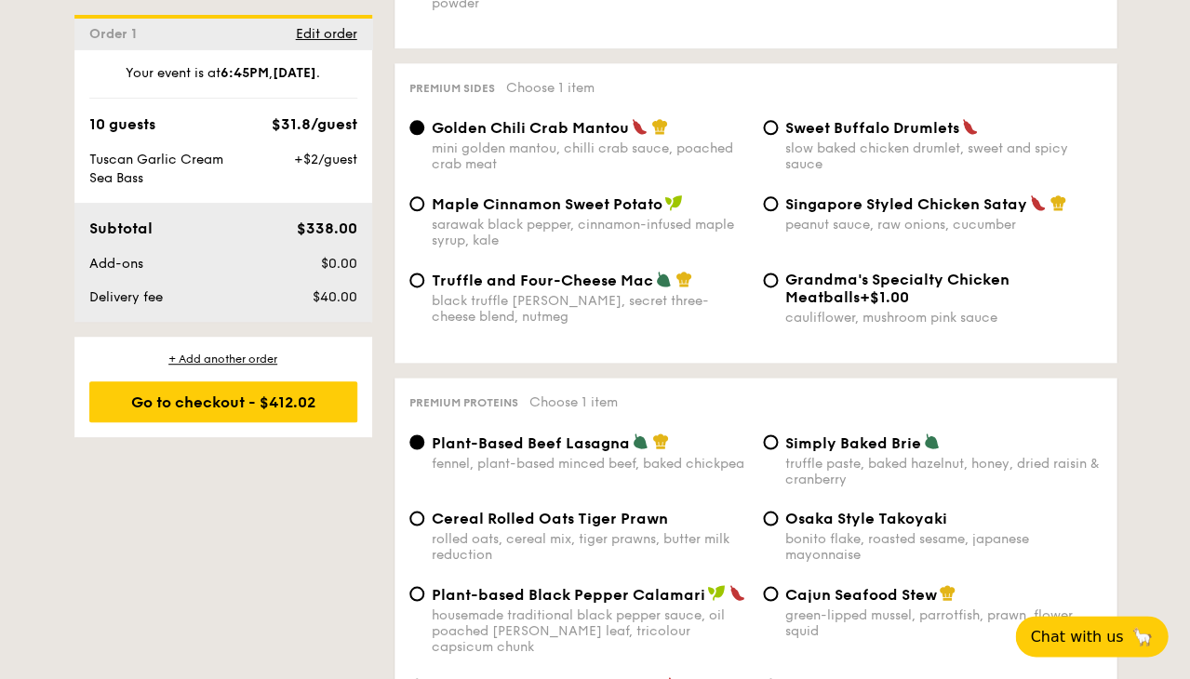
click at [949, 217] on div "peanut sauce, raw onions, cucumber" at bounding box center [943, 225] width 316 height 16
click at [778, 211] on input "Singapore Styled Chicken Satay peanut sauce, raw onions, cucumber" at bounding box center [770, 203] width 15 height 15
radio input "true"
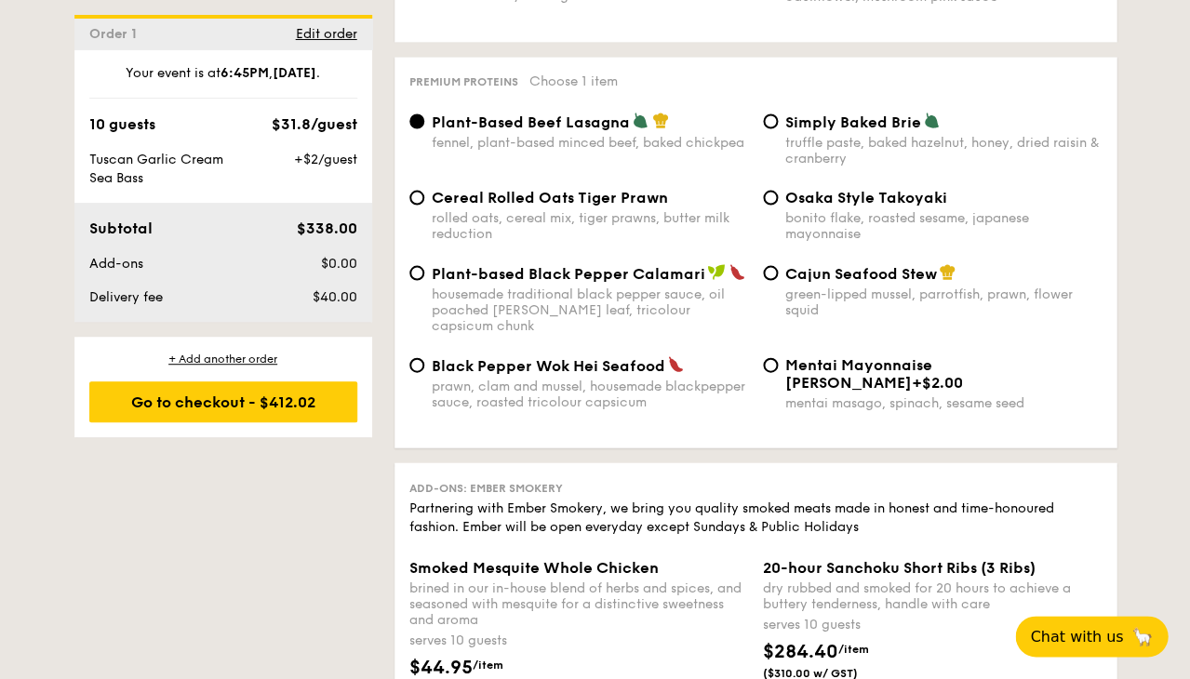
scroll to position [3926, 0]
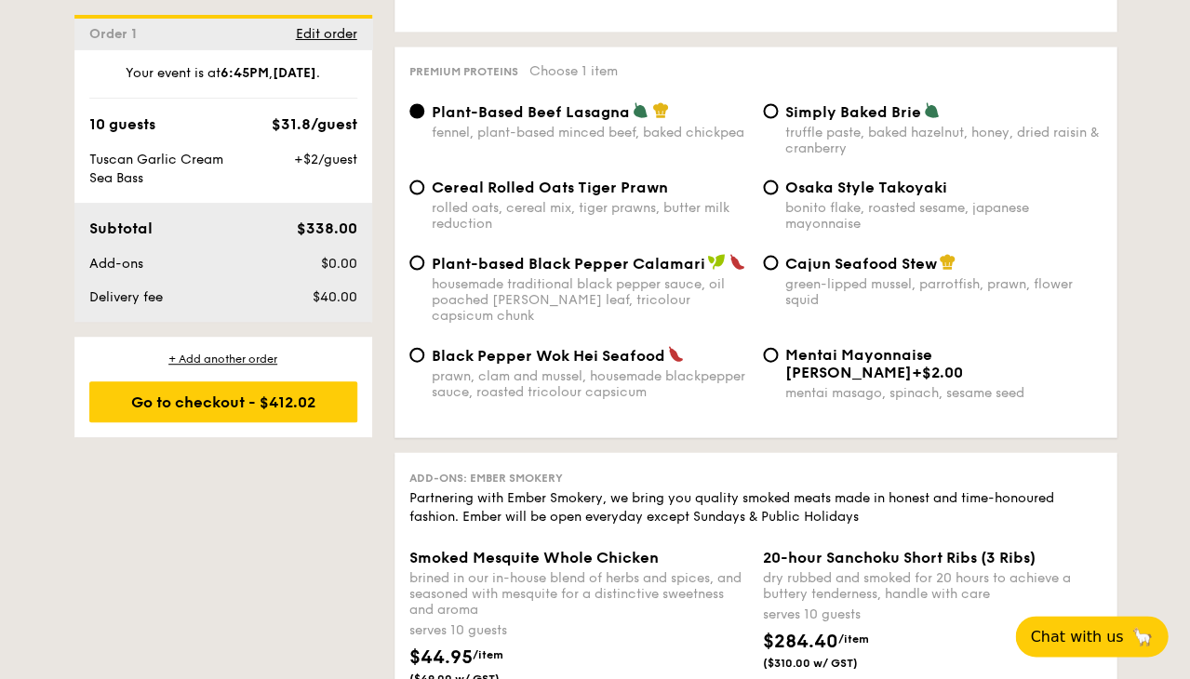
scroll to position [3910, 0]
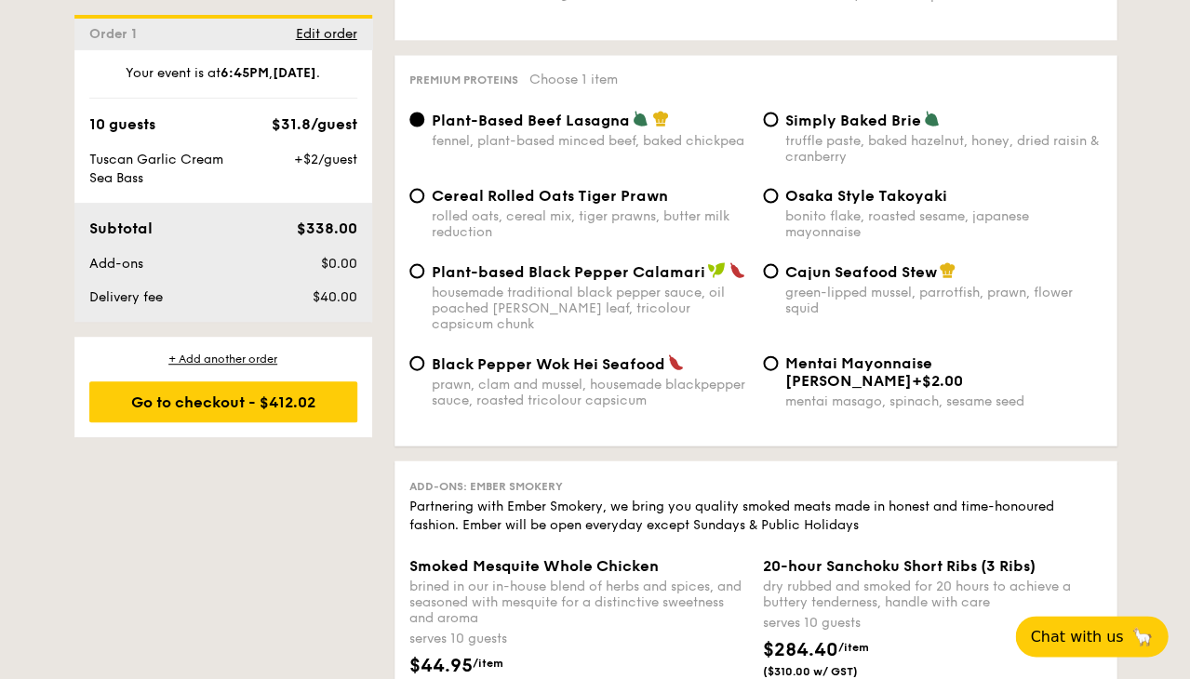
click at [1099, 497] on div "Partnering with Ember Smokery, we bring you quality smoked meats made in honest…" at bounding box center [755, 515] width 692 height 37
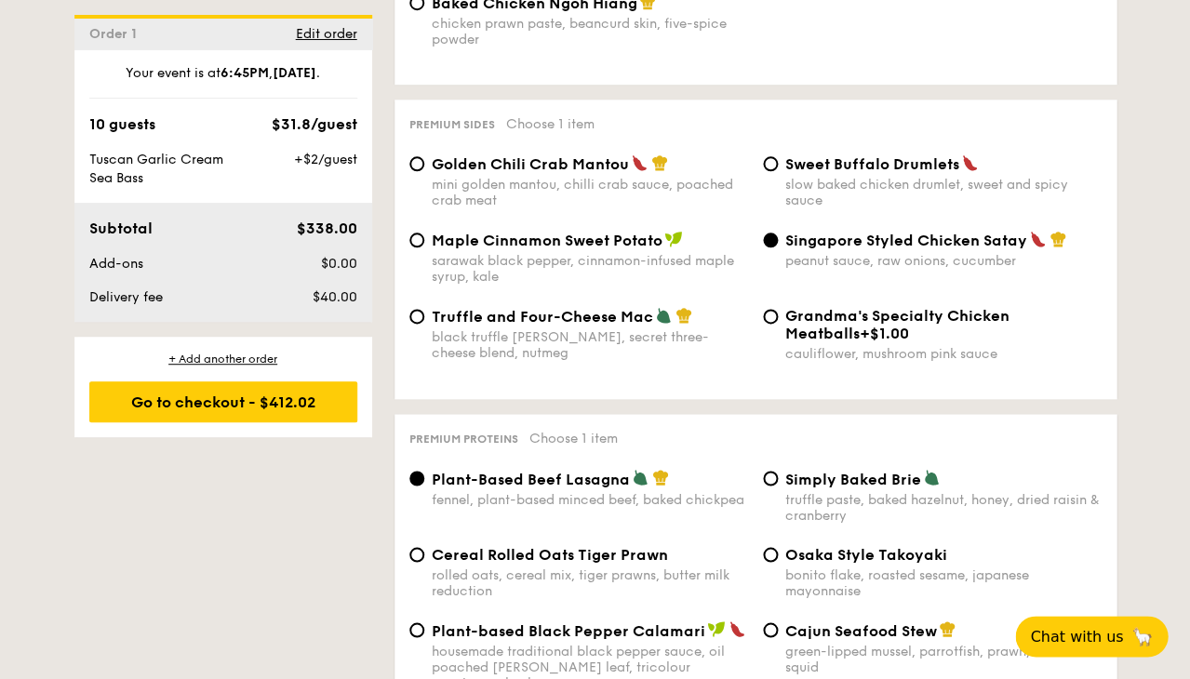
scroll to position [3552, 0]
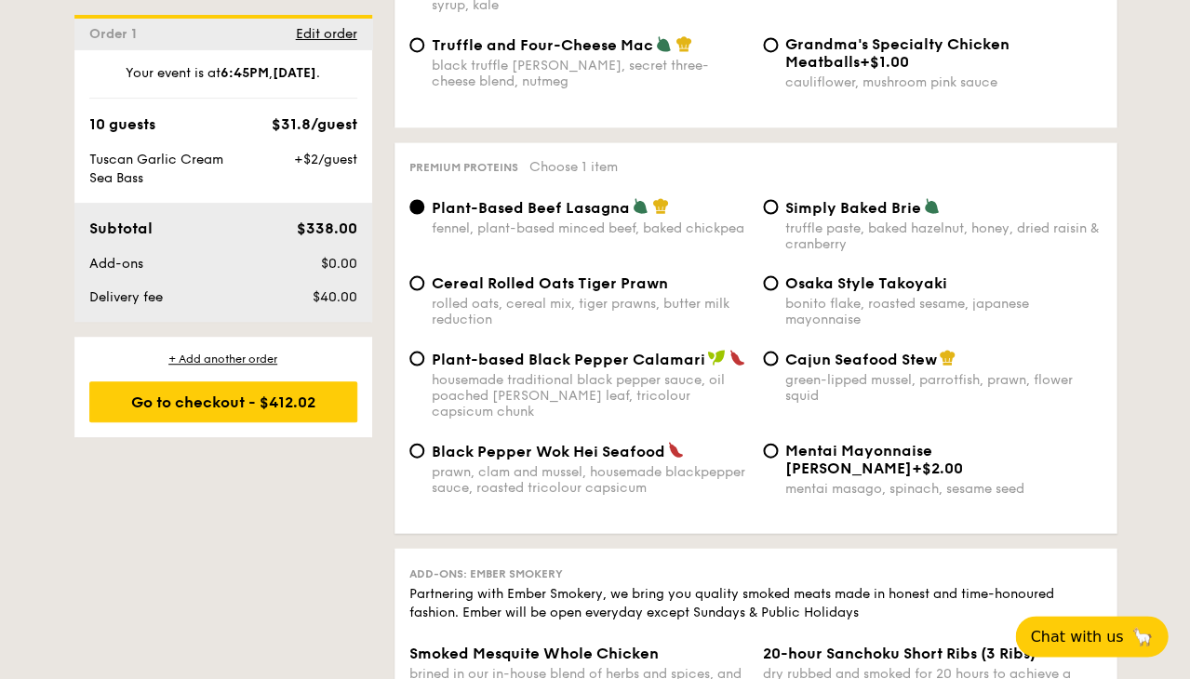
scroll to position [3826, 0]
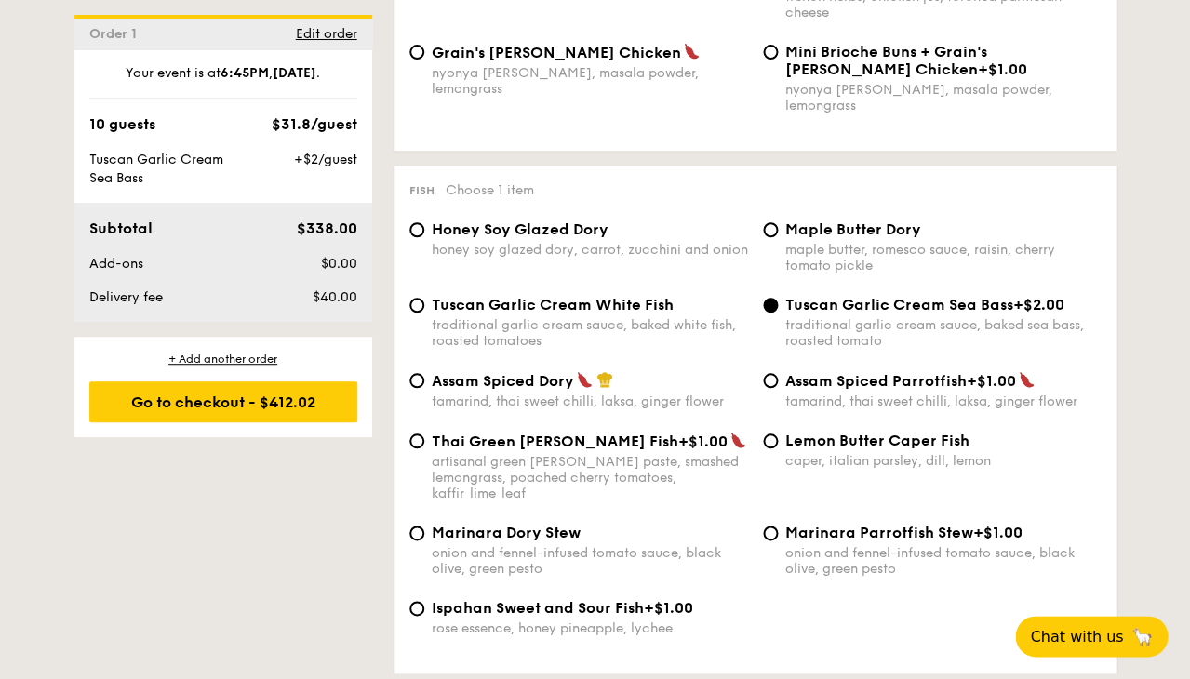
scroll to position [1719, 0]
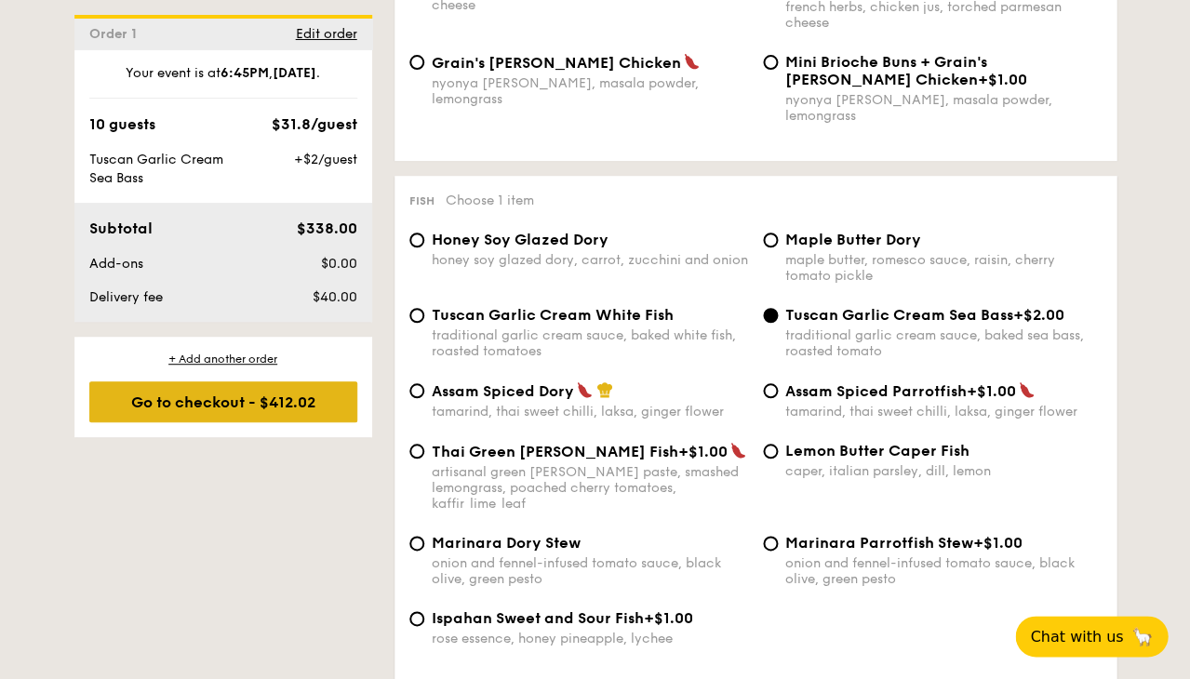
click at [194, 396] on div "Go to checkout - $412.02" at bounding box center [223, 401] width 268 height 41
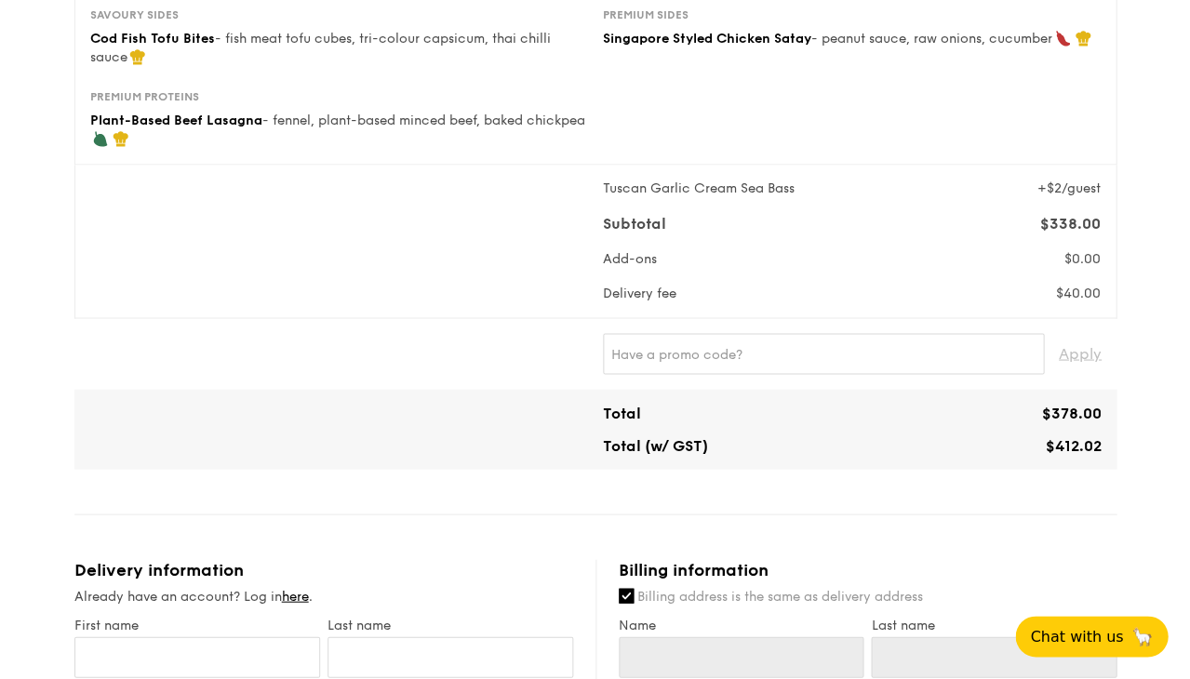
scroll to position [556, 0]
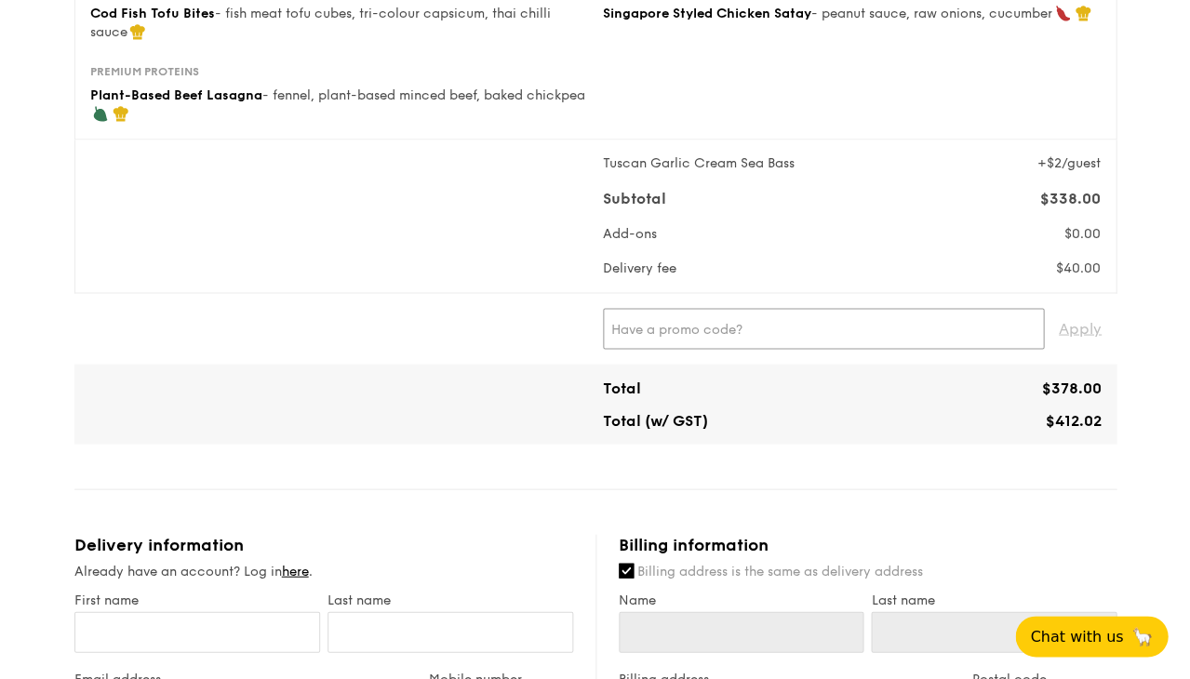
click at [808, 318] on input "text" at bounding box center [823, 328] width 441 height 41
paste input "RF49570"
type input "RF49570"
click at [1072, 330] on span "Apply" at bounding box center [1080, 328] width 43 height 41
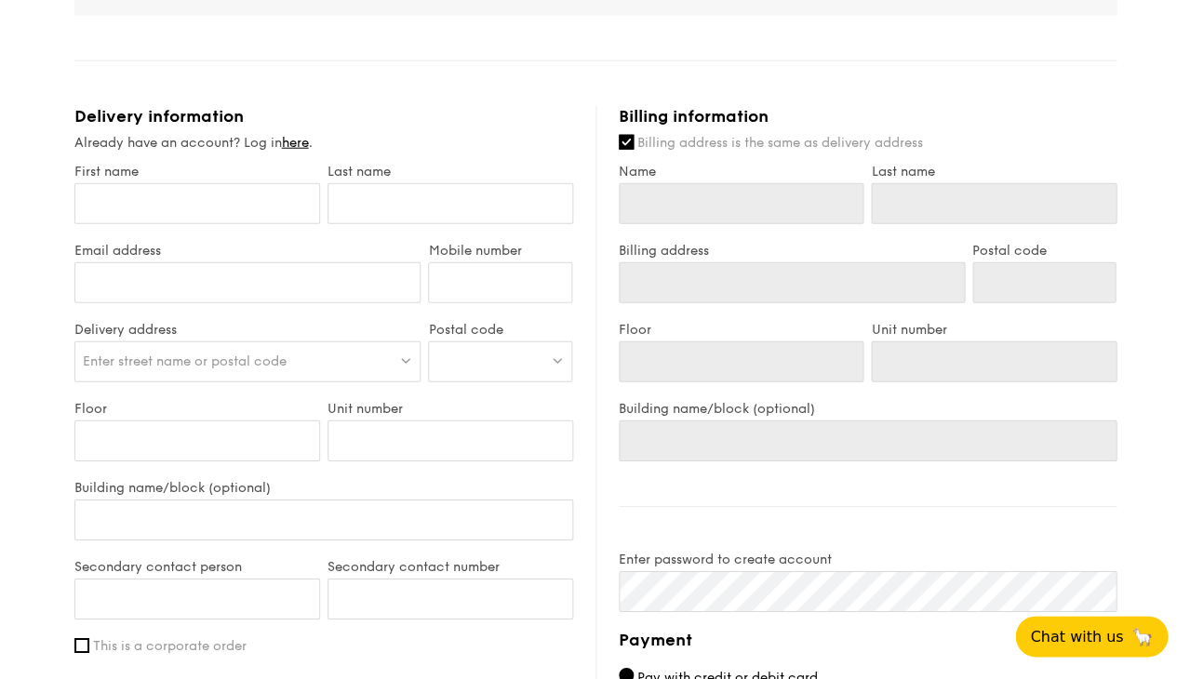
scroll to position [1083, 0]
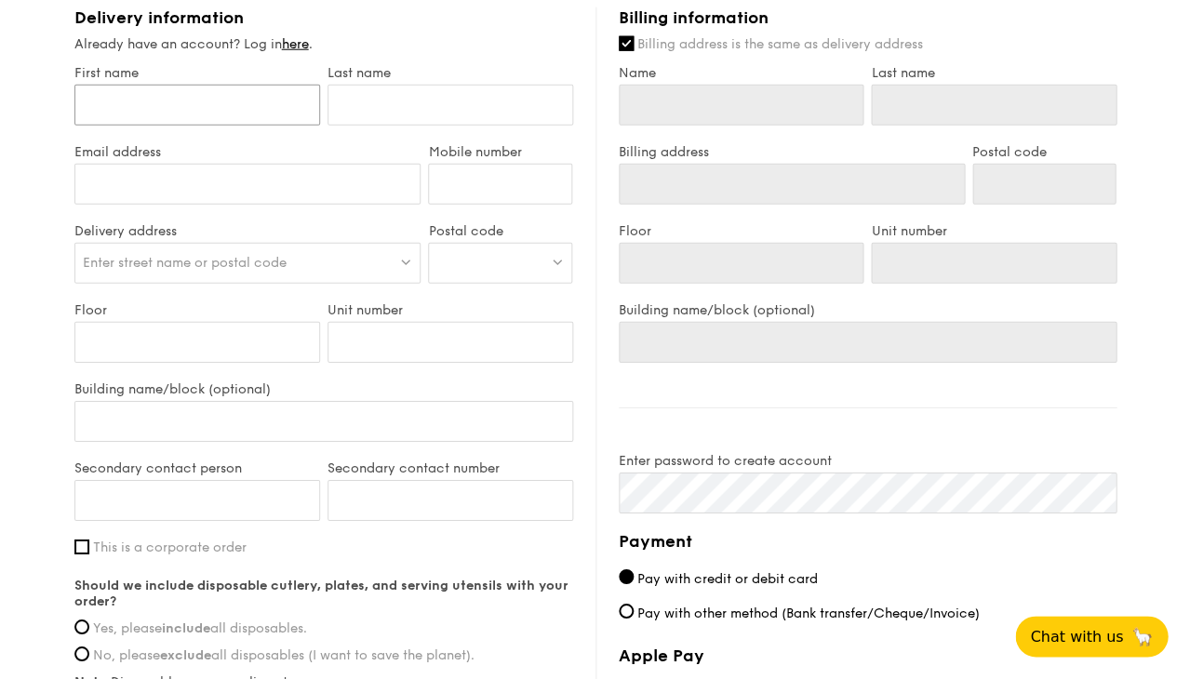
type input "E"
type input "El"
type input "Eli"
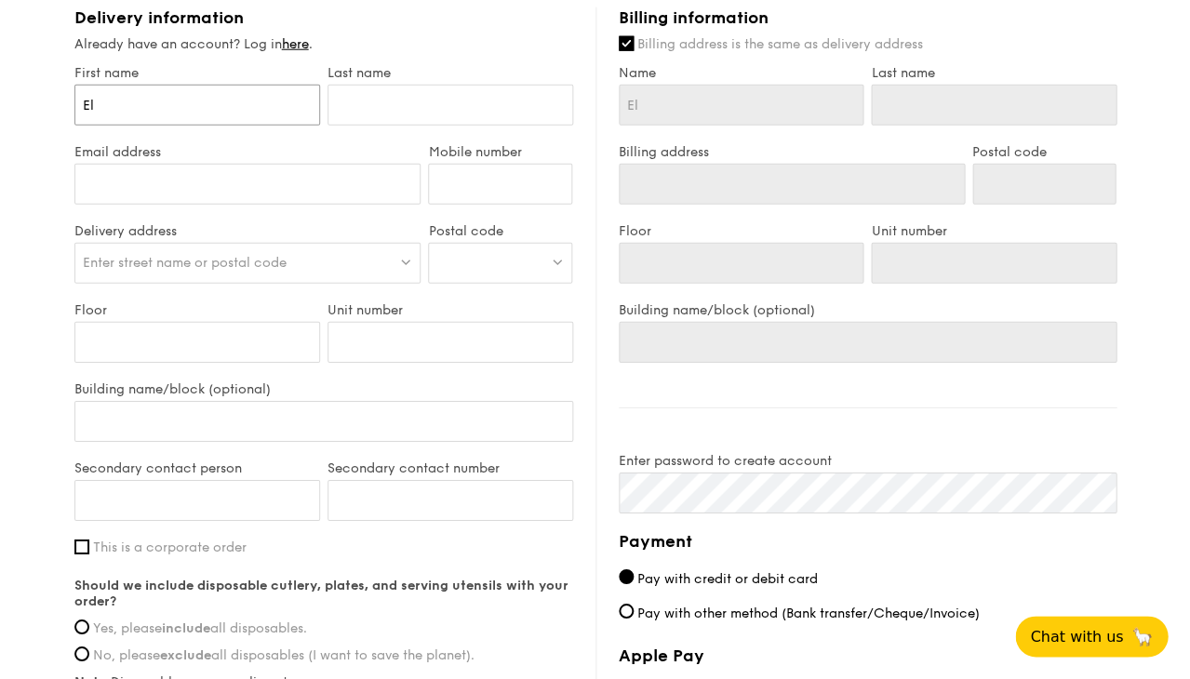
type input "Eli"
type input "Eliz"
type input "Eliza"
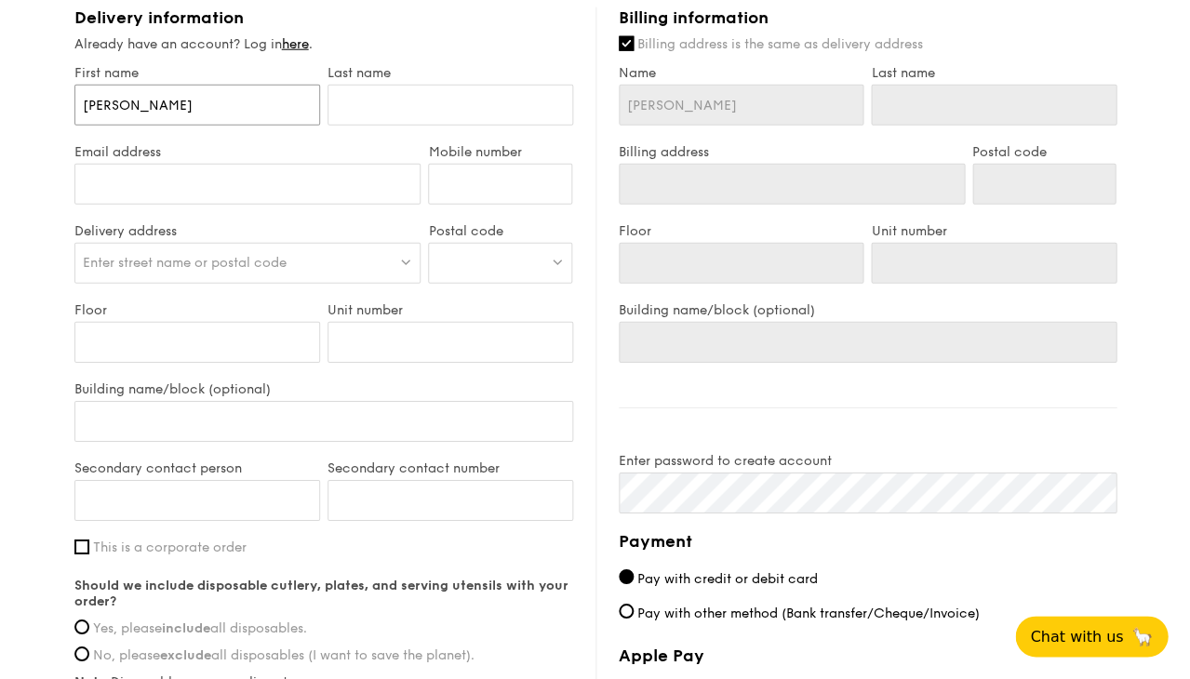
type input "Elizab"
type input "Elizabe"
type input "Elizabet"
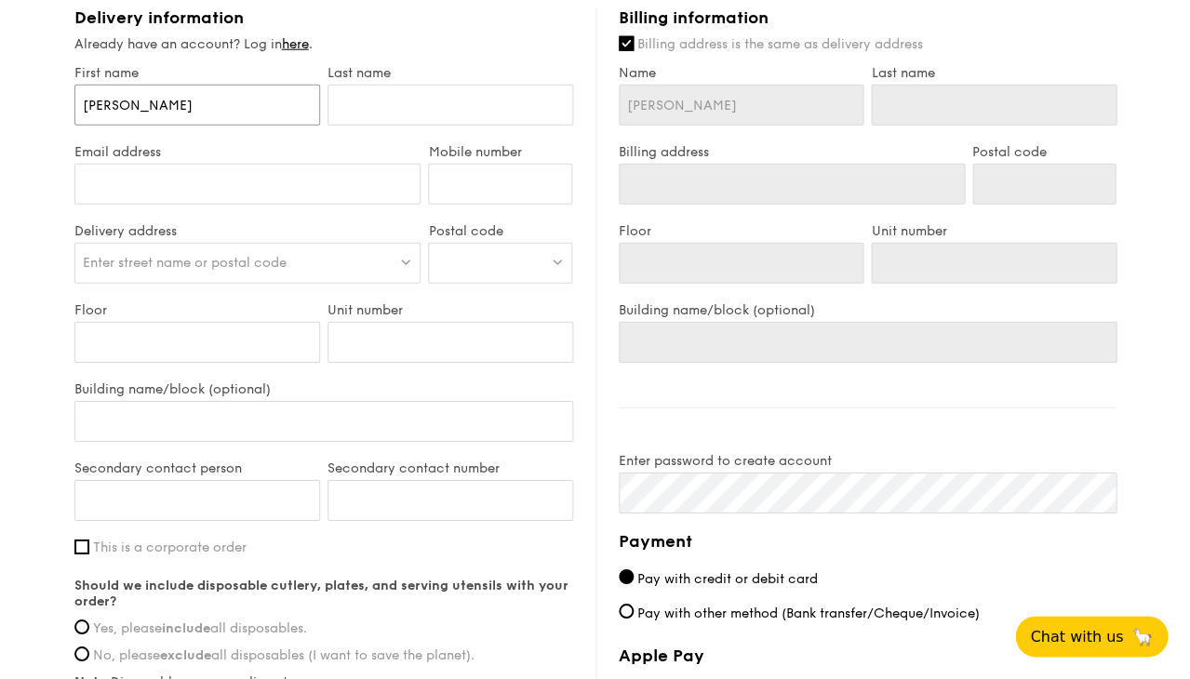
type input "Elizabet"
type input "Elizabeth"
type input "T"
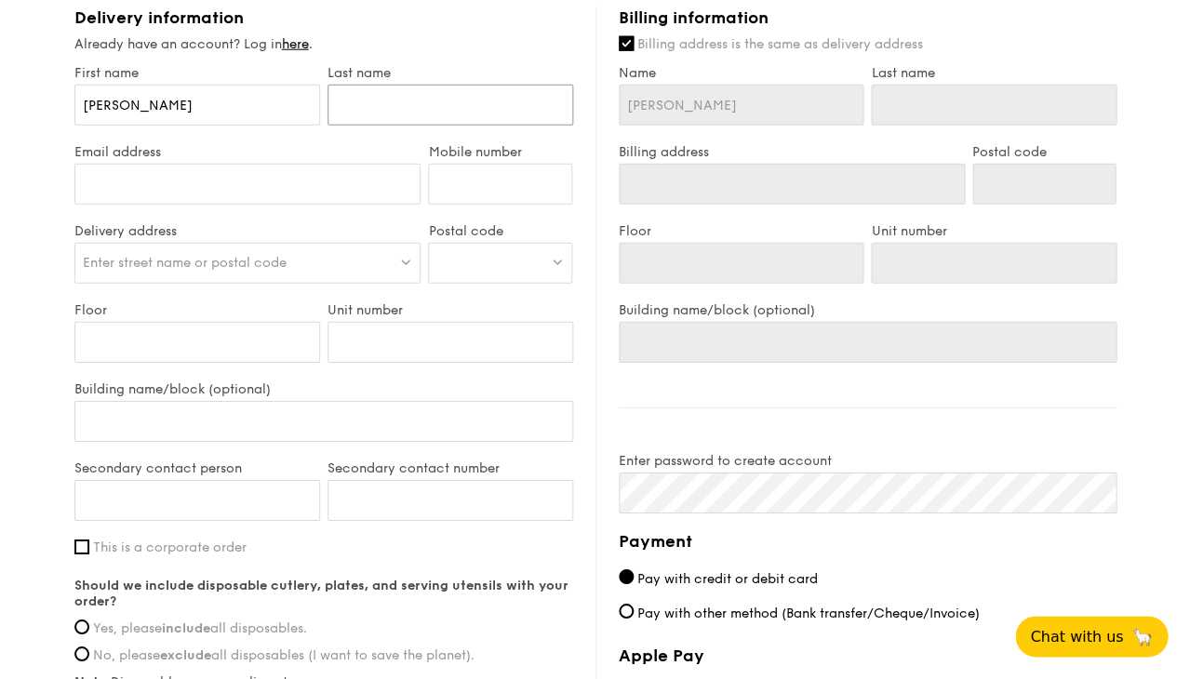
type input "T"
type input "Ta"
type input "Tan"
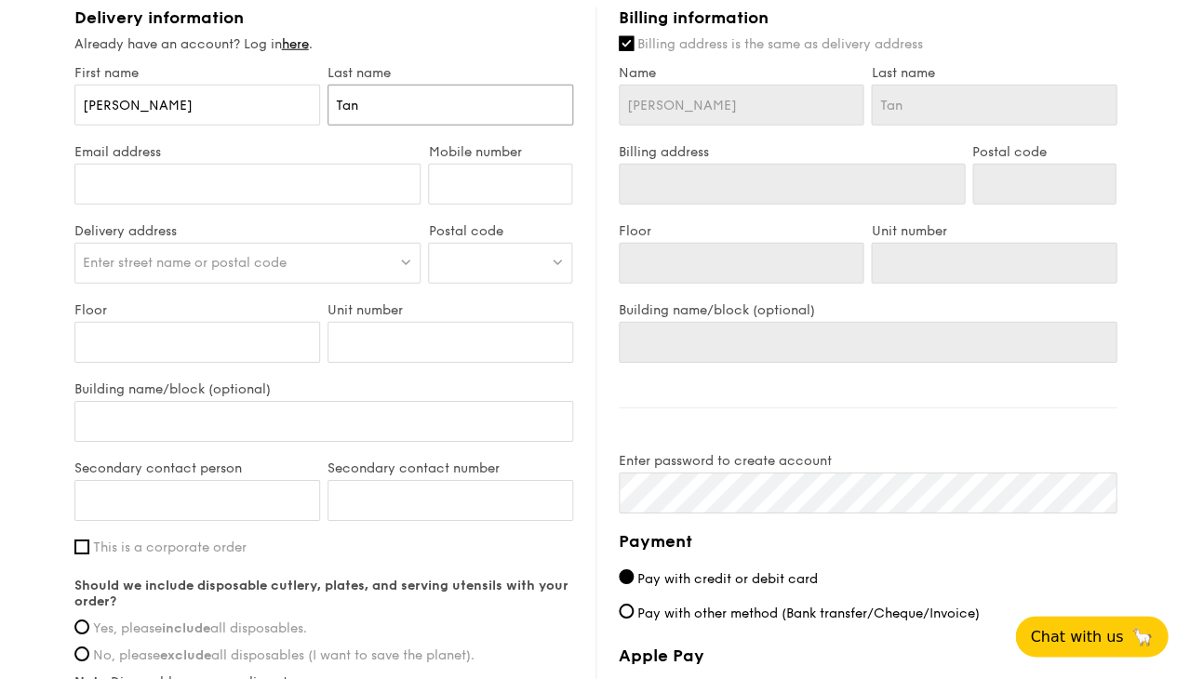
type input "Tan"
type input "tanyunshi01@gmail.com"
click at [489, 165] on input "Mobile number" at bounding box center [500, 184] width 144 height 41
type input "91014897"
click at [301, 261] on div "Enter street name or postal code" at bounding box center [247, 263] width 347 height 41
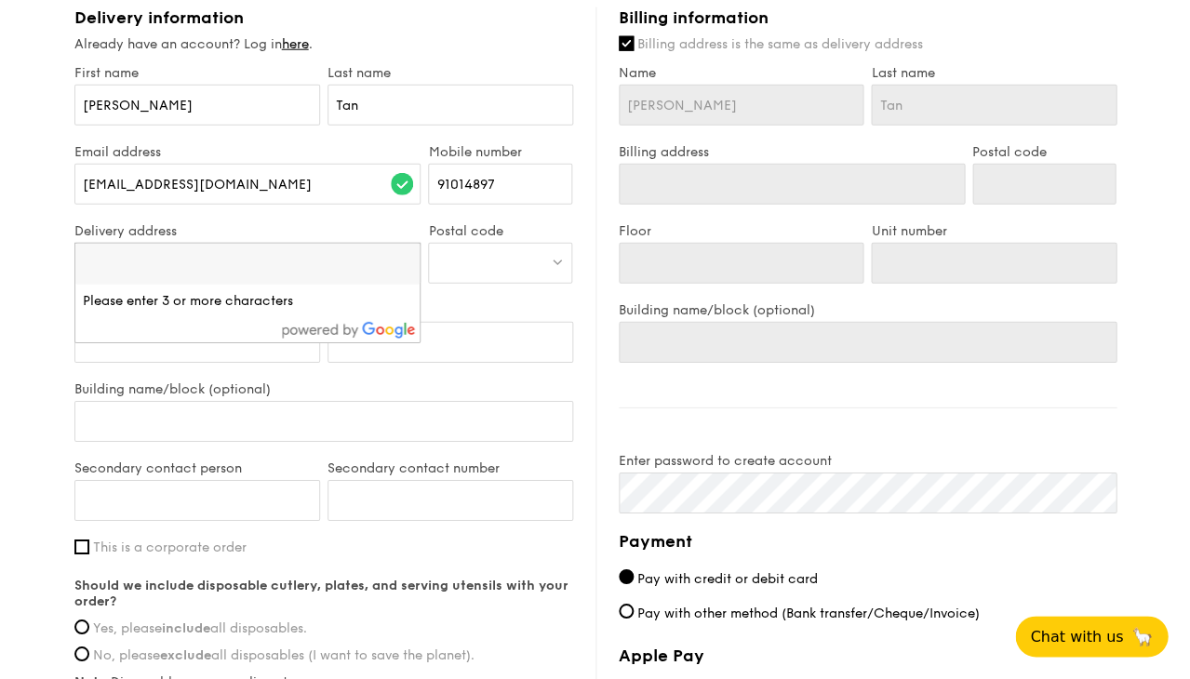
type input "3"
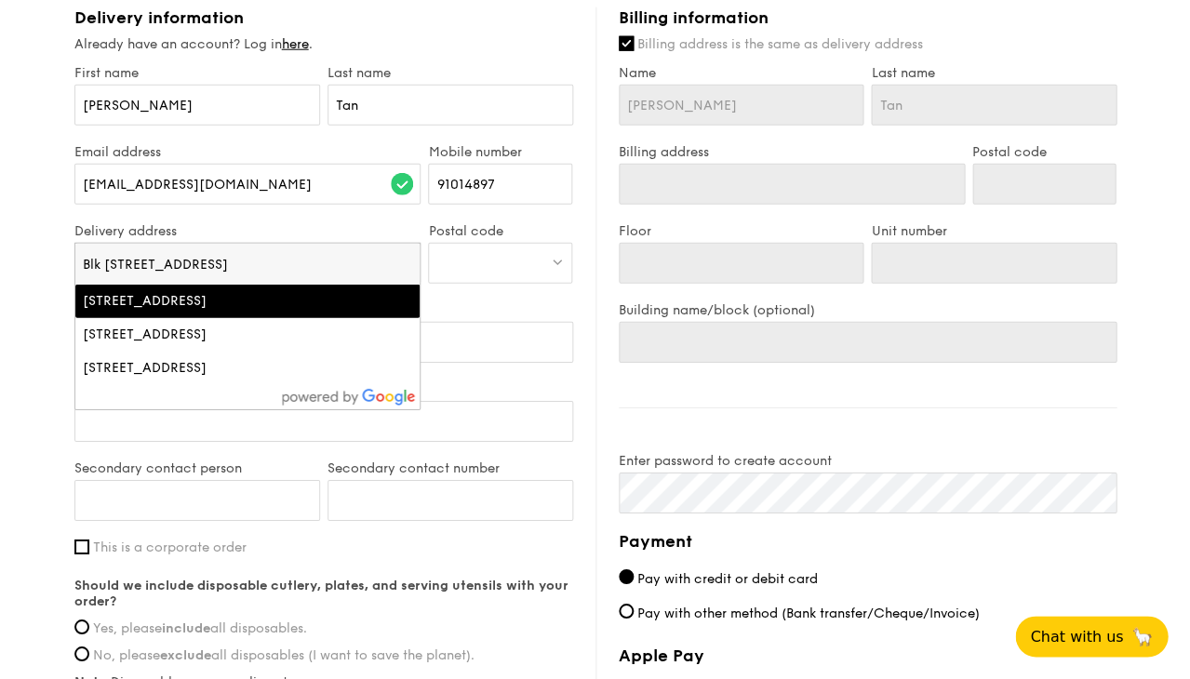
type input "Blk 117A Jalan Ten"
click at [298, 293] on div "117A Jalan Tenteram, Singapore" at bounding box center [207, 301] width 248 height 19
type input "117A Jln Tenteram"
type input "321117"
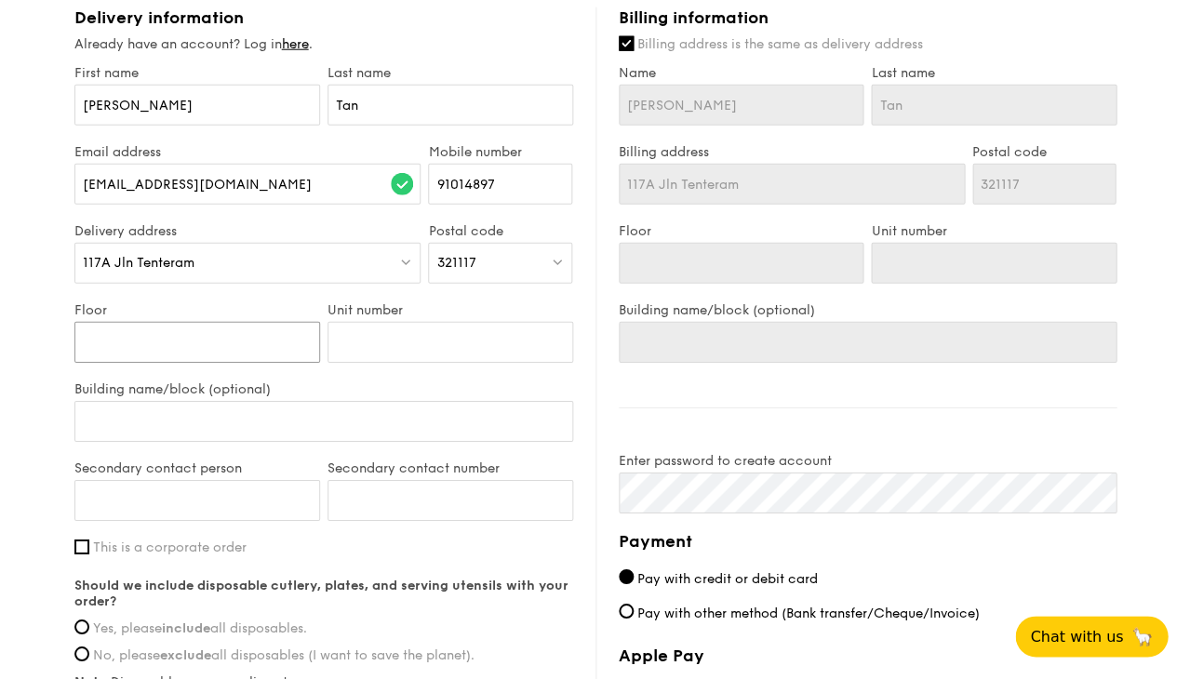
type input "1"
type input "17"
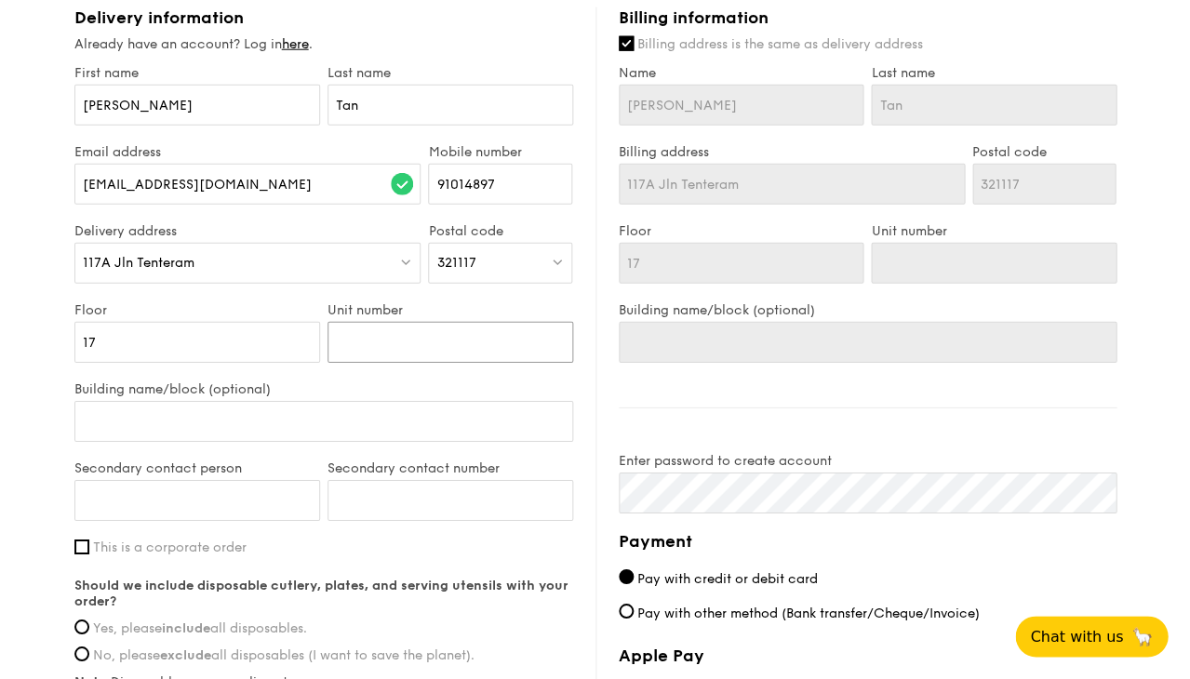
type input "5"
type input "51"
type input "513"
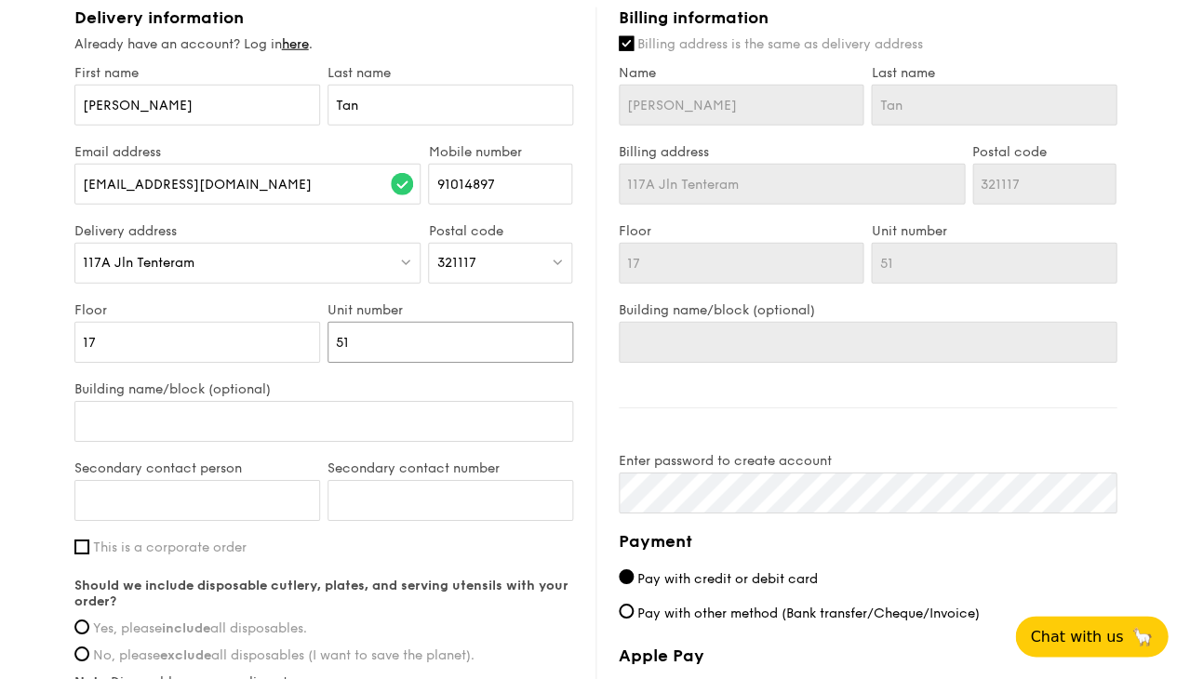
type input "513"
click at [396, 390] on label "Building name/block (optional)" at bounding box center [323, 389] width 499 height 16
click at [396, 401] on input "Building name/block (optional)" at bounding box center [323, 421] width 499 height 41
click at [378, 422] on input "Building name/block (optional)" at bounding box center [323, 421] width 499 height 41
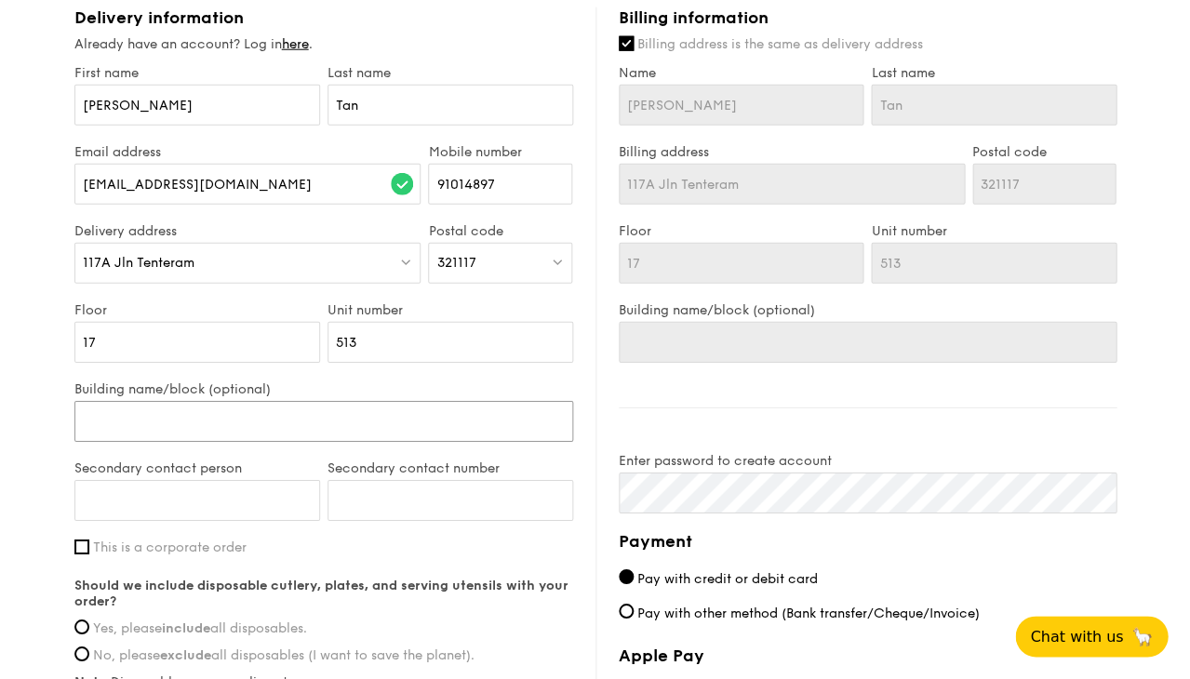
type input "T"
type input "Te"
type input "Ten"
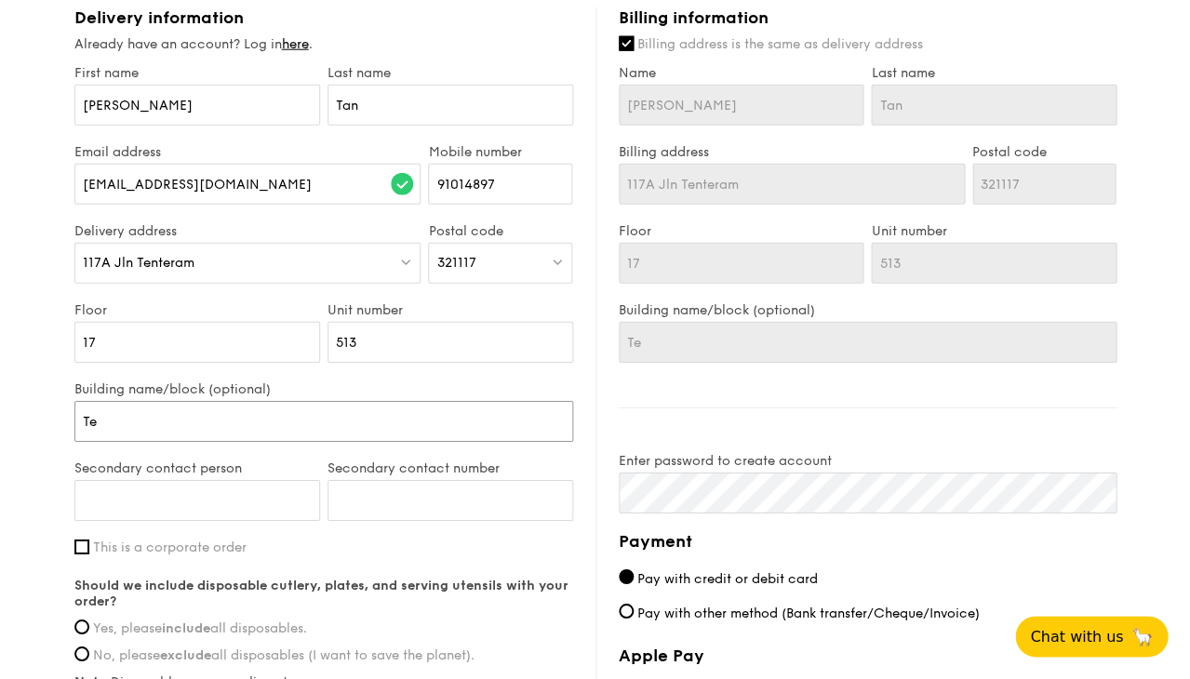
type input "Ten"
type input "Tent"
type input "Tente"
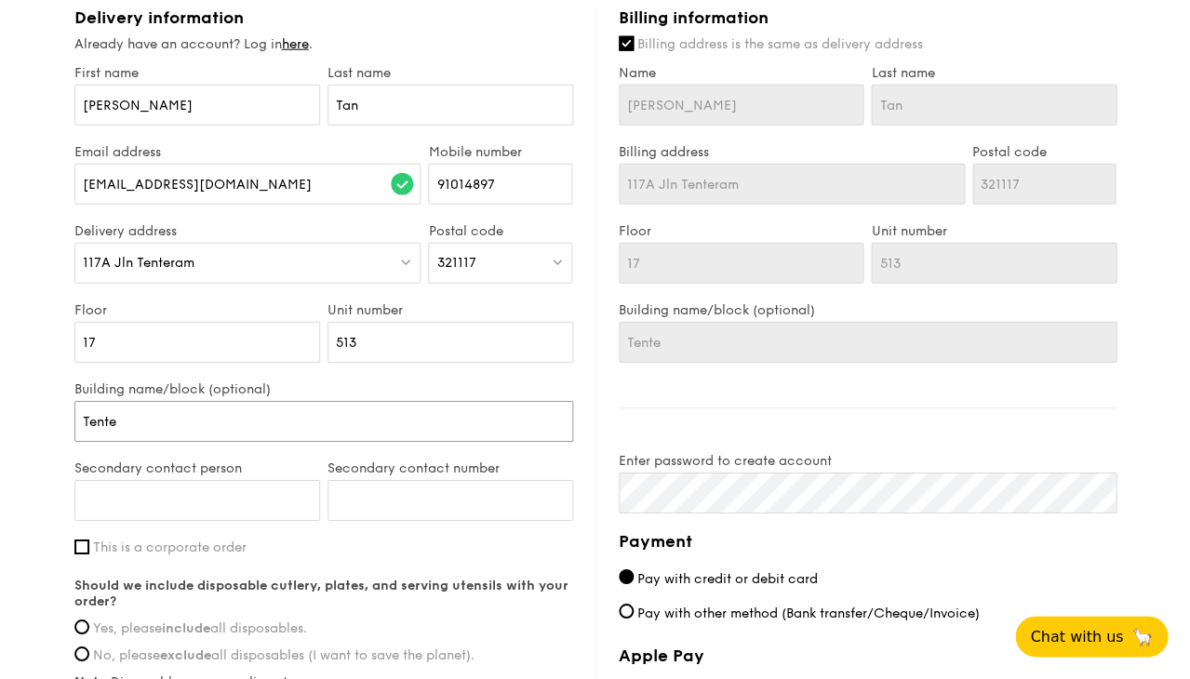
type input "Tenter"
type input "Tentera"
type input "Tenteram"
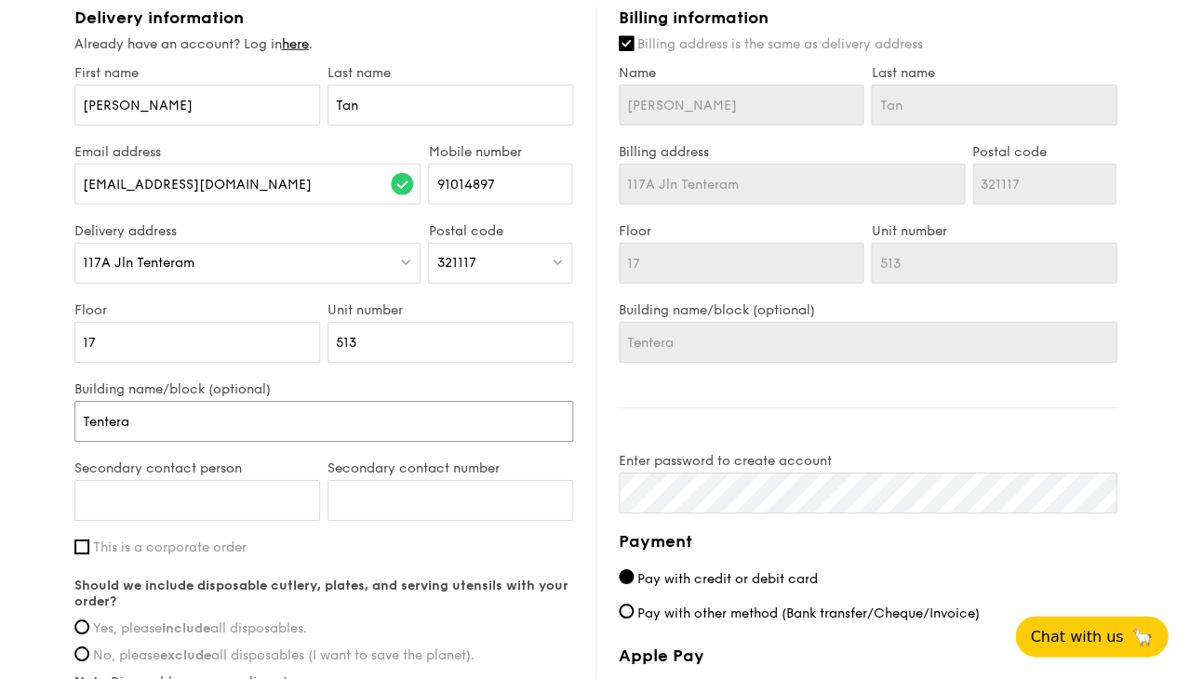
type input "Tenteram"
type input "Tenteram P"
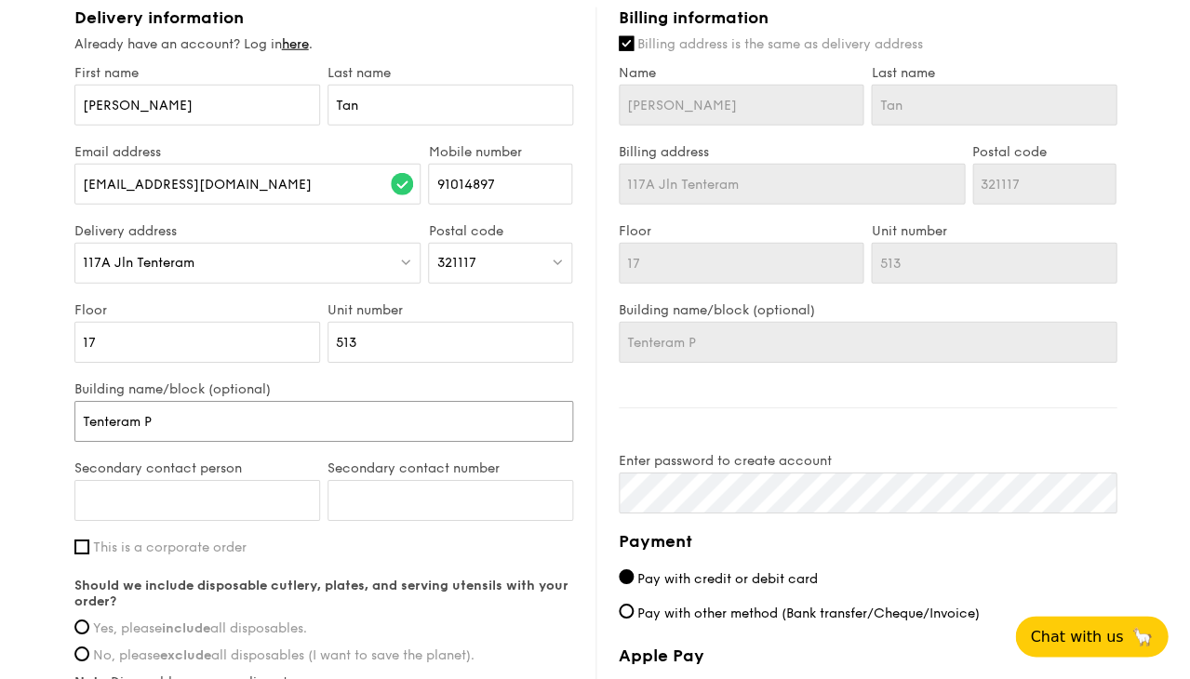
type input "Tenteram Pe"
type input "Tenteram Pea"
type input "Tenteram Peak"
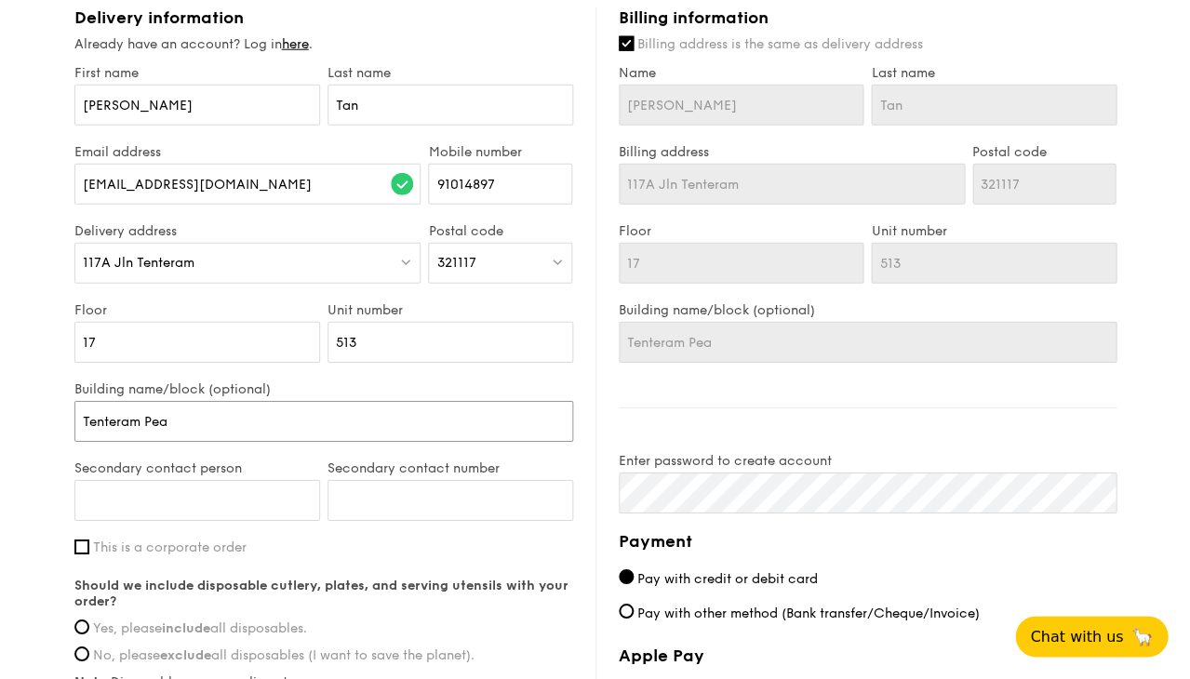
type input "Tenteram Peak"
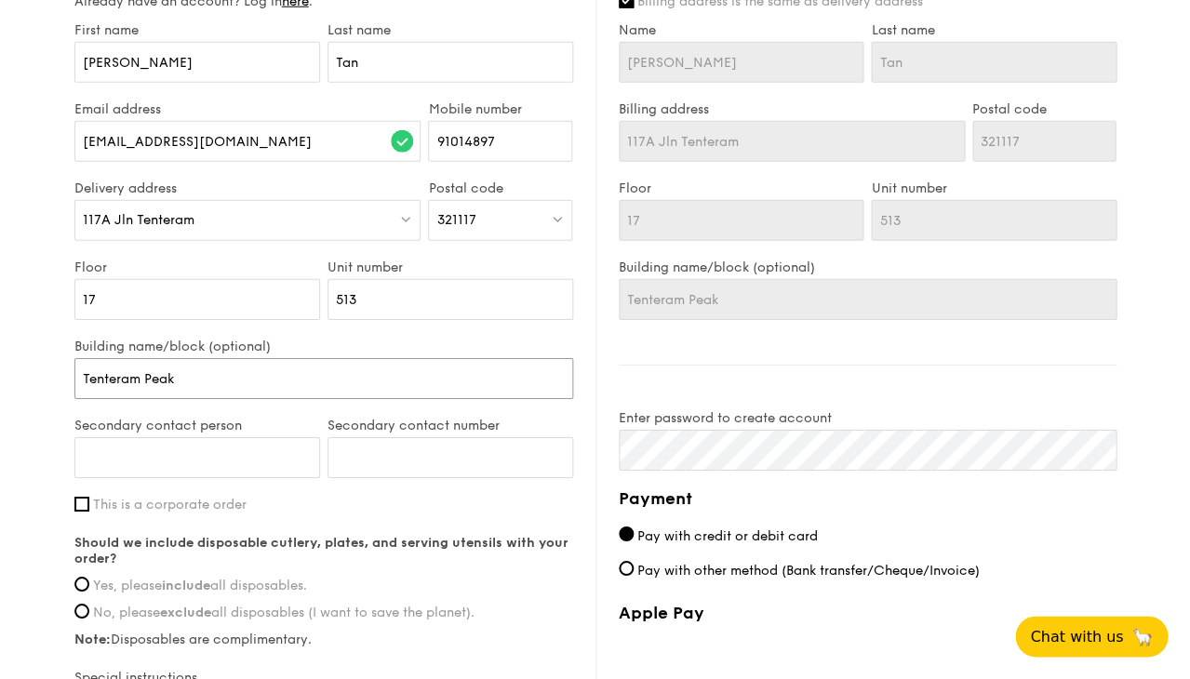
scroll to position [1131, 0]
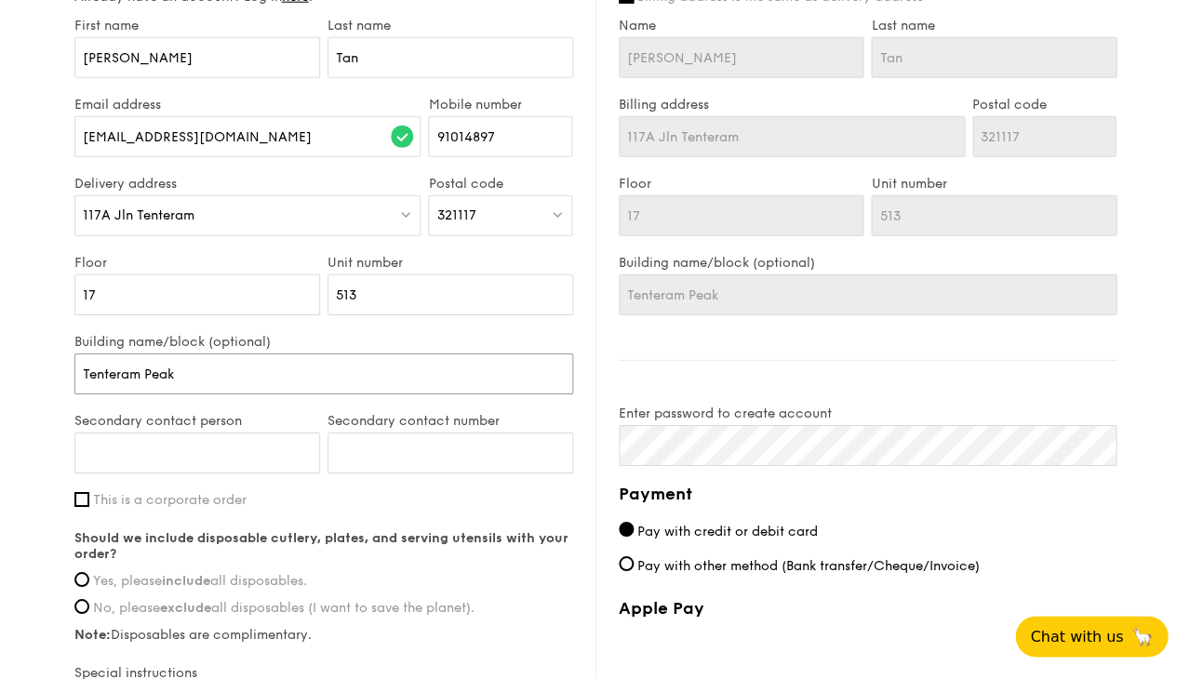
type input "Tenteram Peak"
type input "Ying Jie"
click at [570, 439] on input "Secondary contact number" at bounding box center [451, 453] width 246 height 41
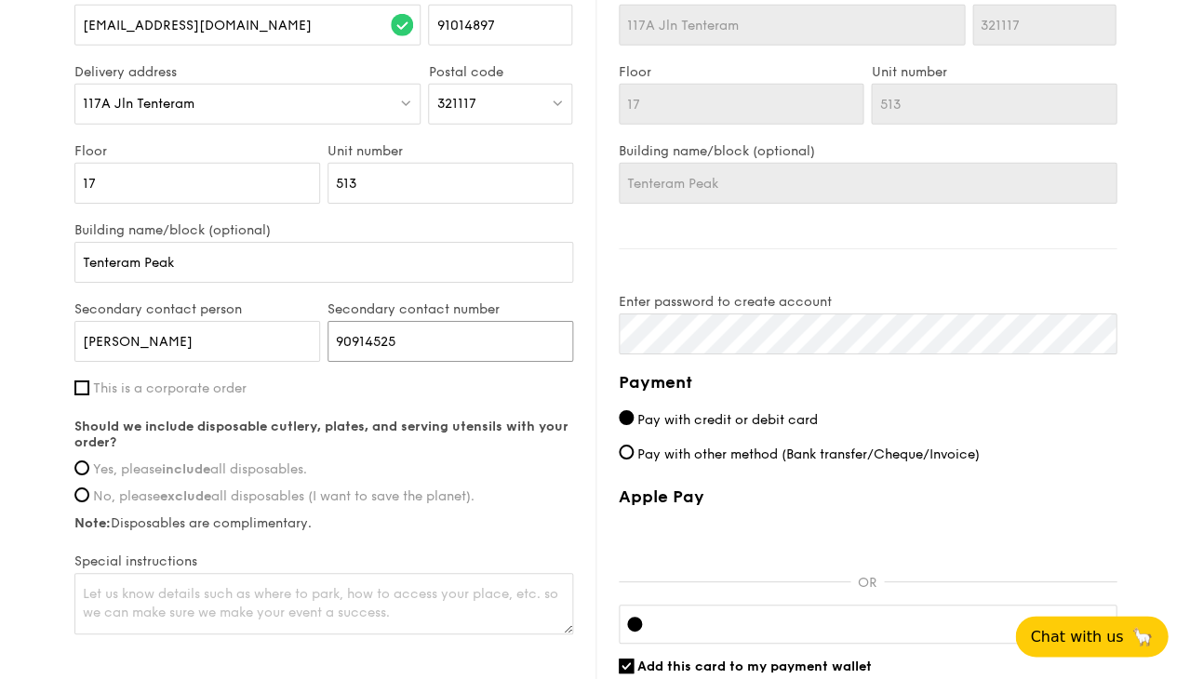
scroll to position [1281, 0]
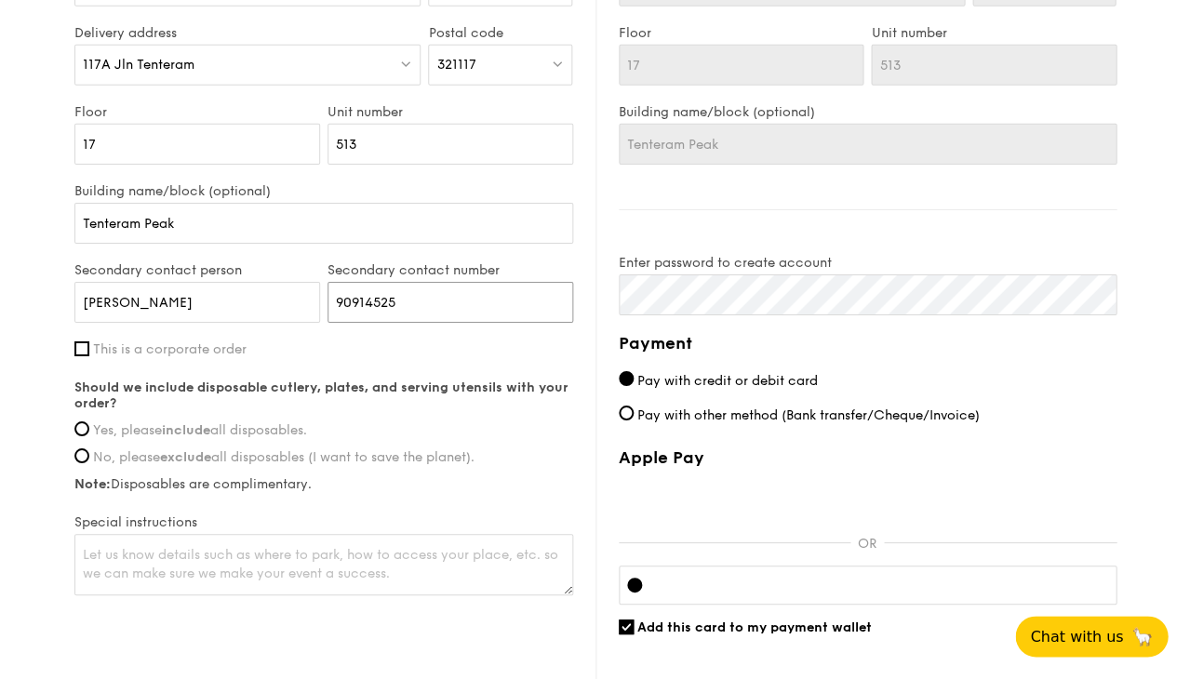
type input "90914525"
click at [303, 418] on div "Should we include disposable cutlery, plates, and serving utensils with your or…" at bounding box center [323, 436] width 499 height 113
click at [303, 422] on span "Yes, please include all disposables." at bounding box center [200, 430] width 214 height 16
click at [89, 422] on input "Yes, please include all disposables." at bounding box center [81, 428] width 15 height 15
radio input "true"
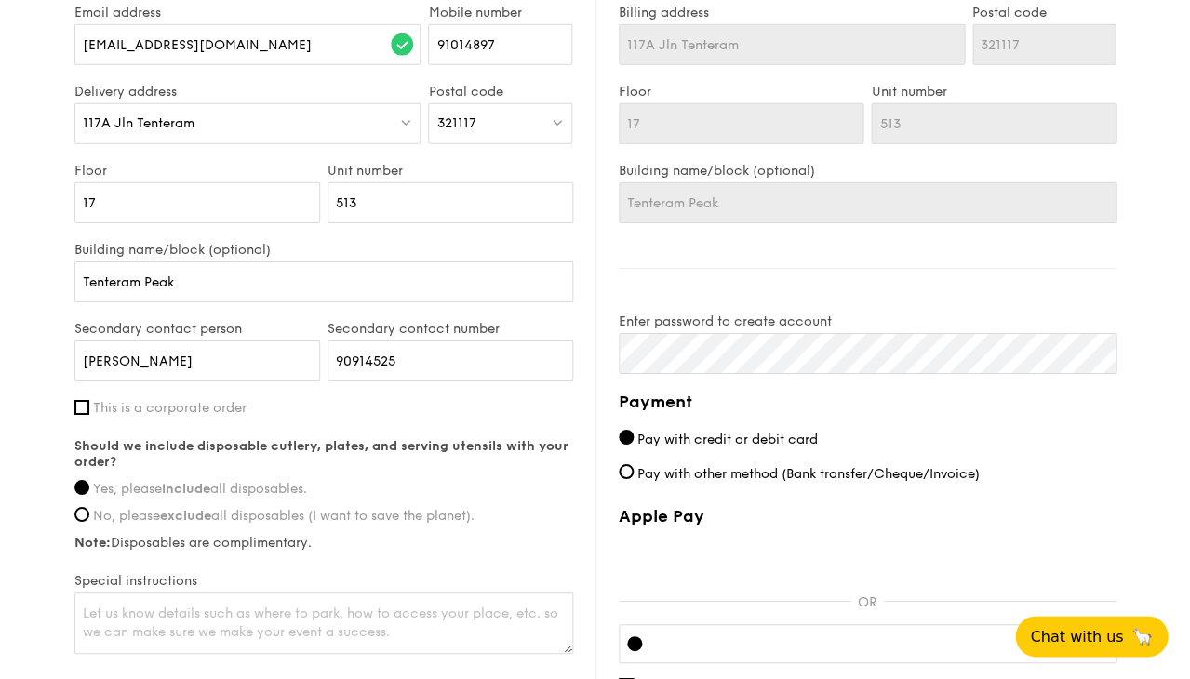
scroll to position [1261, 0]
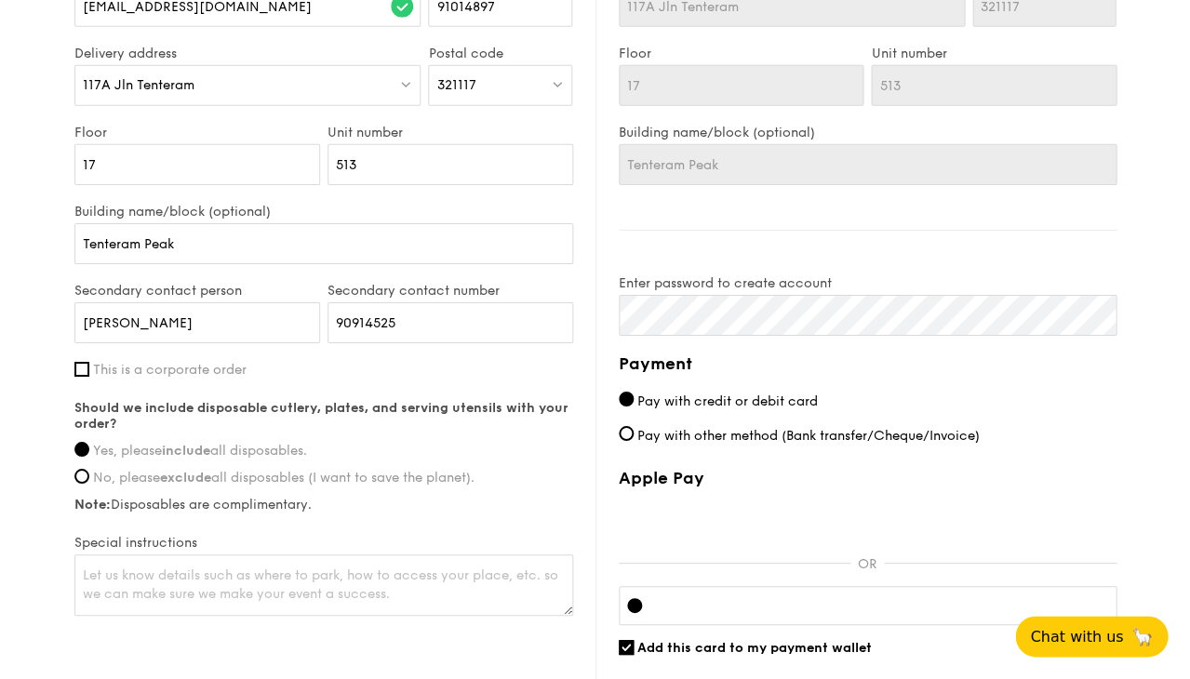
click at [950, 367] on h4 "Payment" at bounding box center [868, 364] width 498 height 26
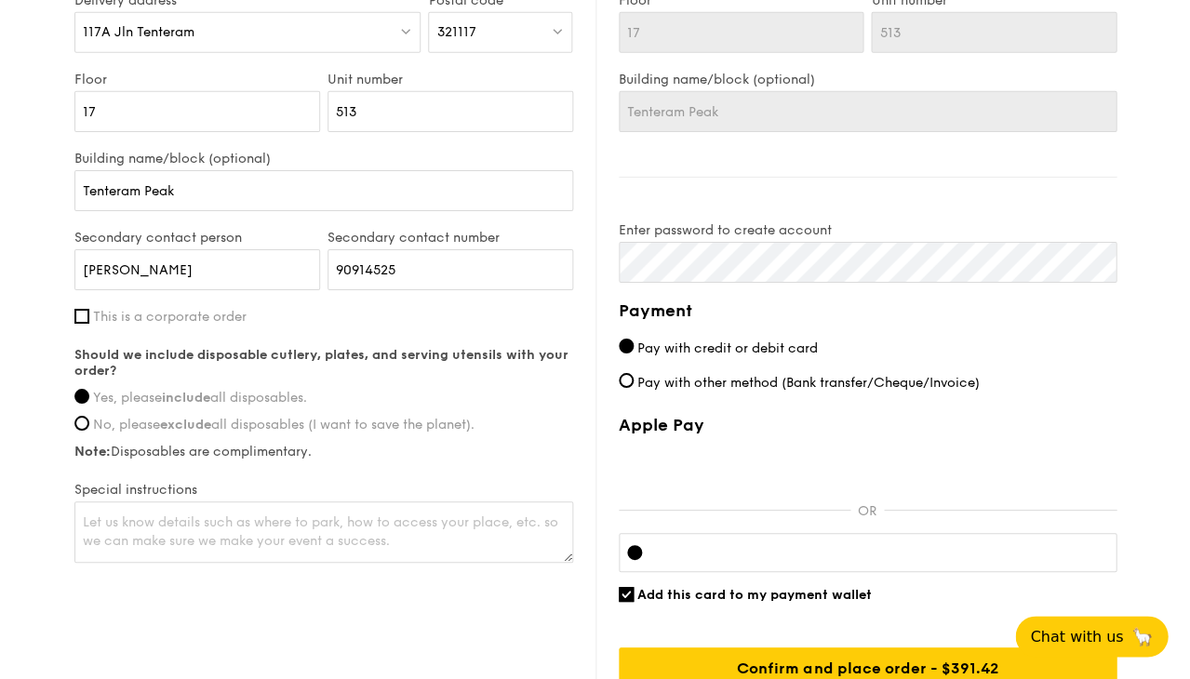
scroll to position [1316, 0]
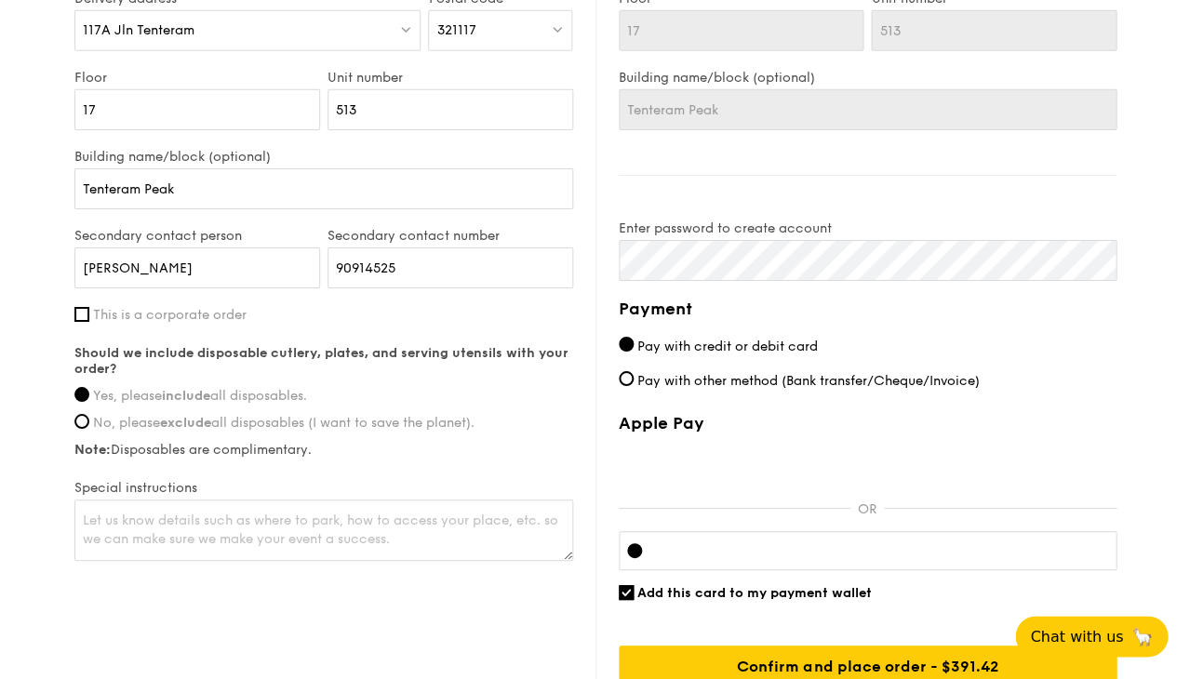
click at [759, 347] on span "Pay with credit or debit card" at bounding box center [727, 347] width 181 height 16
click at [634, 347] on input "Pay with credit or debit card" at bounding box center [626, 344] width 15 height 15
click at [750, 343] on span "Pay with credit or debit card" at bounding box center [727, 347] width 181 height 16
click at [634, 343] on input "Pay with credit or debit card" at bounding box center [626, 344] width 15 height 15
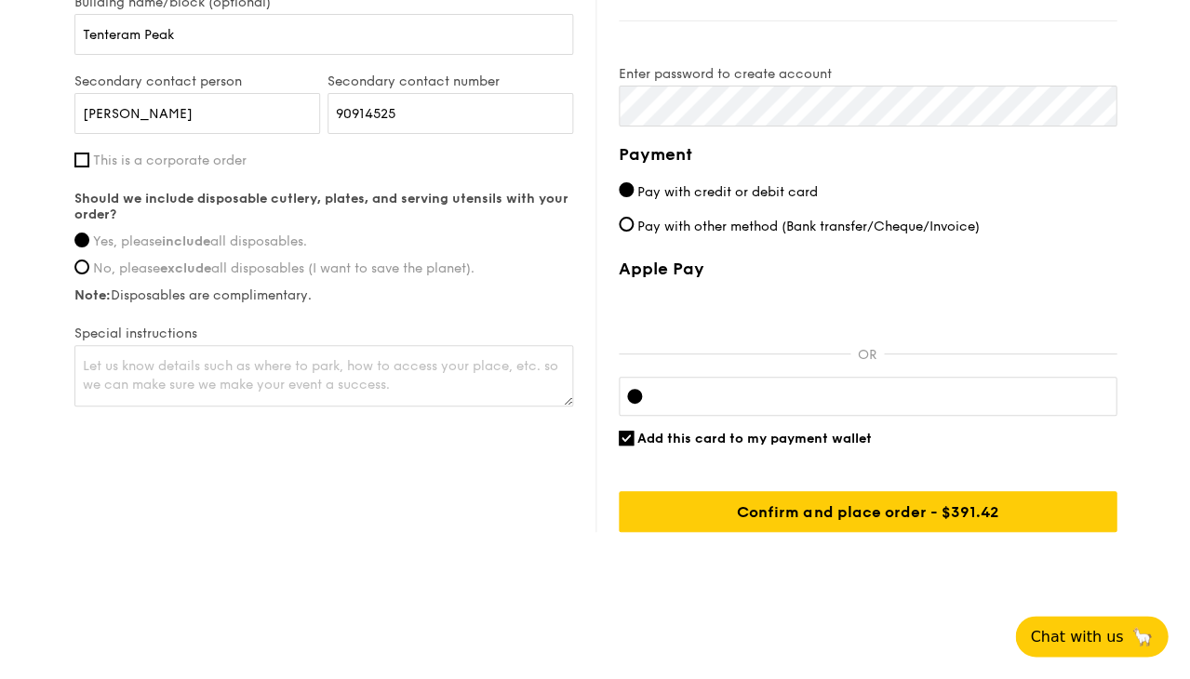
scroll to position [1469, 0]
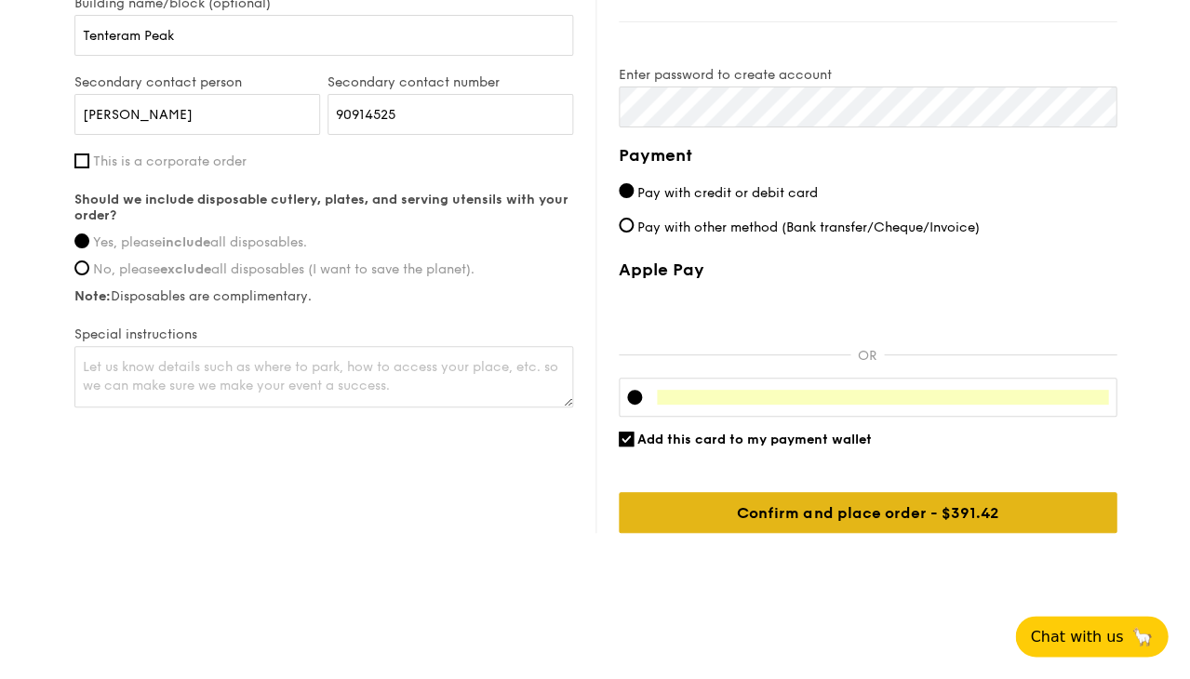
click at [738, 506] on input "Confirm and place order - $412.02" at bounding box center [868, 512] width 498 height 41
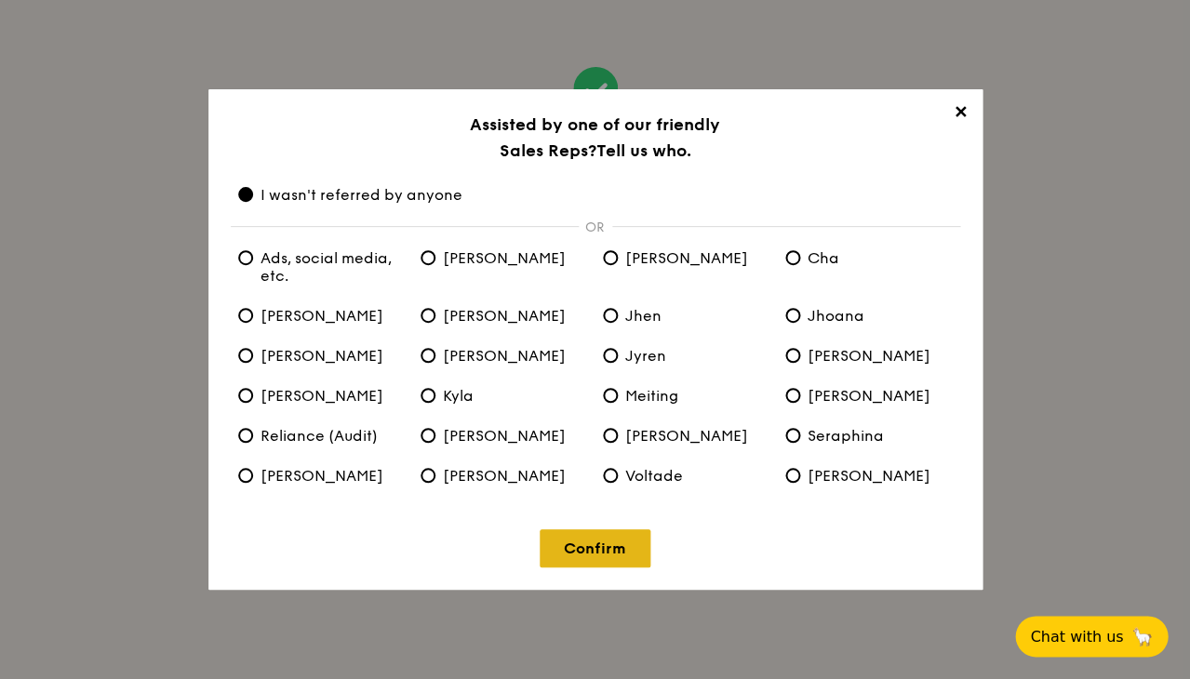
click at [583, 544] on link "Confirm" at bounding box center [595, 548] width 111 height 38
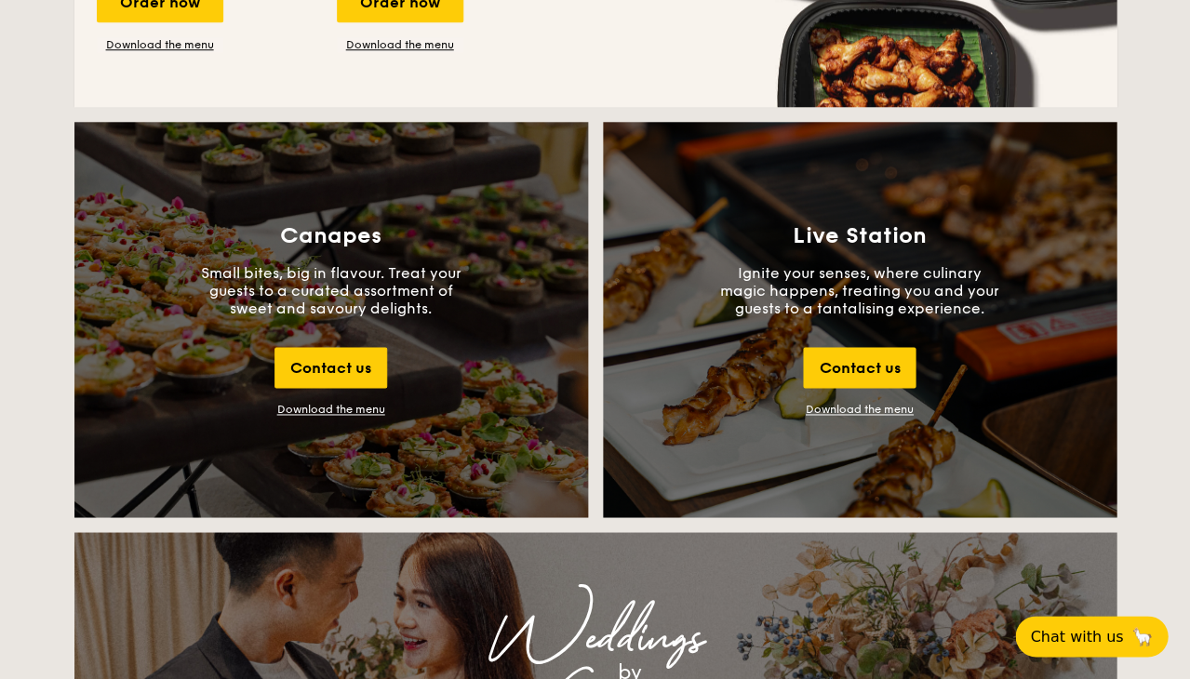
scroll to position [1966, 0]
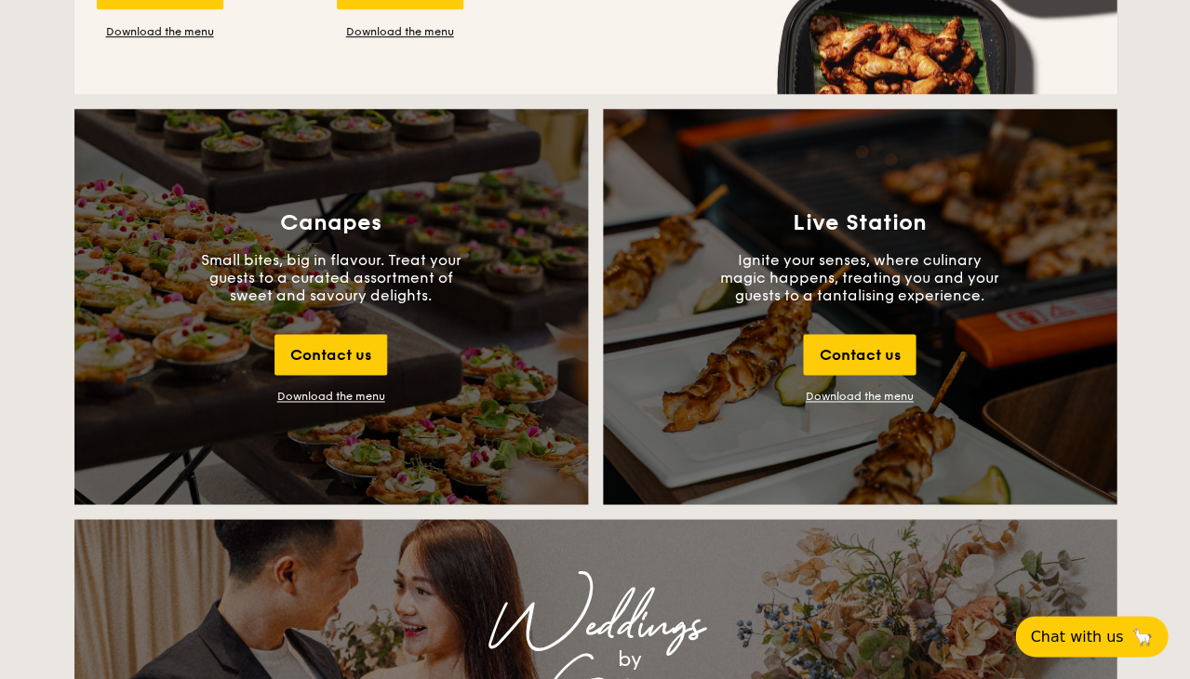
click at [366, 402] on div "Download the menu" at bounding box center [331, 396] width 108 height 13
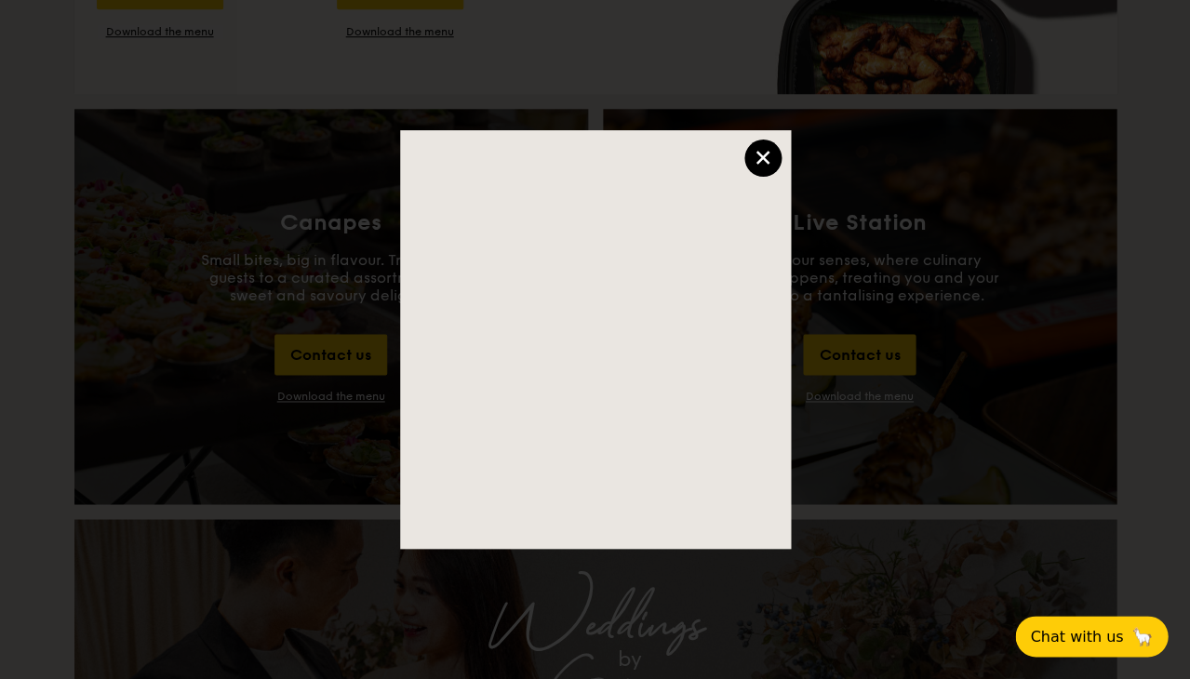
click at [764, 148] on div "×" at bounding box center [762, 158] width 37 height 37
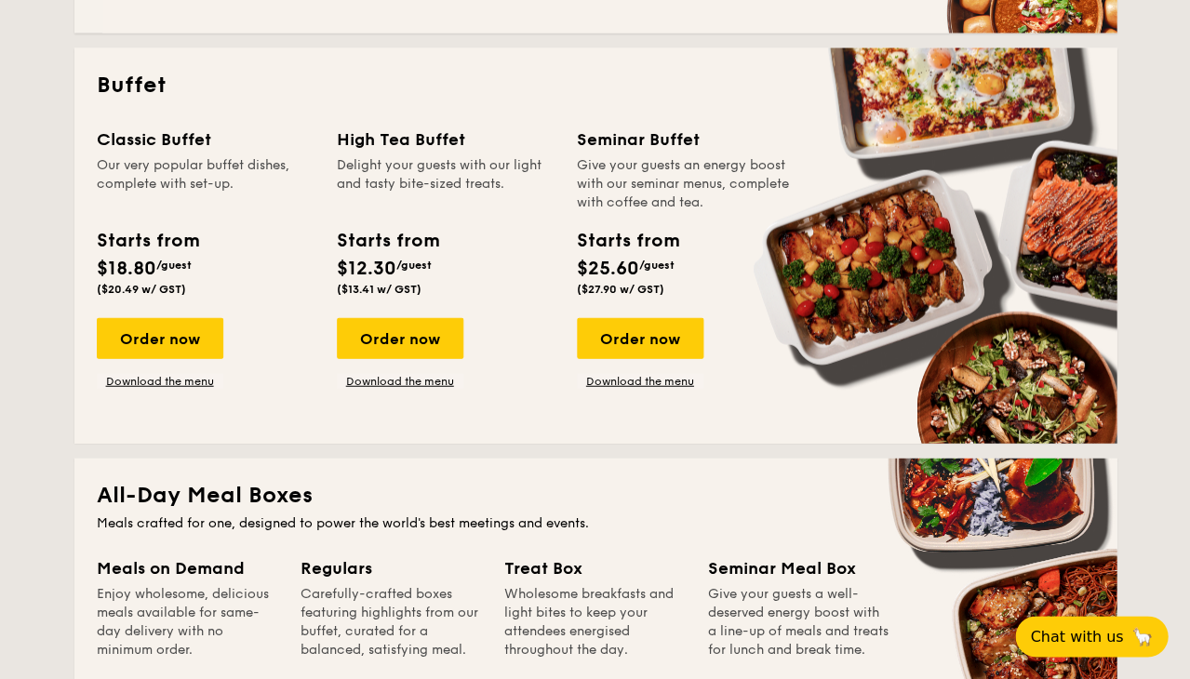
scroll to position [796, 0]
